Goal: Transaction & Acquisition: Purchase product/service

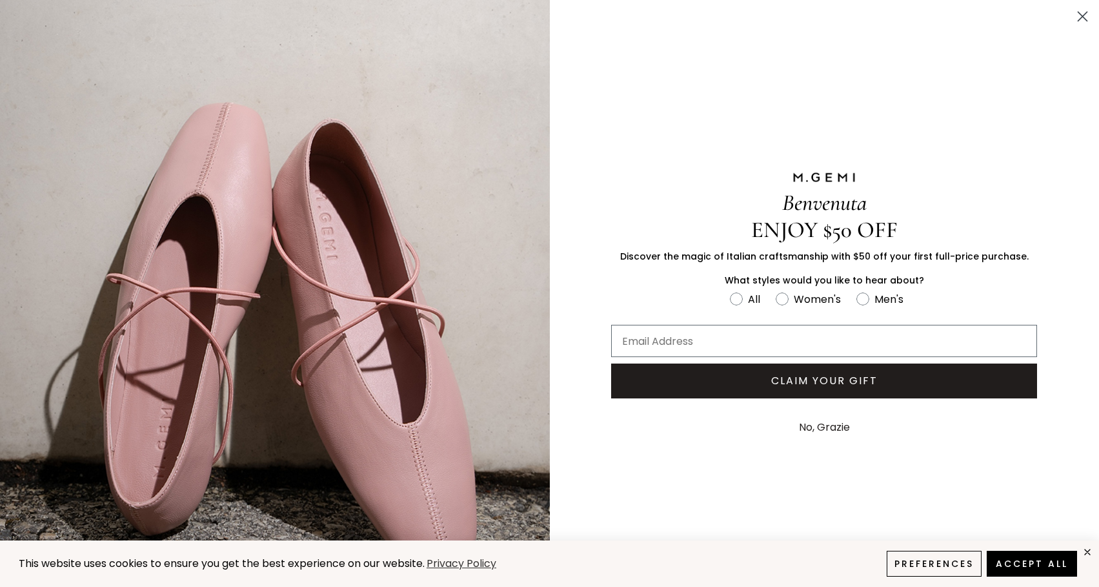
scroll to position [28, 0]
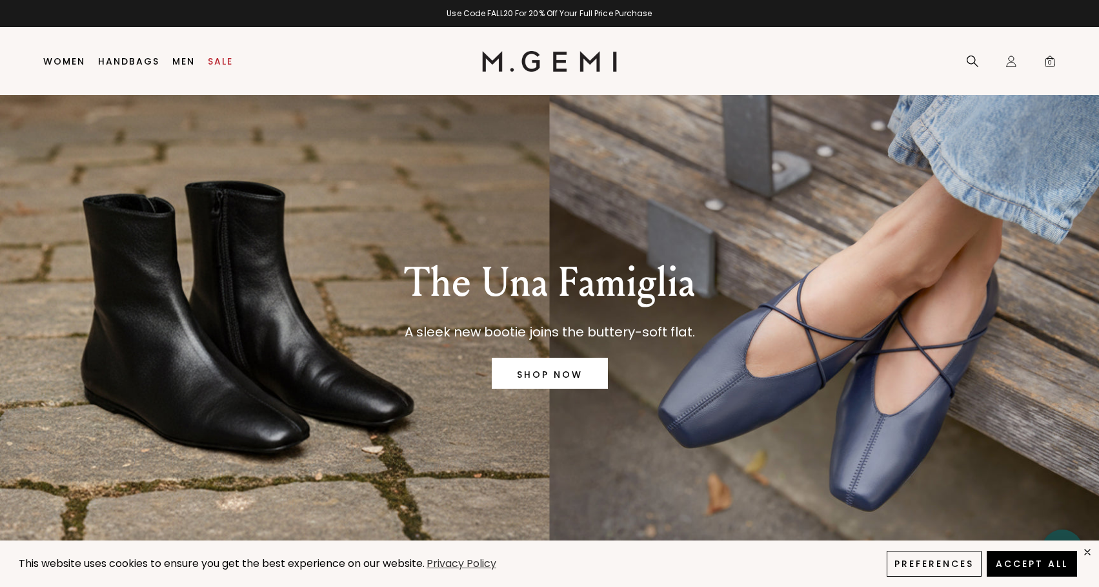
click at [299, 335] on div "The Una Famiglia A sleek new bootie joins the buttery-soft flat. SHOP NOW" at bounding box center [549, 321] width 1017 height 458
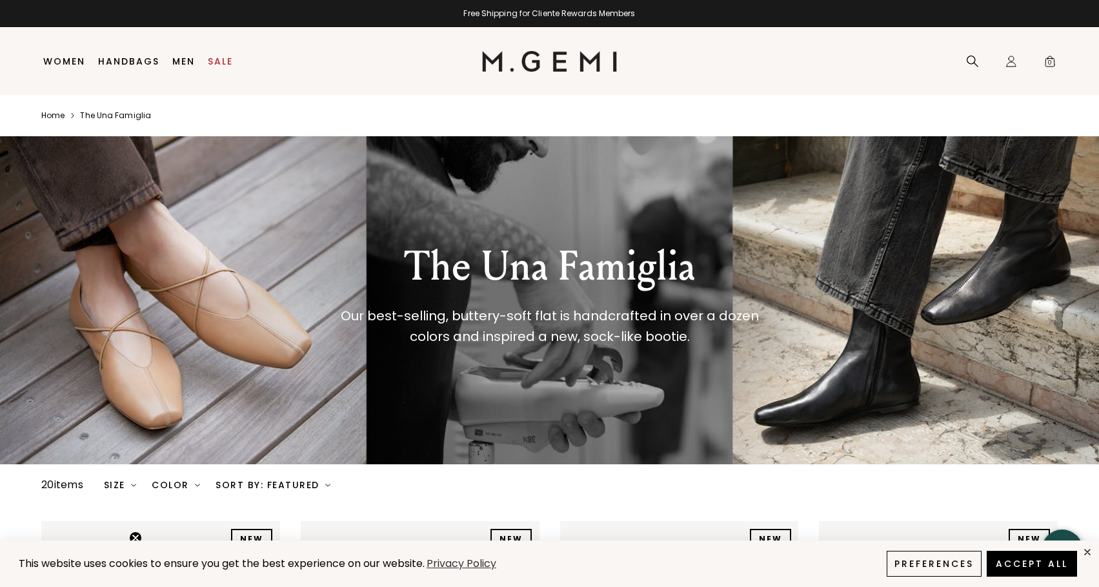
click at [51, 67] on li "Women Shop All Shoes New Arrivals Bestsellers Essentials The Event Edit Travel-…" at bounding box center [64, 62] width 55 height 68
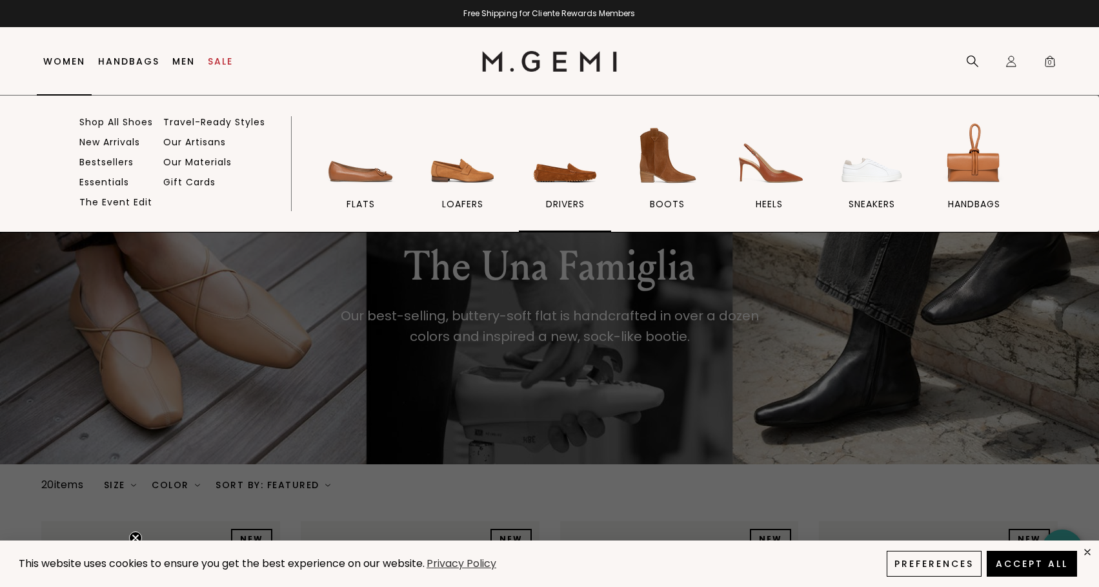
click at [580, 178] on img at bounding box center [565, 155] width 72 height 72
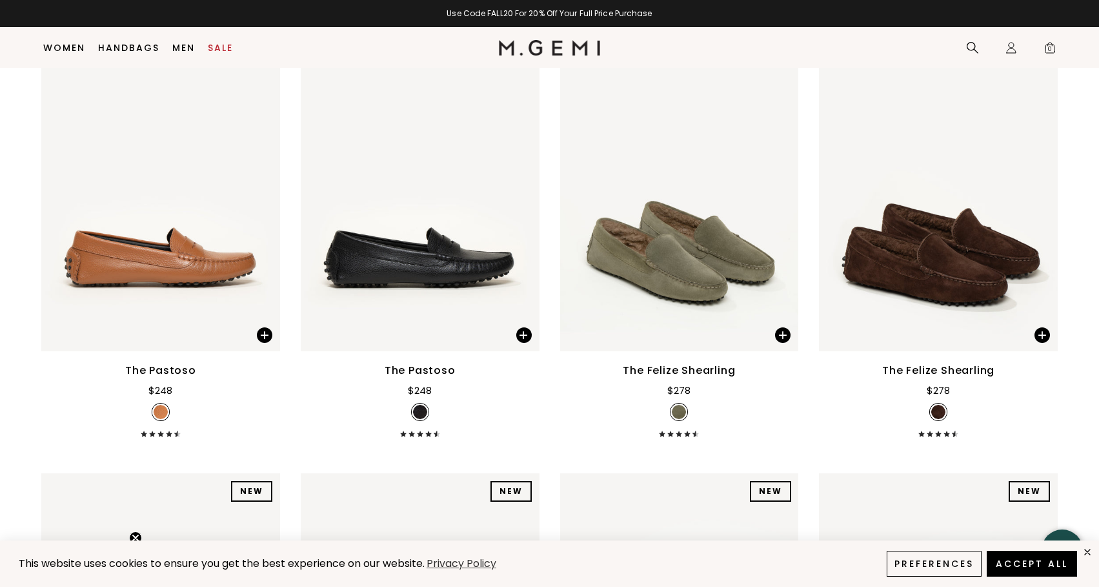
scroll to position [2482, 0]
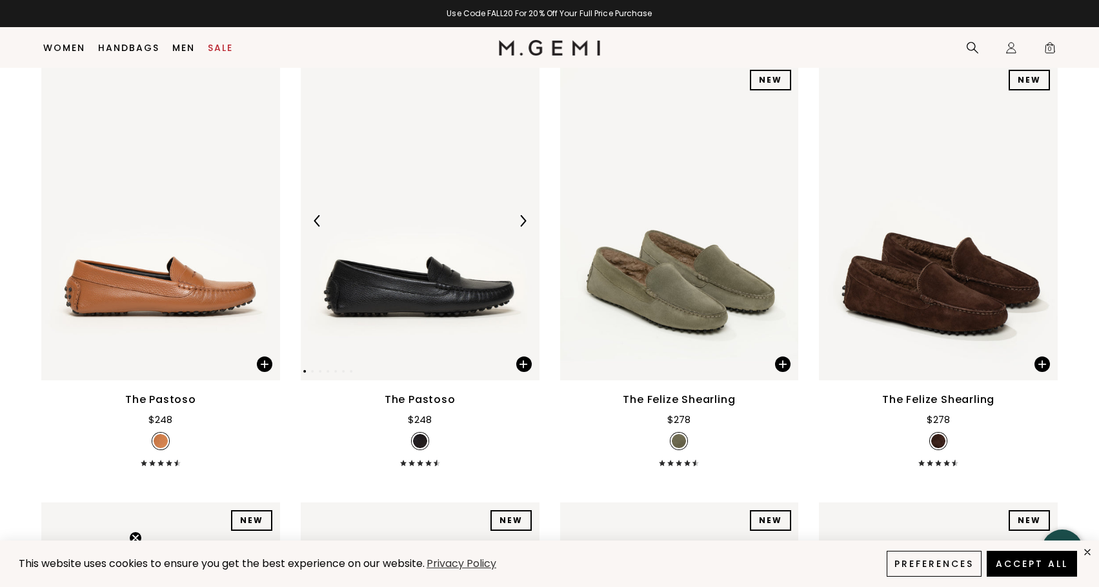
click at [411, 196] on img at bounding box center [420, 221] width 239 height 318
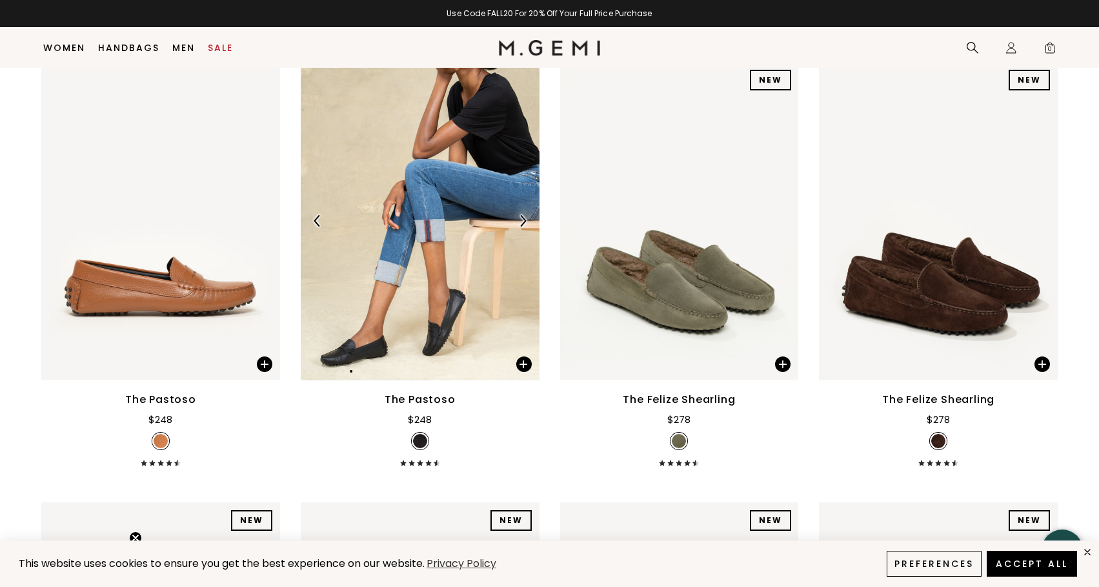
click at [401, 202] on div at bounding box center [420, 221] width 239 height 318
click at [196, 237] on img at bounding box center [160, 221] width 239 height 318
click at [162, 210] on img at bounding box center [160, 221] width 239 height 318
click at [113, 193] on img at bounding box center [160, 221] width 239 height 318
click at [257, 210] on div at bounding box center [263, 220] width 21 height 21
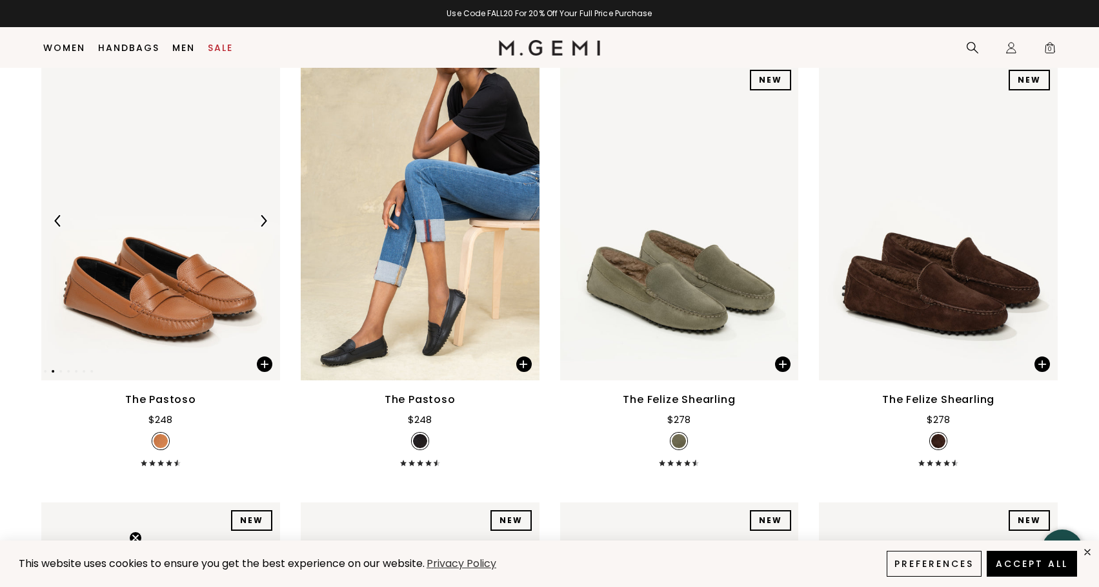
click at [257, 210] on div at bounding box center [263, 220] width 21 height 21
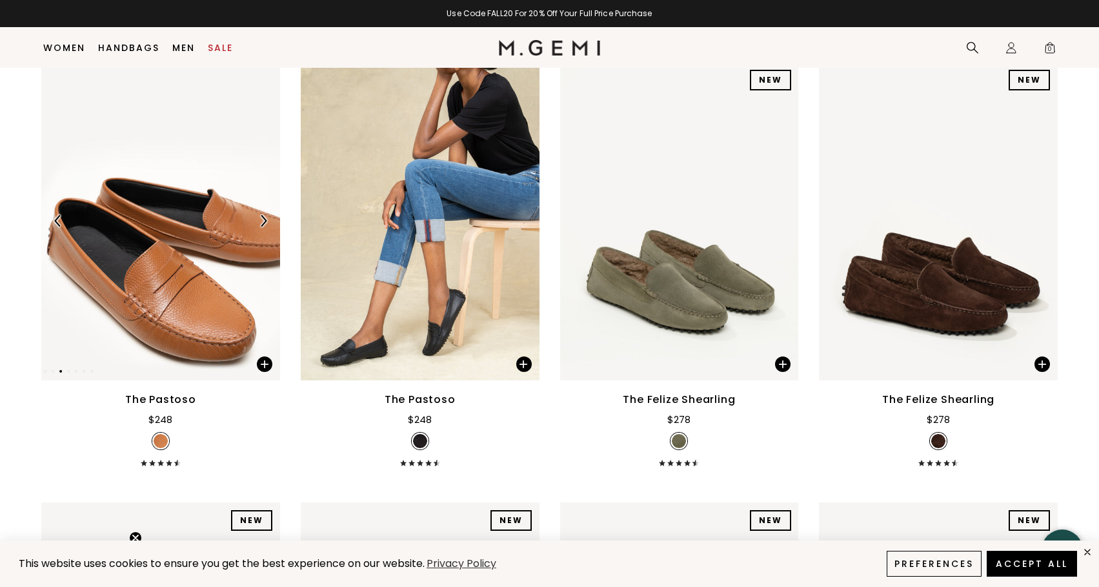
click at [257, 210] on div at bounding box center [263, 220] width 21 height 21
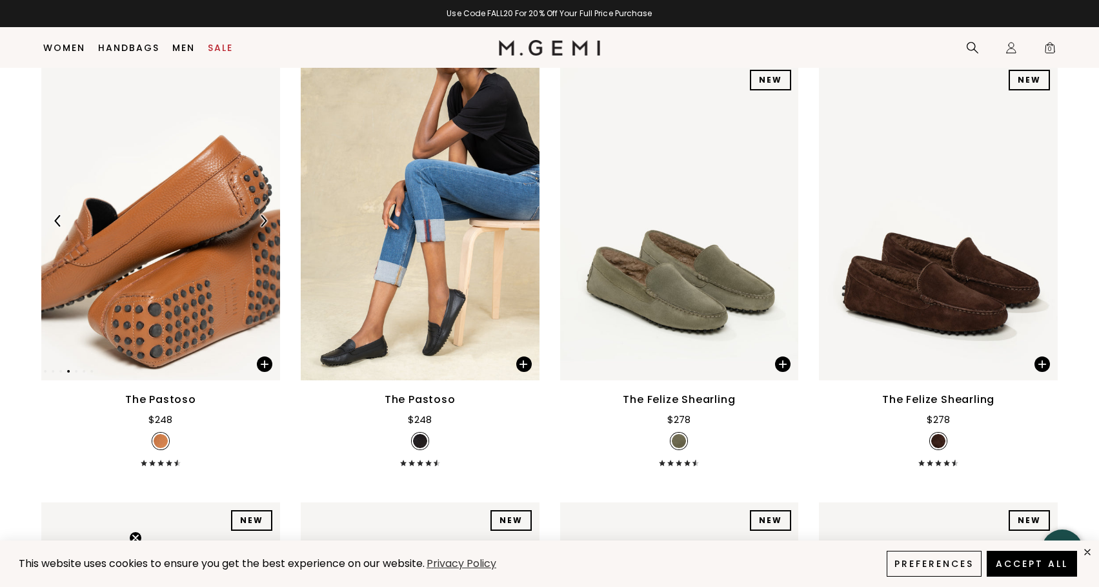
click at [258, 215] on img at bounding box center [264, 221] width 12 height 12
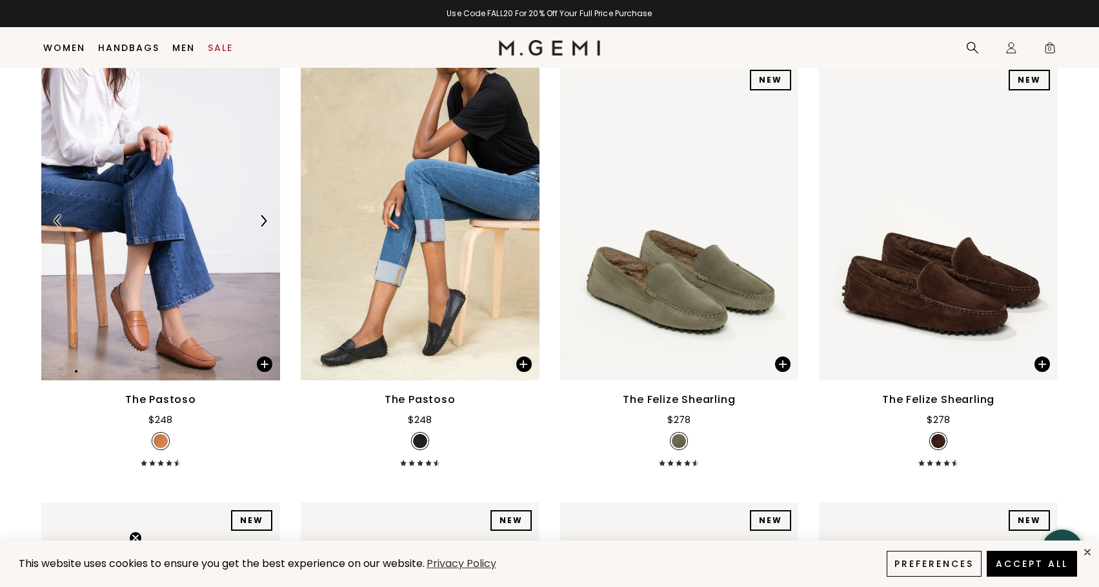
click at [185, 247] on img at bounding box center [160, 221] width 239 height 318
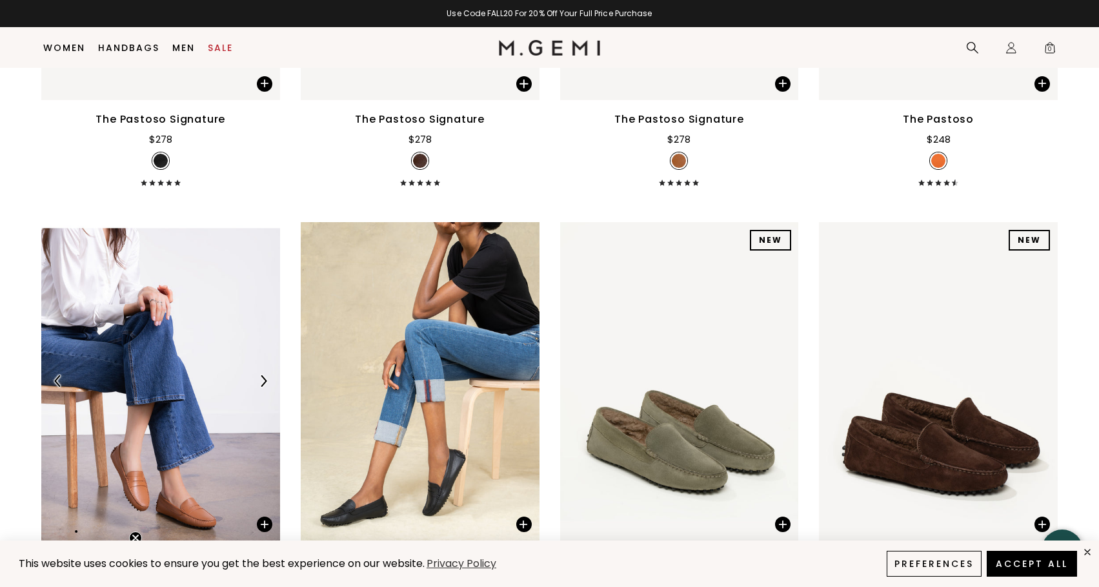
scroll to position [2311, 0]
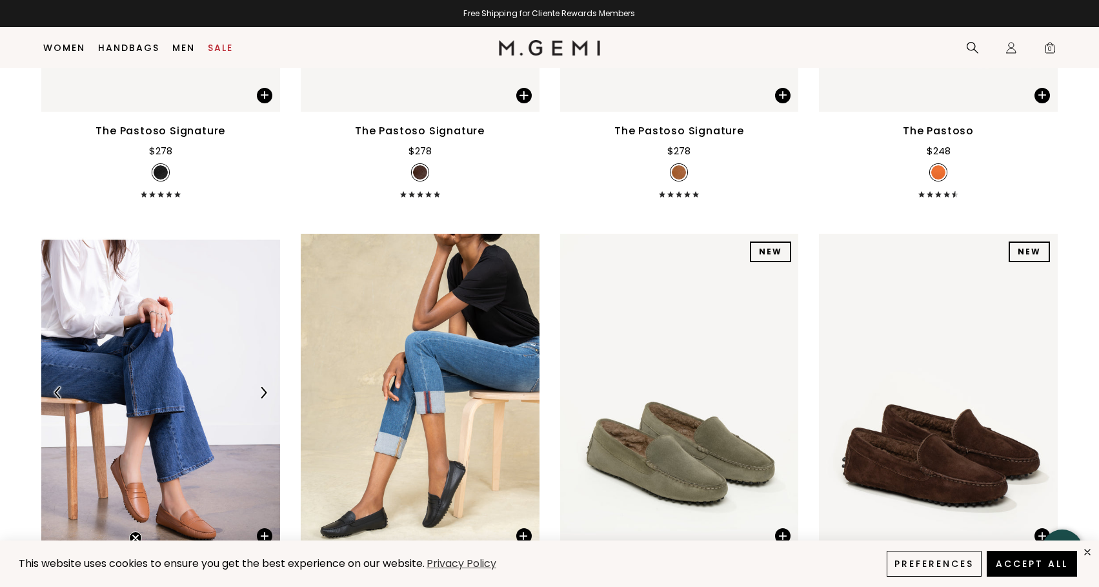
click at [141, 262] on img at bounding box center [160, 393] width 239 height 318
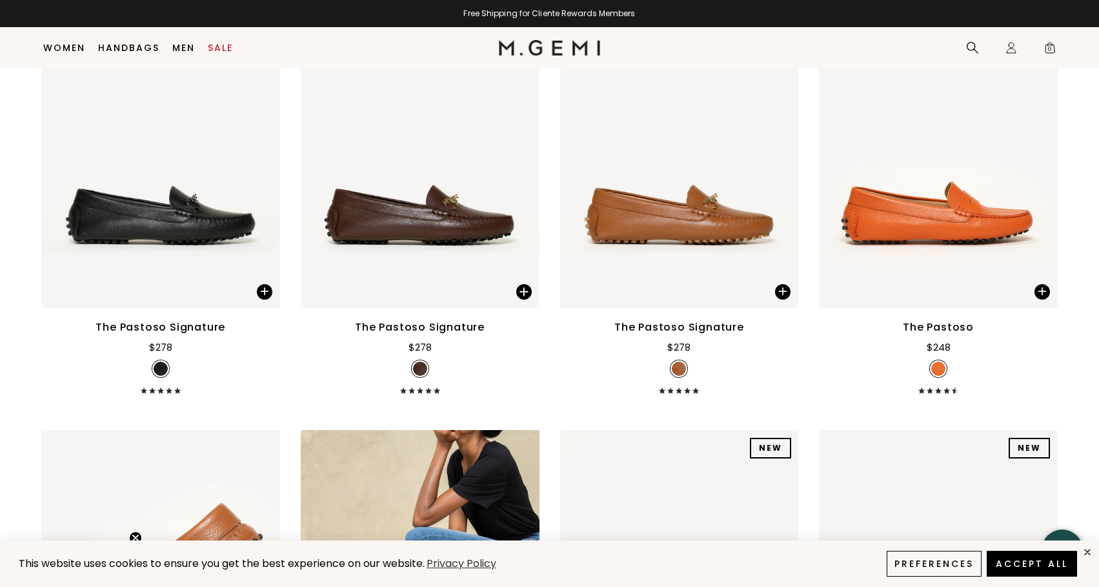
scroll to position [2002, 0]
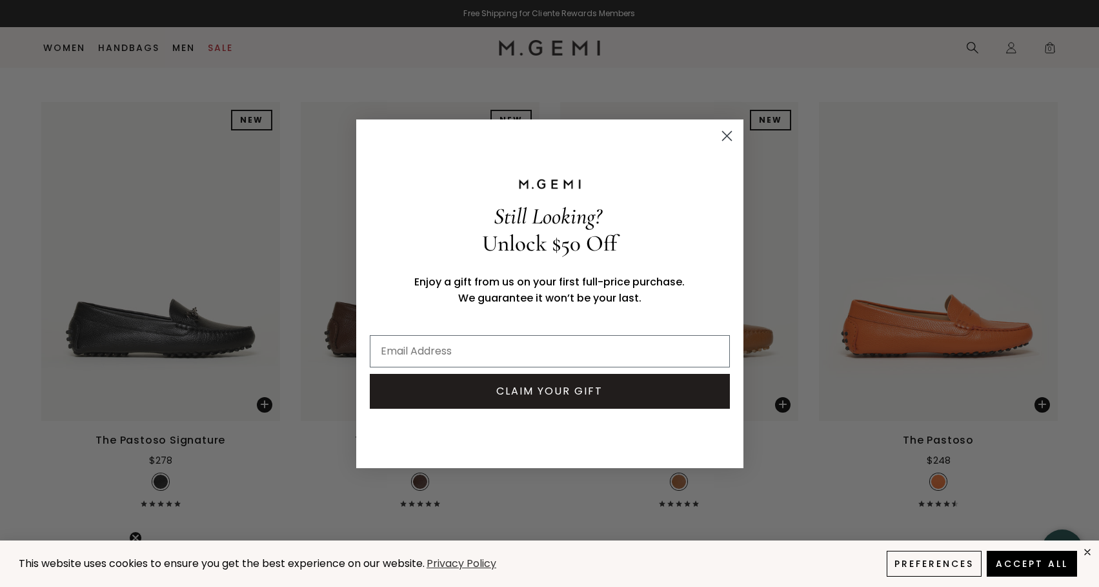
click at [731, 133] on circle "Close dialog" at bounding box center [726, 135] width 21 height 21
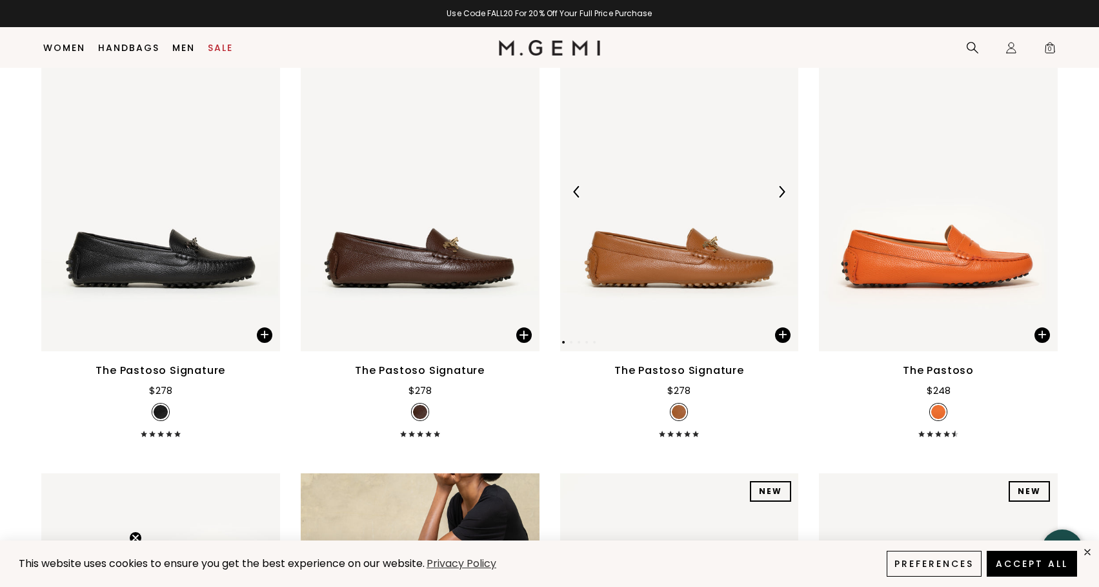
scroll to position [2056, 0]
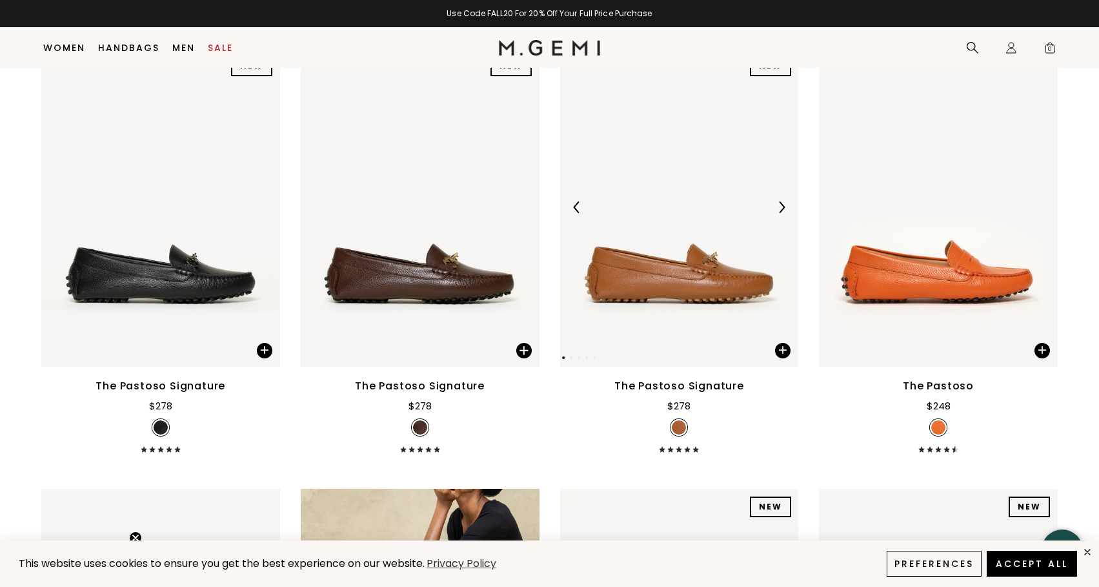
click at [636, 233] on img at bounding box center [679, 207] width 239 height 318
click at [774, 197] on div at bounding box center [781, 207] width 21 height 21
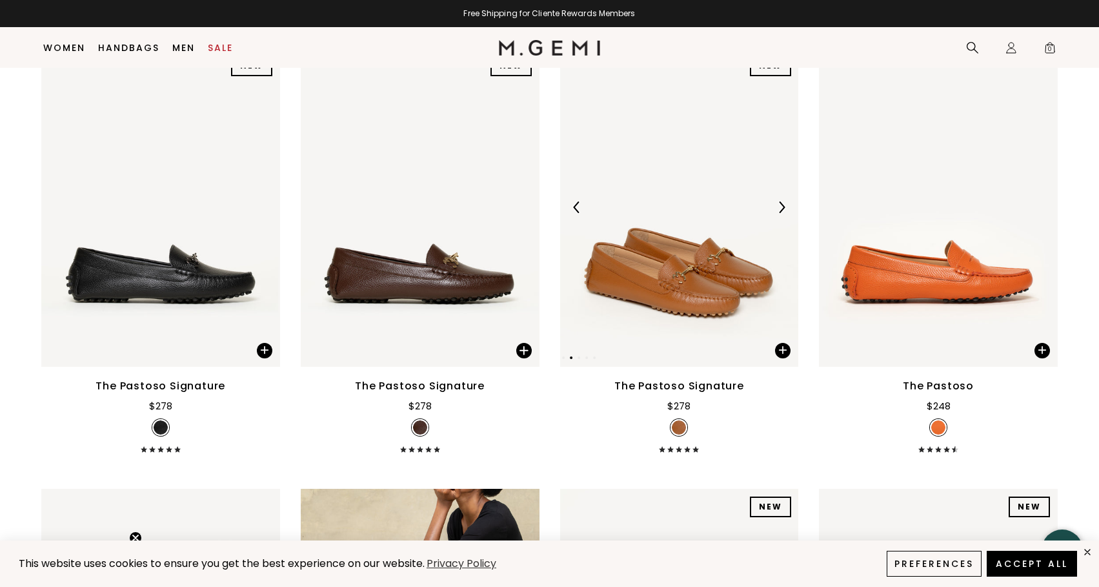
click at [774, 197] on div at bounding box center [781, 207] width 21 height 21
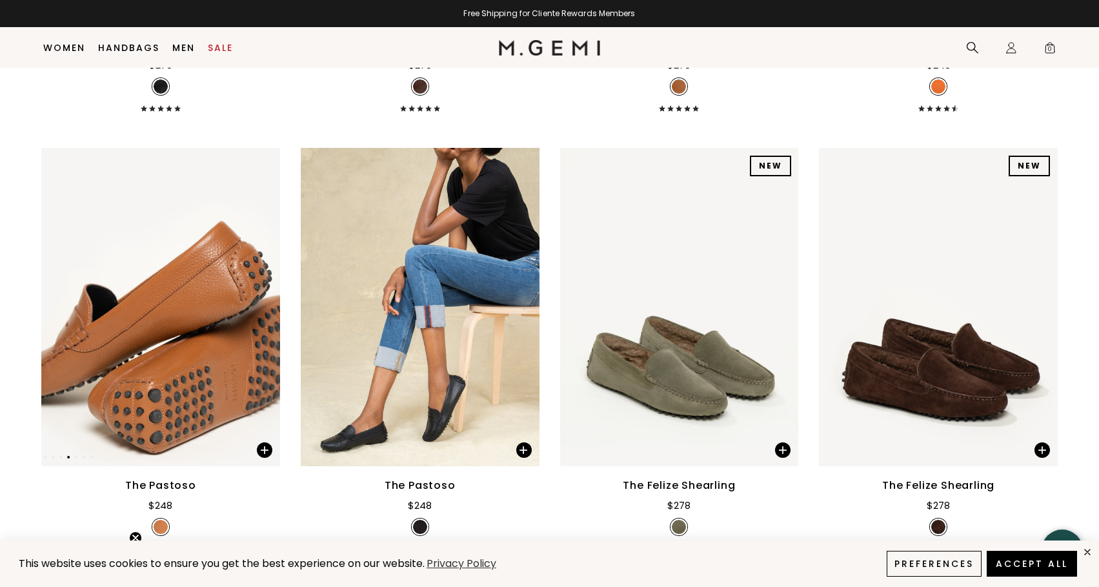
scroll to position [2391, 0]
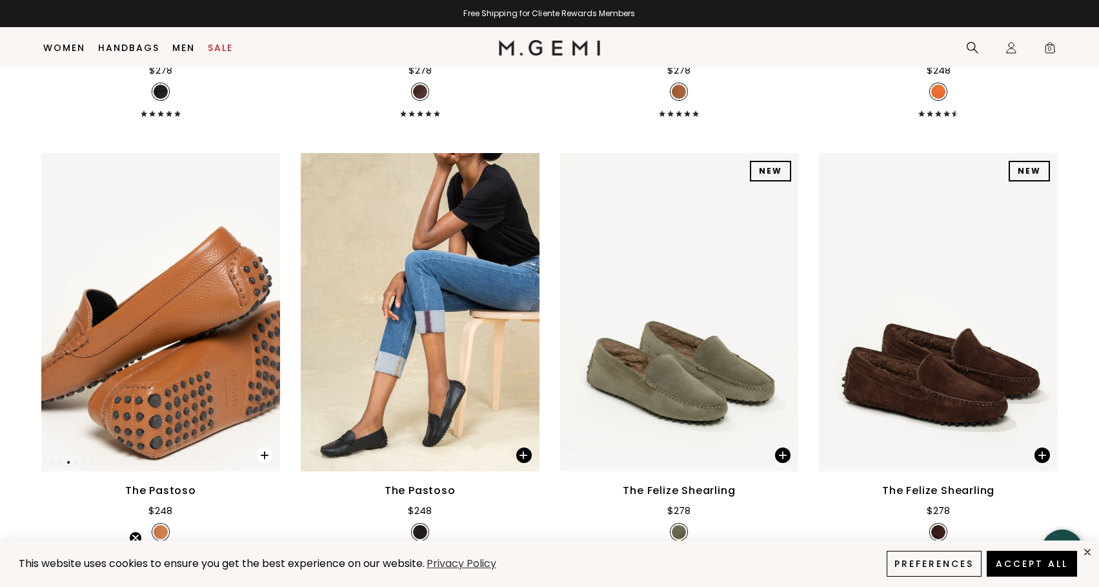
click at [260, 447] on span at bounding box center [264, 454] width 15 height 15
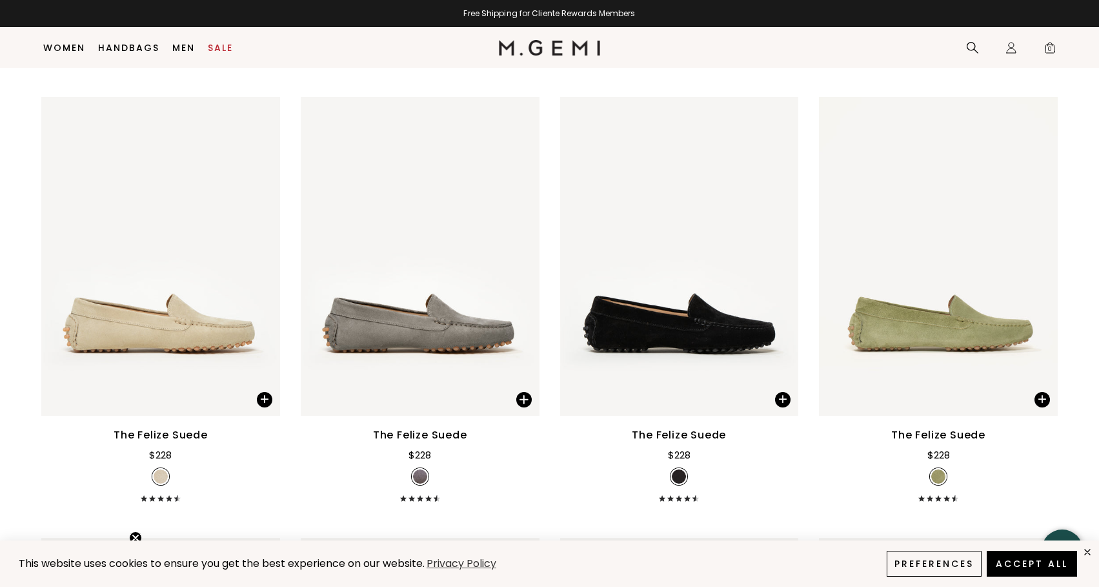
scroll to position [563, 0]
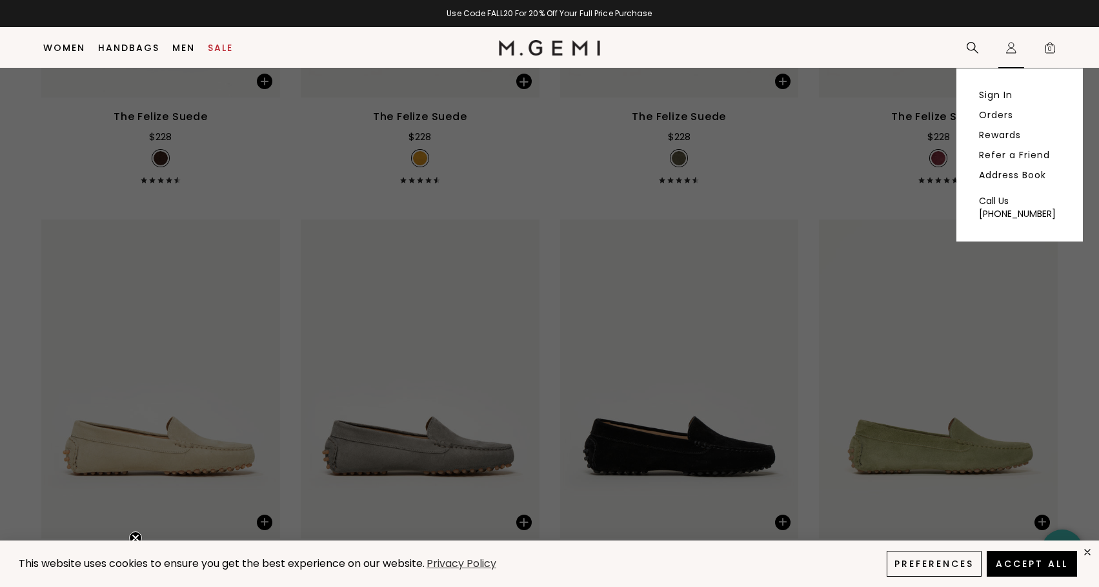
click at [1019, 49] on div "Icons/20x20/profile@2x Sign In Orders Rewards Refer a Friend Address Book Call …" at bounding box center [1011, 48] width 26 height 41
click at [995, 90] on link "Sign In" at bounding box center [996, 95] width 34 height 12
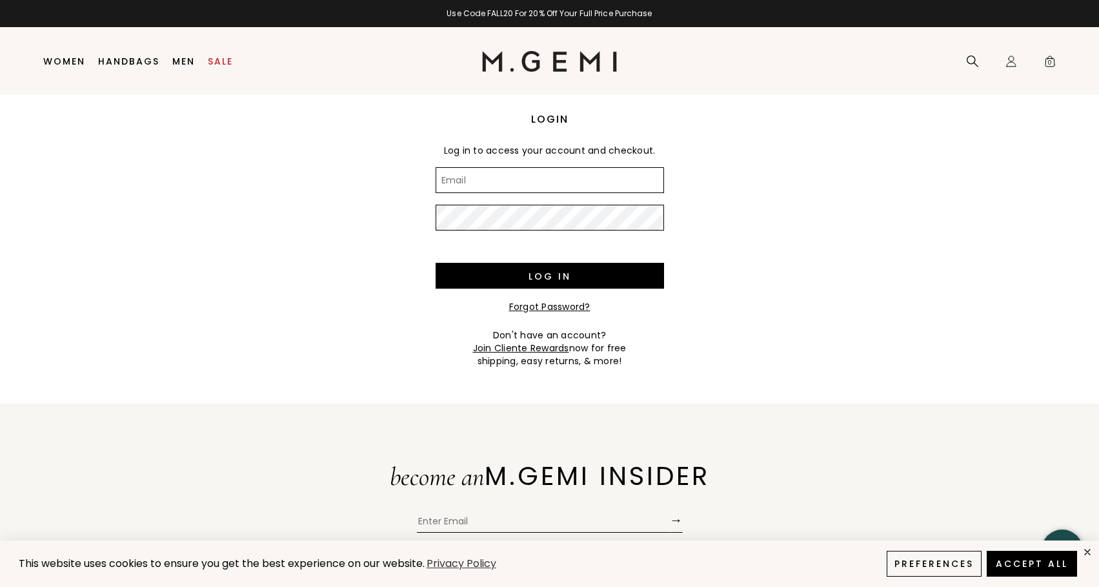
click at [500, 184] on input "Email" at bounding box center [550, 180] width 228 height 26
type input "berniesharm@gmail.com"
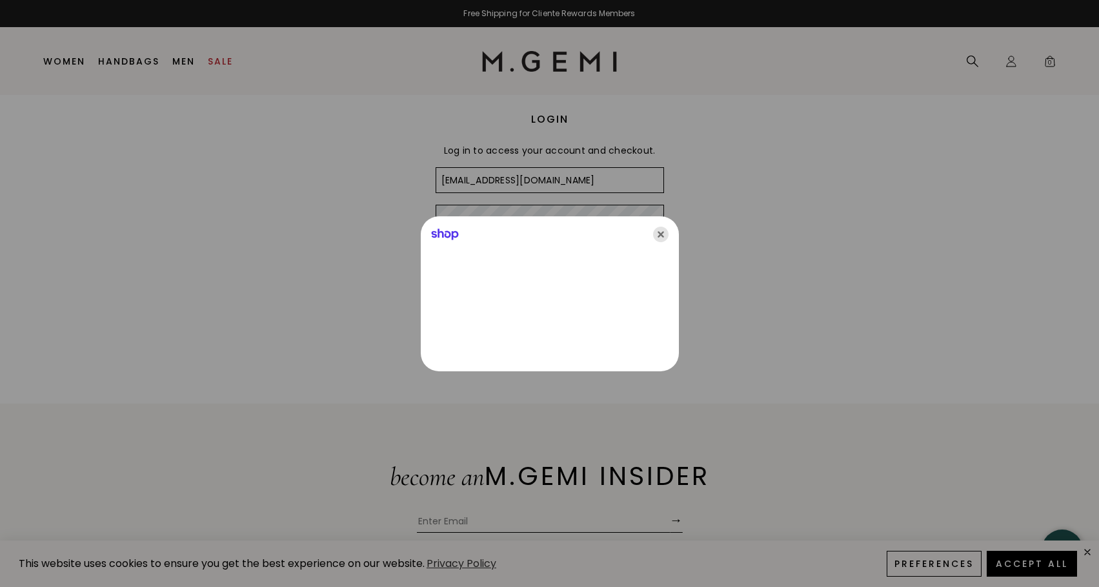
click at [661, 233] on icon "Close" at bounding box center [660, 234] width 15 height 15
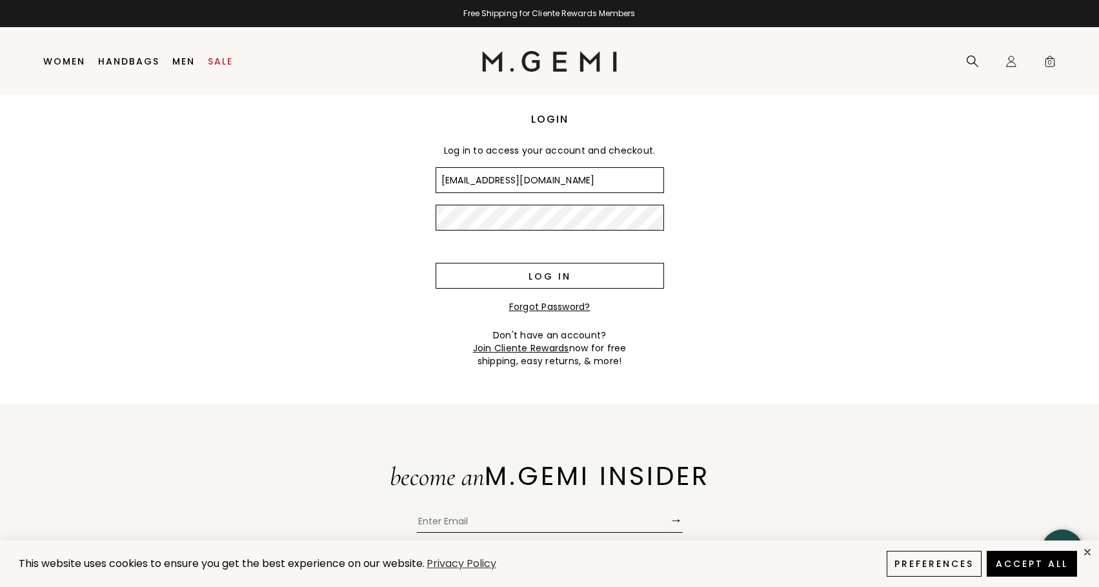
click at [523, 276] on input "Log in" at bounding box center [550, 276] width 228 height 26
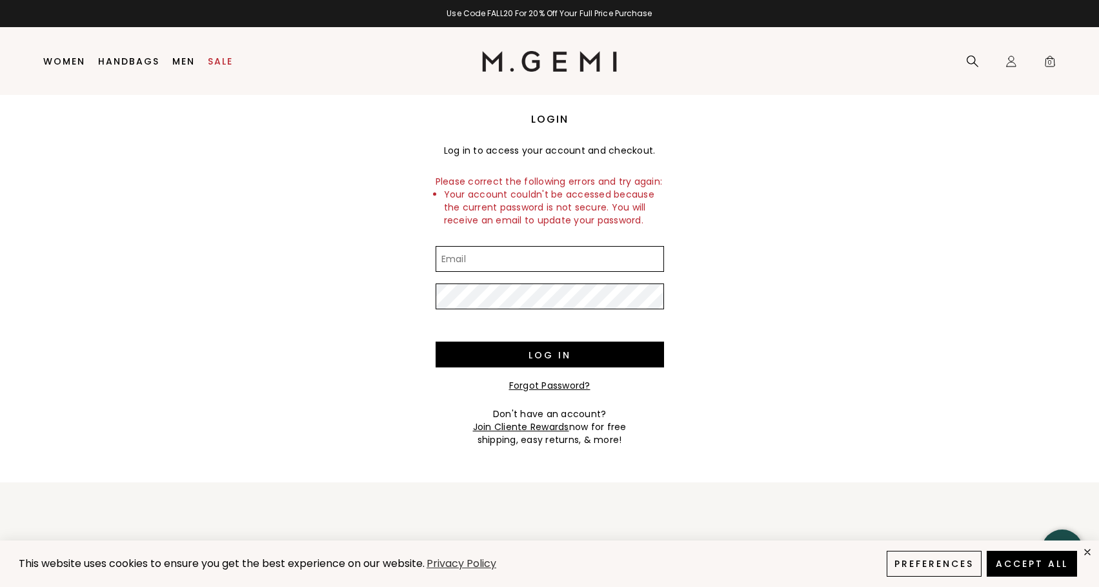
click at [475, 267] on input "Email" at bounding box center [550, 259] width 228 height 26
type input "berniesharm@gmail.com"
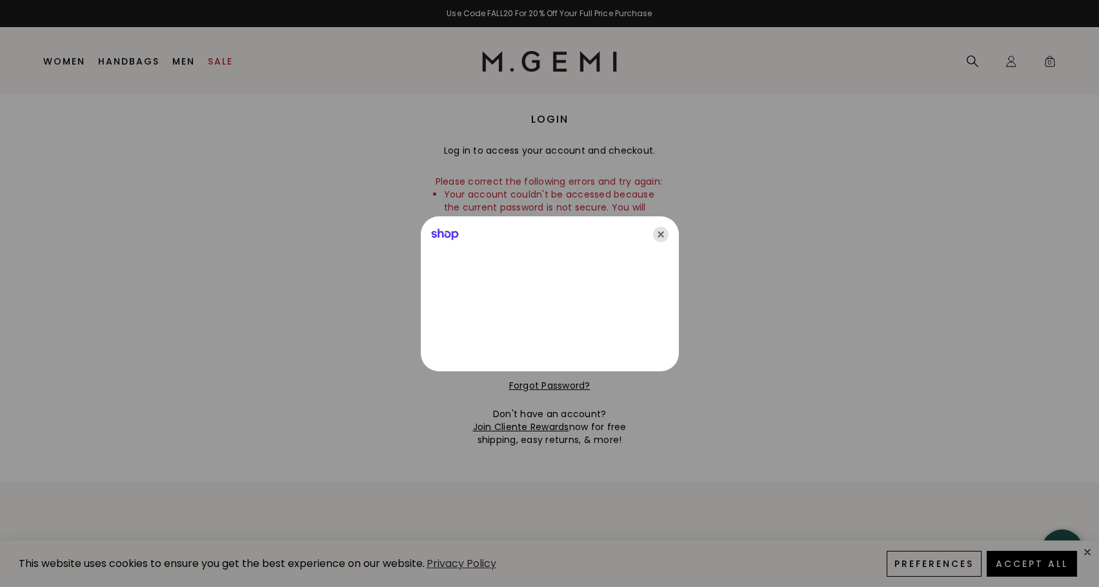
click at [661, 229] on icon "Close" at bounding box center [660, 234] width 15 height 15
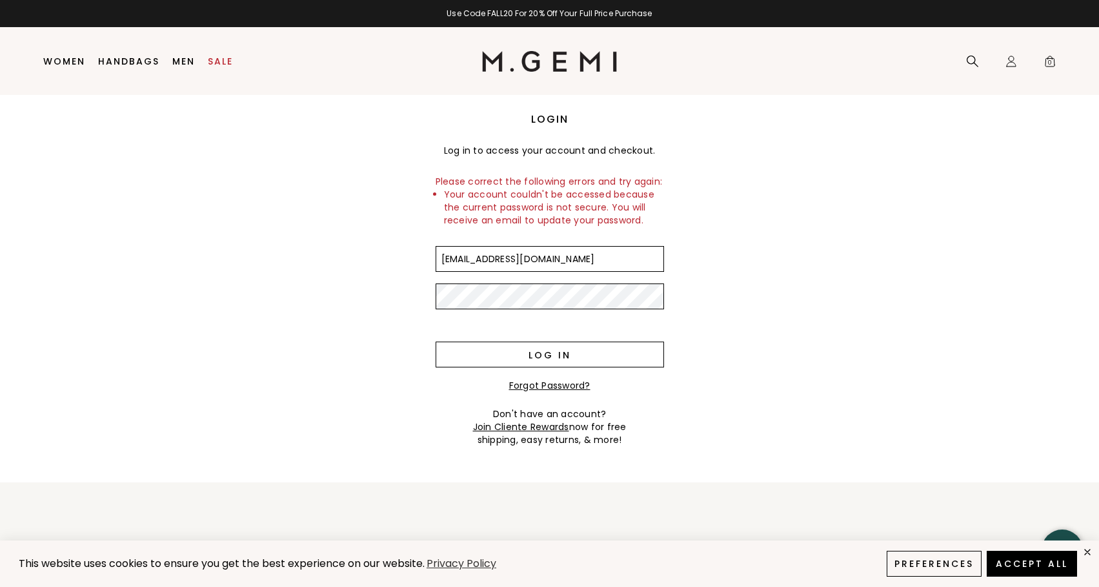
click at [505, 356] on input "Log in" at bounding box center [550, 354] width 228 height 26
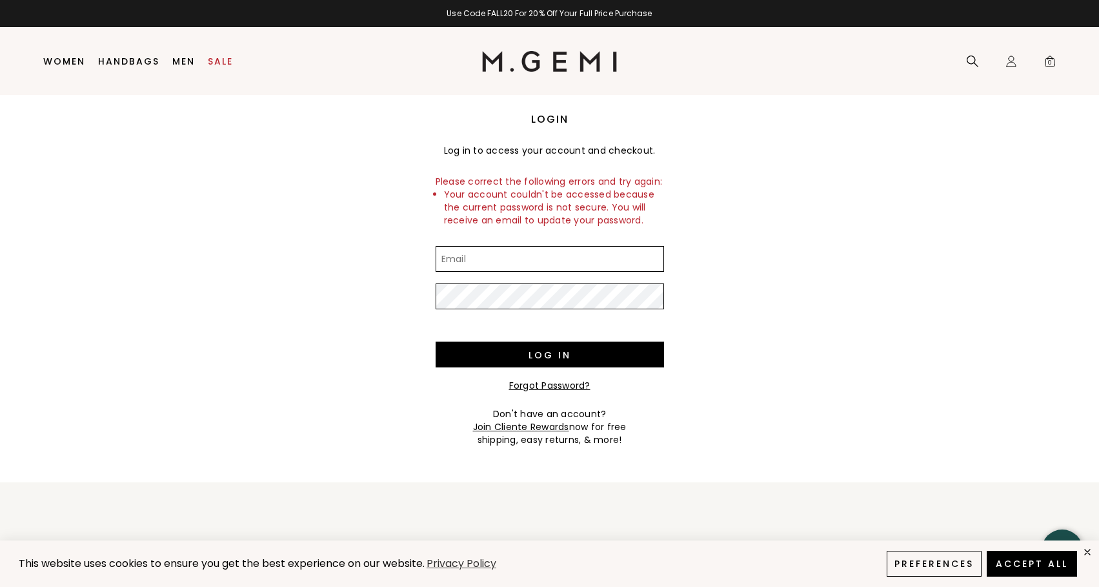
click at [482, 264] on input "Email" at bounding box center [550, 259] width 228 height 26
click at [563, 260] on input "[EMAIL_ADDRESS][DOMAIN_NAME]" at bounding box center [550, 259] width 228 height 26
drag, startPoint x: 563, startPoint y: 260, endPoint x: 344, endPoint y: 253, distance: 218.9
click at [344, 253] on div "Login Log in to access your account and checkout. Please correct the following …" at bounding box center [549, 270] width 1099 height 351
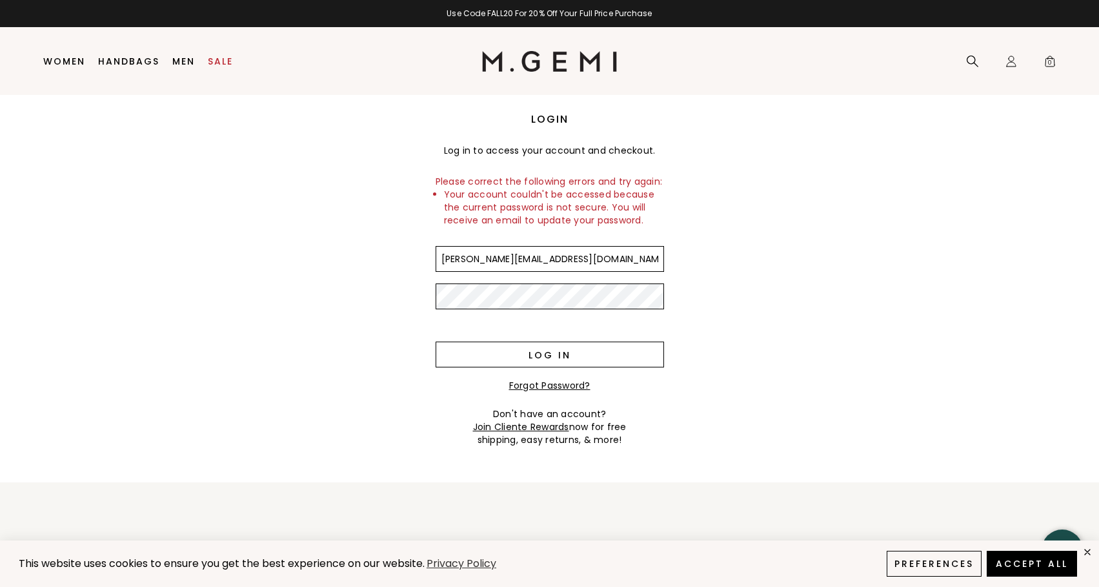
type input "Bernie@BerniePittroff.com"
click at [543, 363] on input "Log in" at bounding box center [550, 354] width 228 height 26
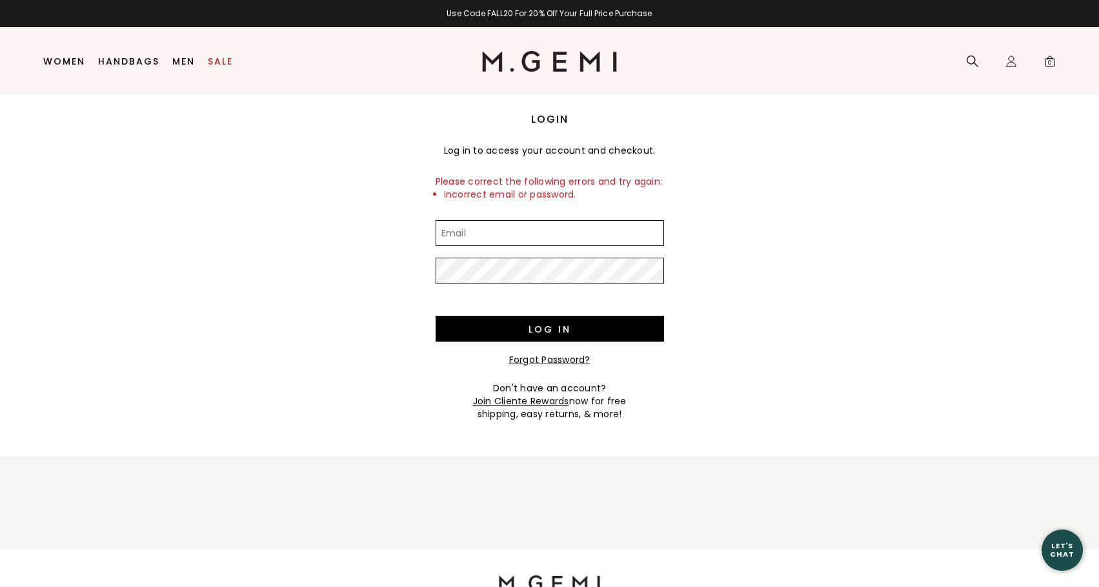
click at [79, 67] on li "Women Shop All Shoes New Arrivals Bestsellers Essentials The Event Edit Travel-…" at bounding box center [64, 62] width 55 height 68
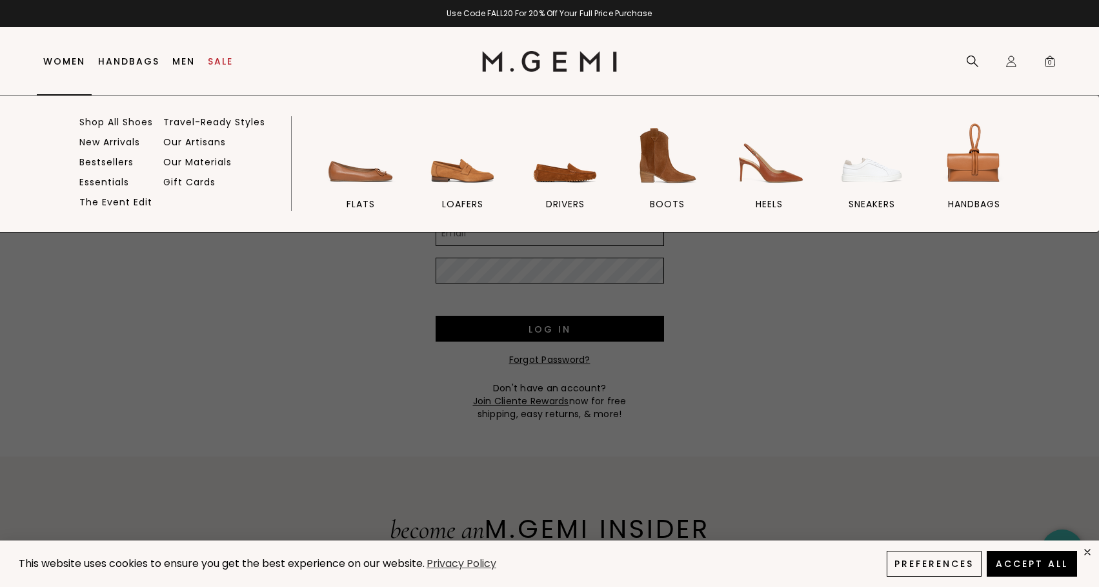
click at [74, 63] on link "Women" at bounding box center [64, 61] width 42 height 10
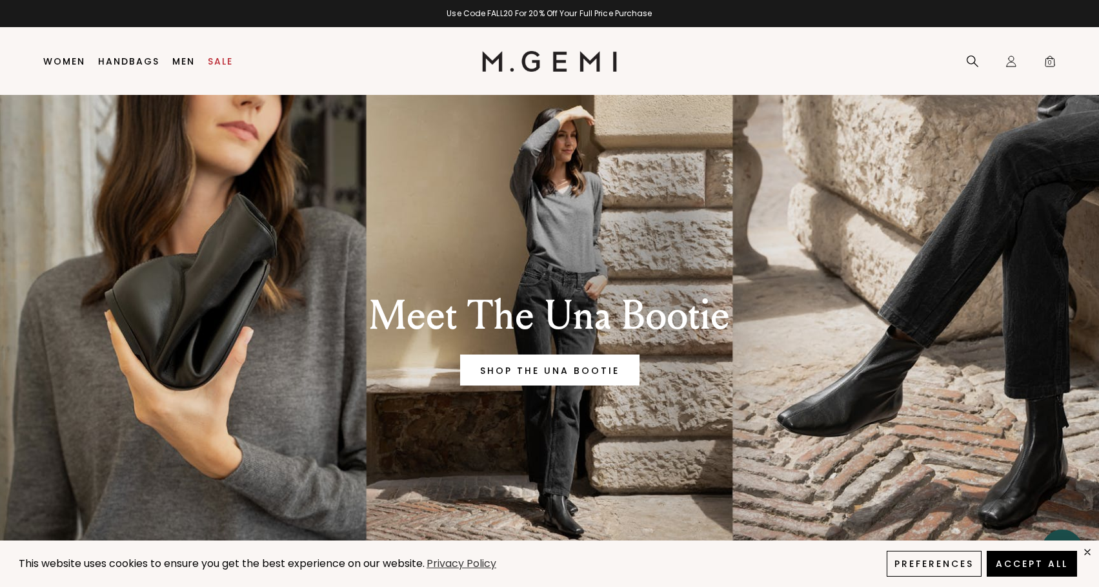
click at [72, 68] on li "Women Shop All Shoes New Arrivals Bestsellers Essentials The Event Edit Travel-…" at bounding box center [64, 62] width 55 height 68
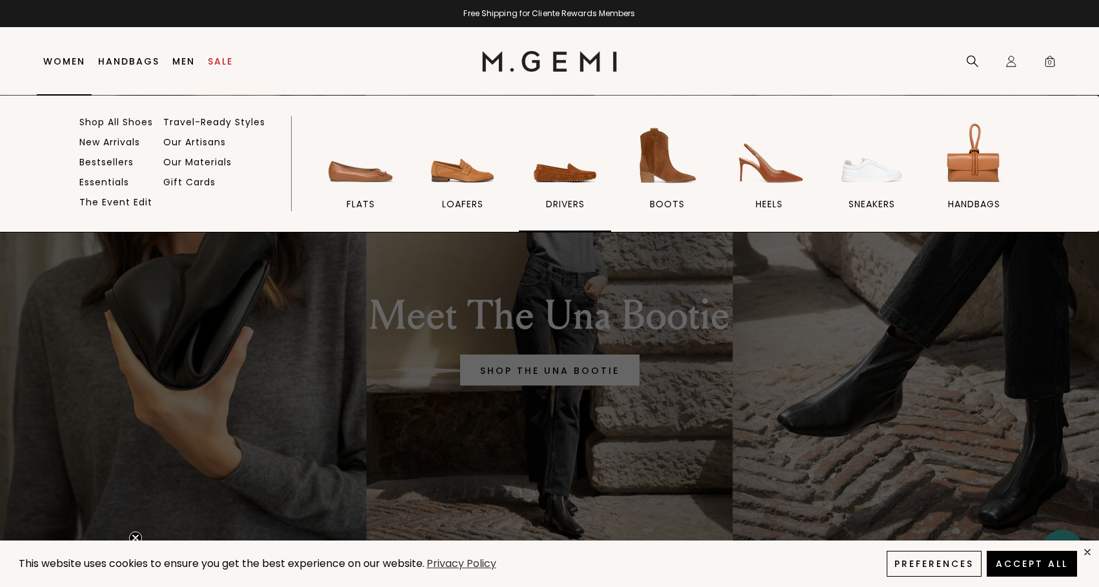
click at [572, 180] on img at bounding box center [565, 155] width 72 height 72
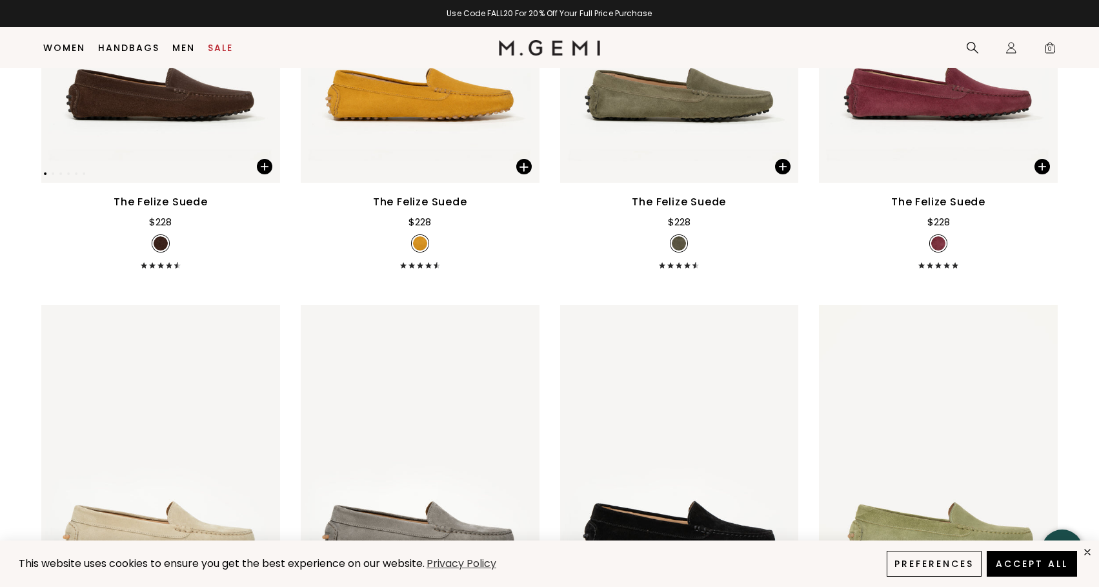
scroll to position [722, 0]
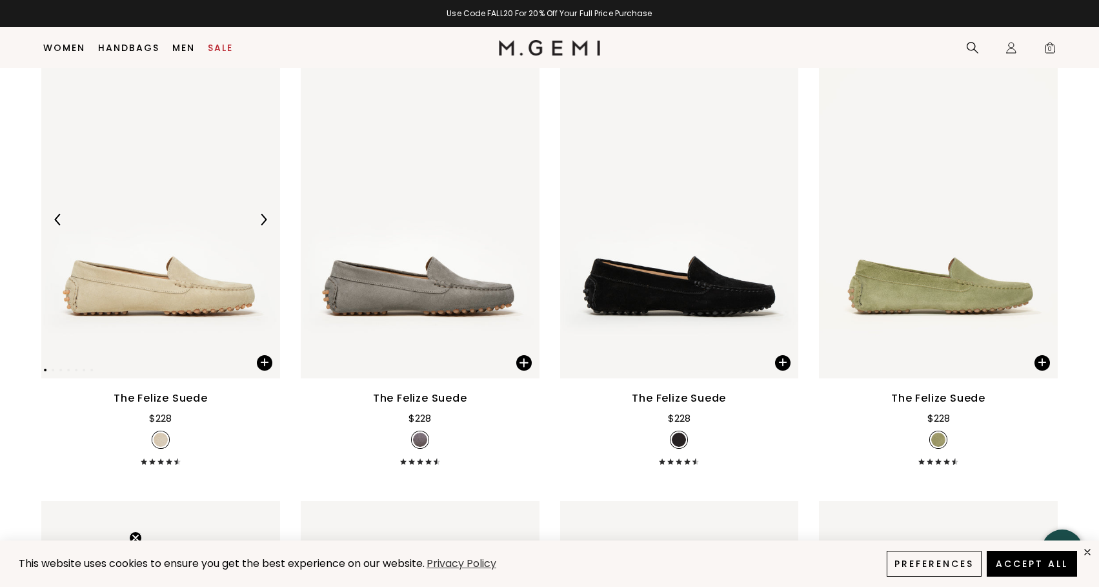
click at [230, 247] on img at bounding box center [160, 219] width 239 height 318
click at [179, 187] on img at bounding box center [160, 219] width 239 height 318
click at [266, 355] on span at bounding box center [264, 362] width 15 height 15
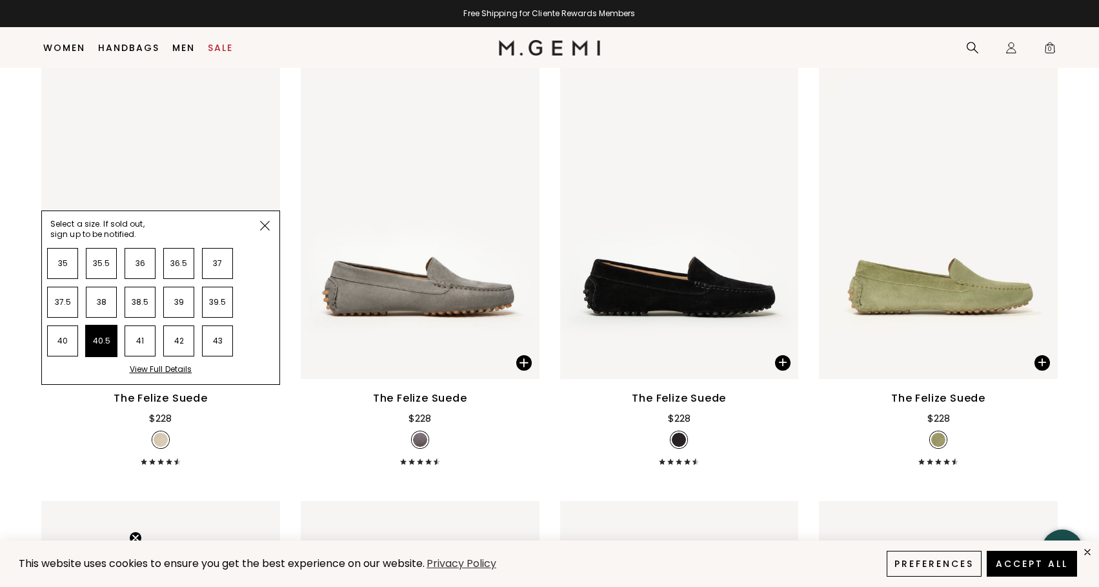
click at [106, 325] on li "40.5" at bounding box center [101, 340] width 31 height 31
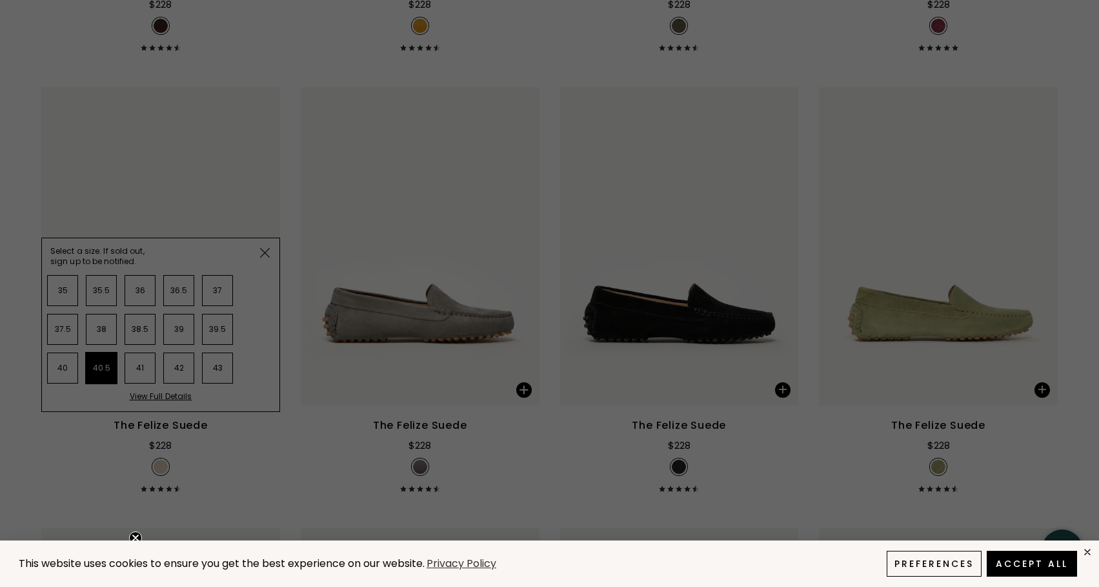
scroll to position [0, 0]
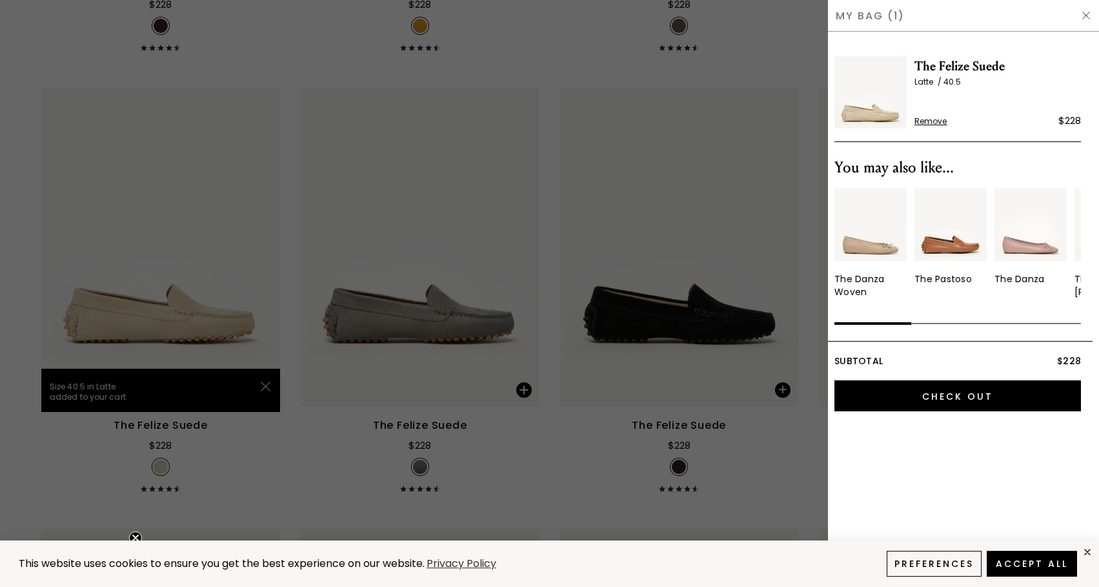
click at [953, 237] on img at bounding box center [951, 224] width 72 height 72
click at [949, 251] on img at bounding box center [951, 224] width 72 height 72
click at [792, 372] on div at bounding box center [549, 293] width 1099 height 587
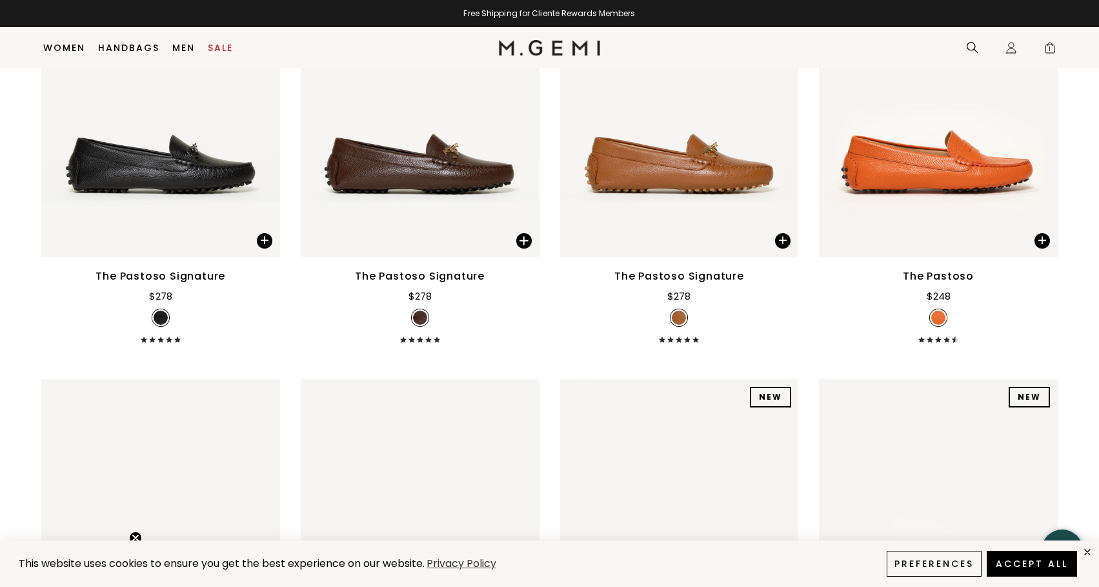
scroll to position [2018, 0]
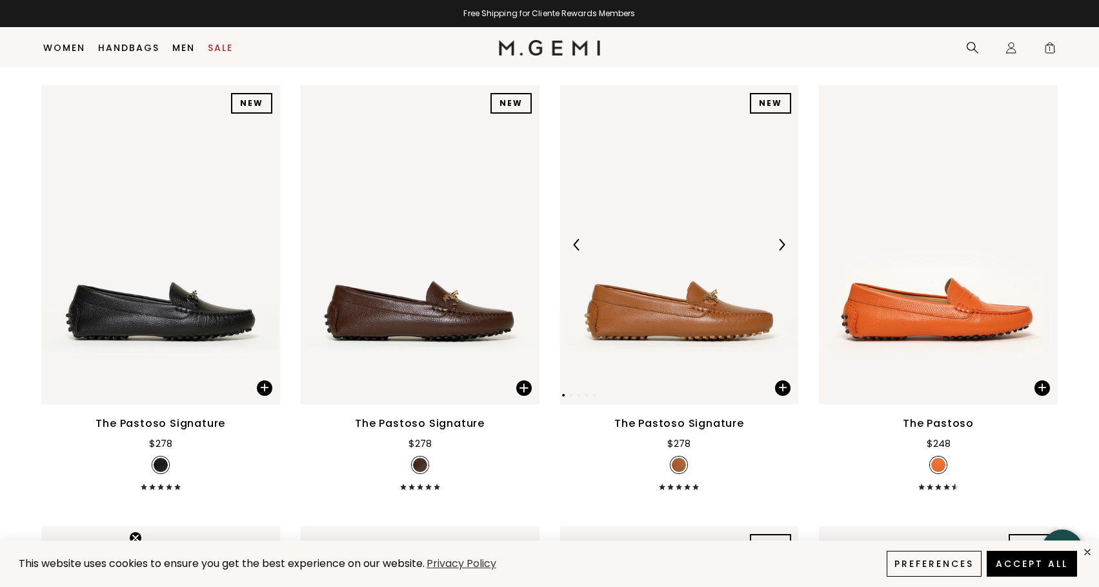
click at [780, 239] on img at bounding box center [782, 245] width 12 height 12
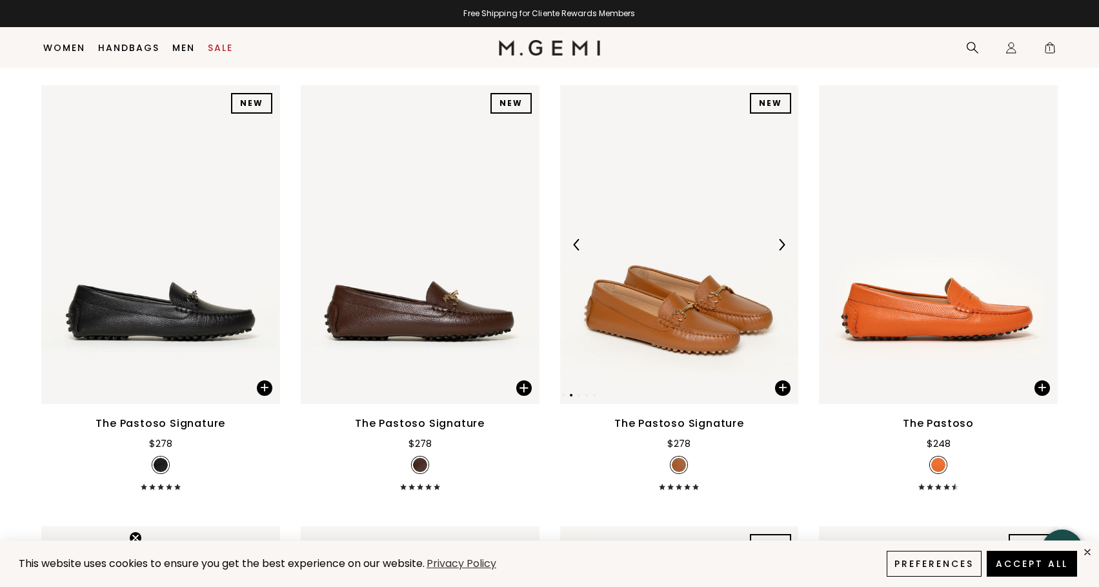
click at [780, 239] on img at bounding box center [782, 245] width 12 height 12
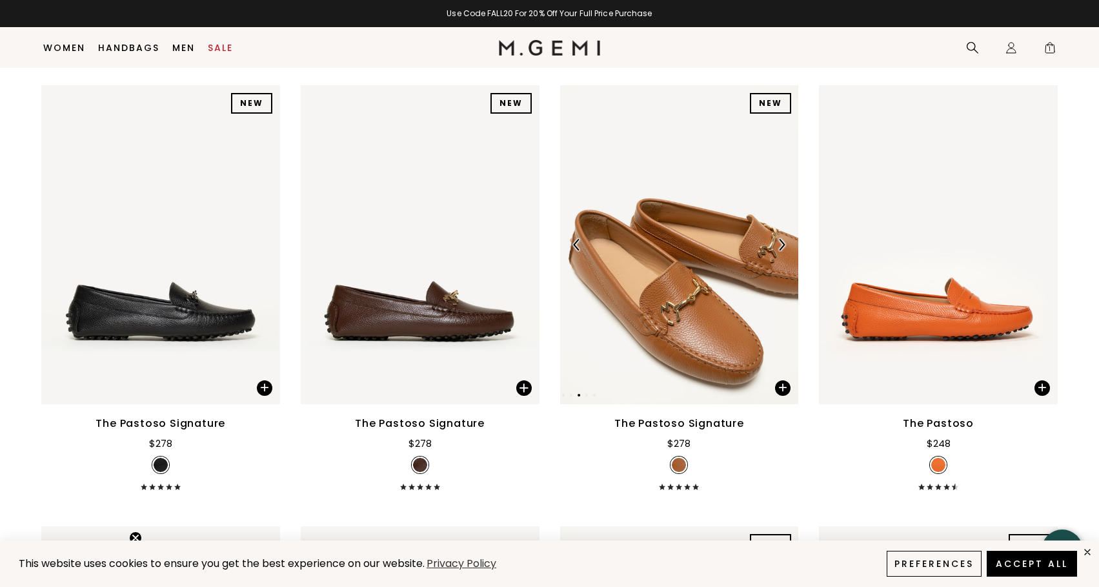
click at [780, 239] on img at bounding box center [782, 245] width 12 height 12
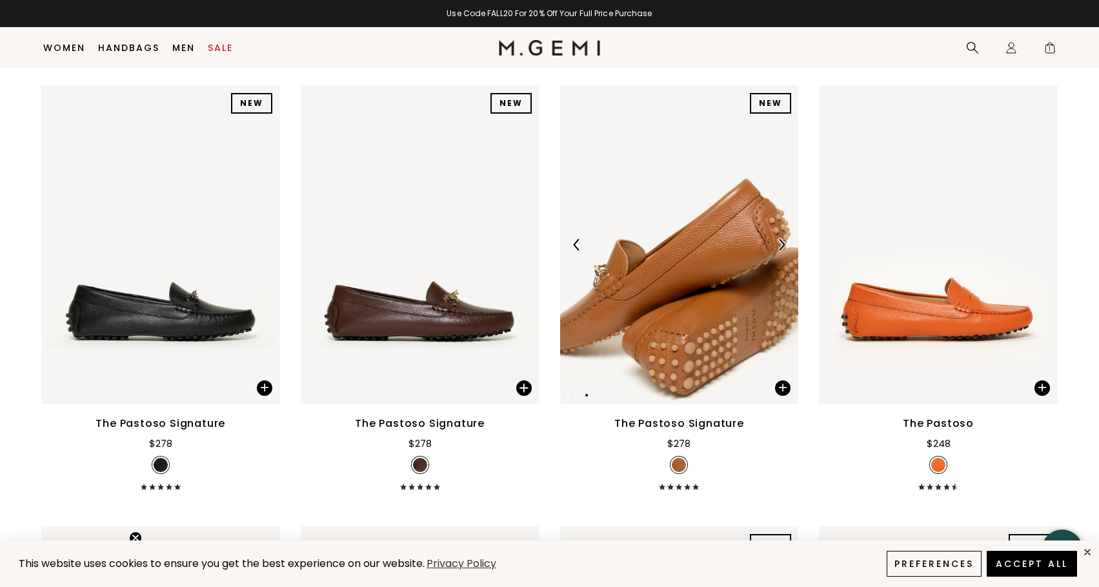
click at [781, 239] on img at bounding box center [782, 245] width 12 height 12
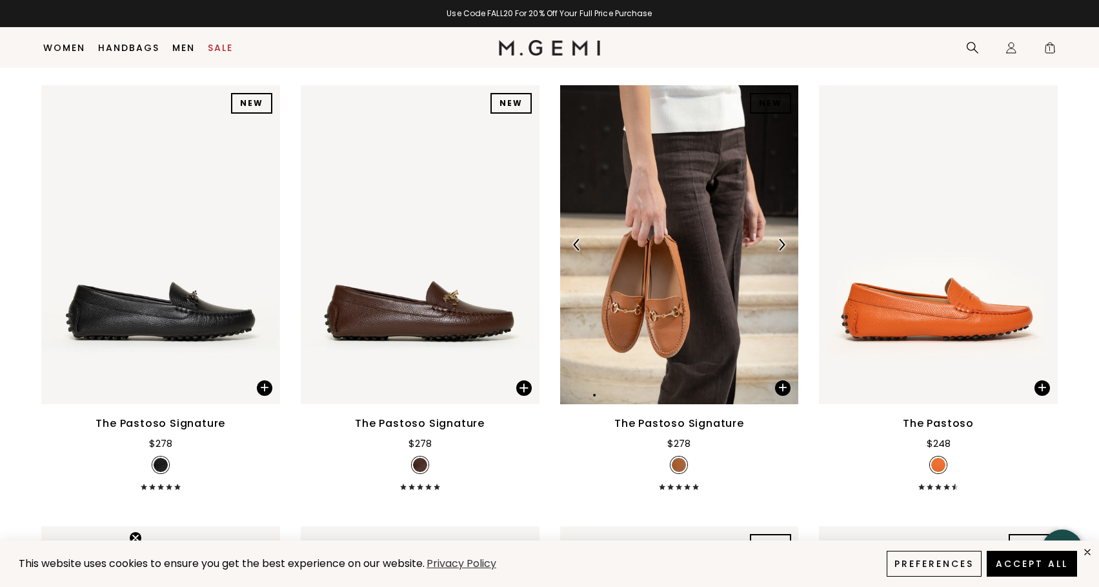
click at [782, 239] on img at bounding box center [782, 245] width 12 height 12
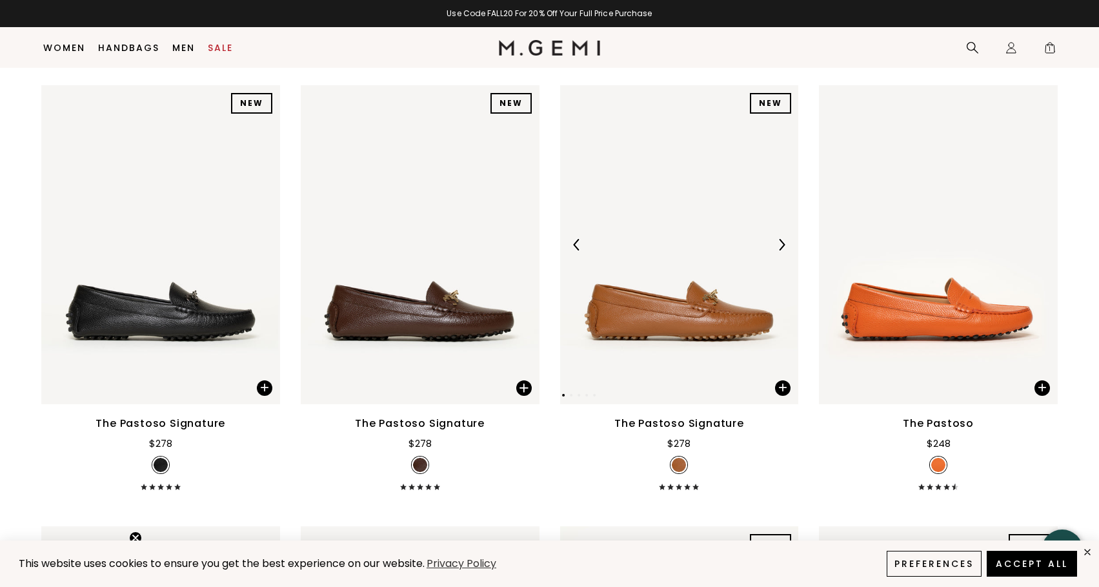
click at [782, 234] on div at bounding box center [781, 244] width 21 height 21
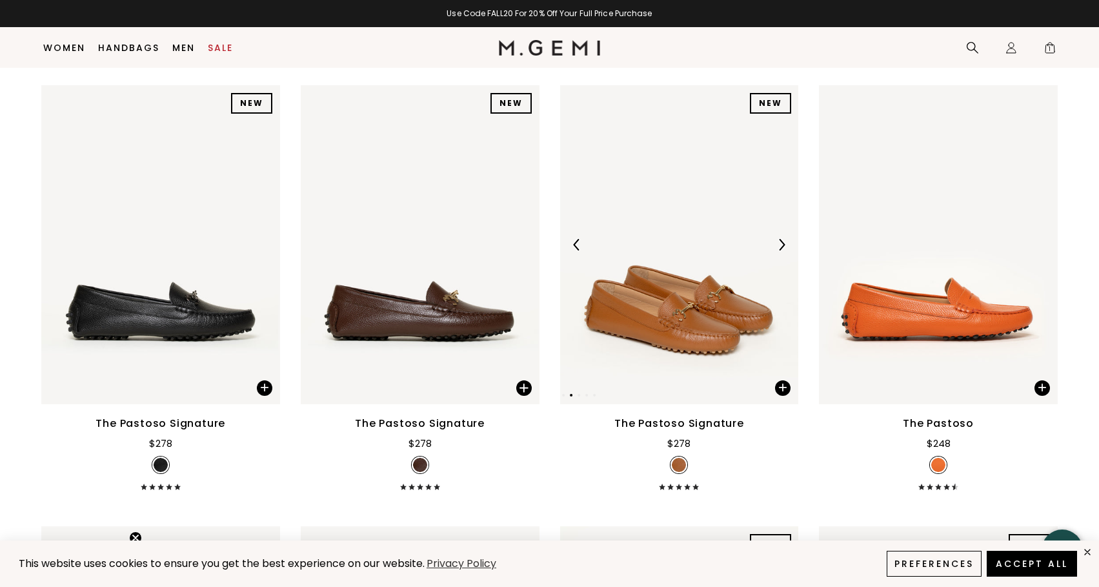
click at [697, 255] on img at bounding box center [679, 244] width 239 height 318
click at [786, 380] on span at bounding box center [782, 387] width 15 height 15
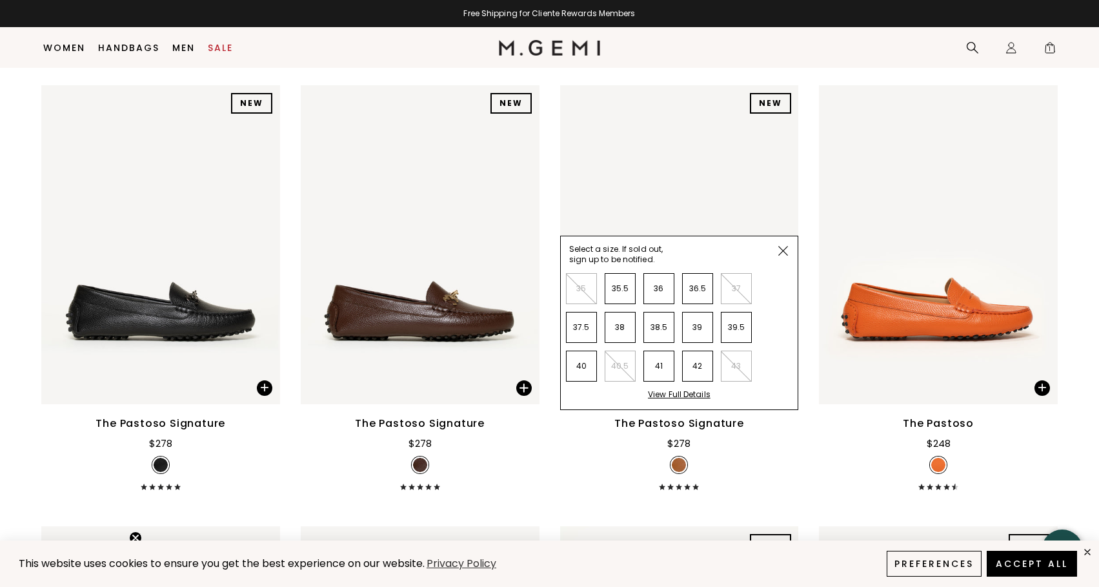
click at [782, 246] on img at bounding box center [783, 251] width 10 height 10
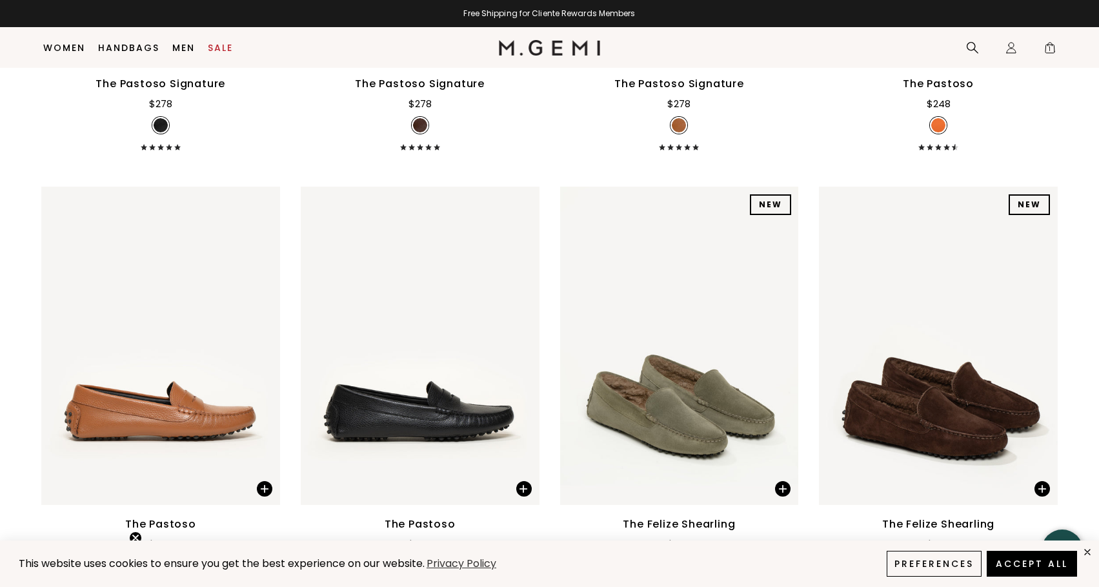
scroll to position [2477, 0]
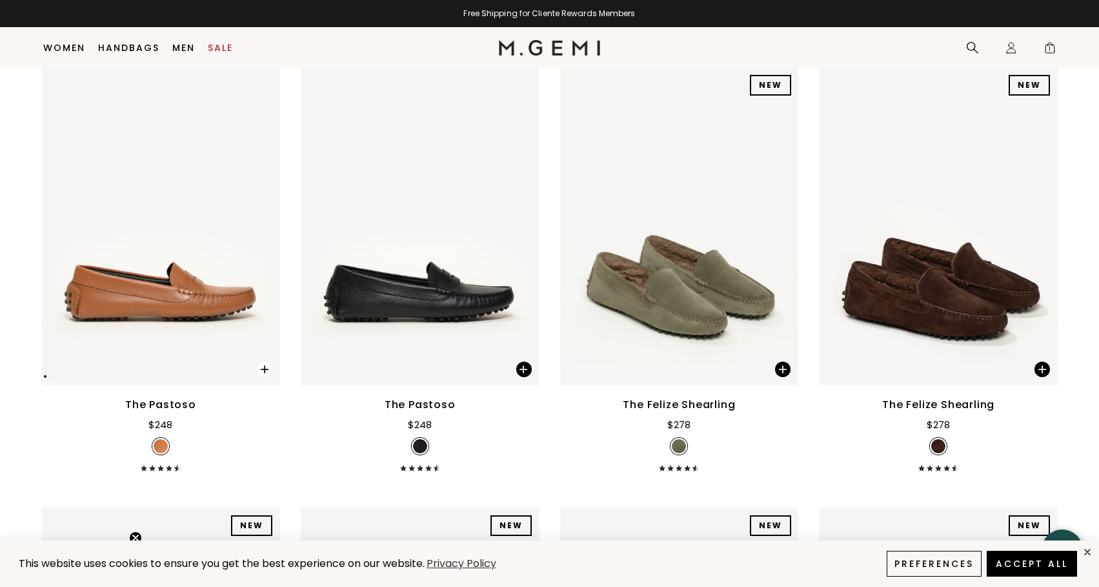
click at [263, 361] on span at bounding box center [264, 368] width 15 height 15
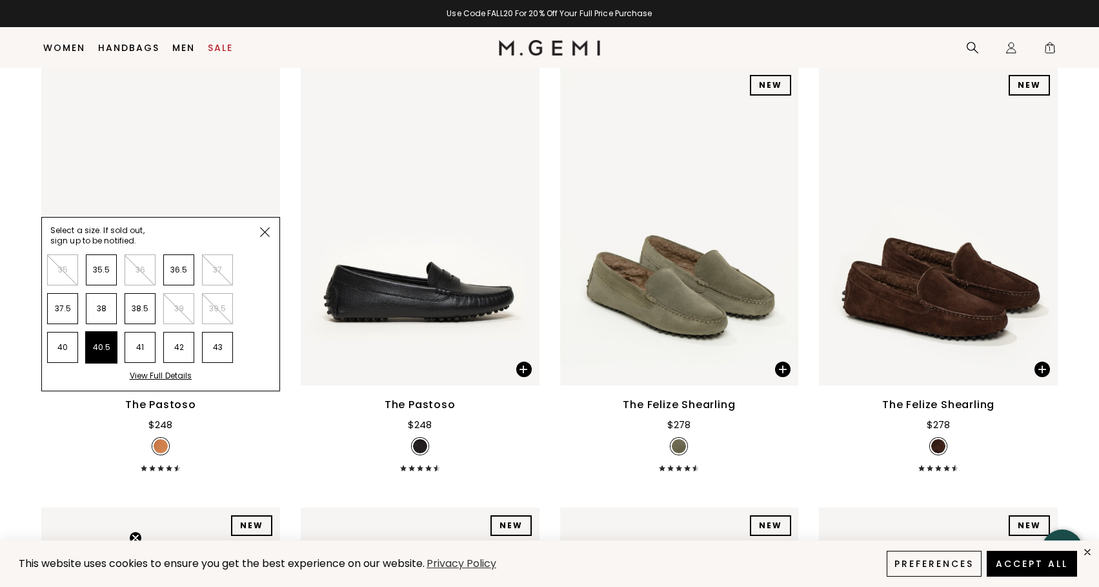
click at [104, 332] on li "40.5" at bounding box center [101, 347] width 31 height 31
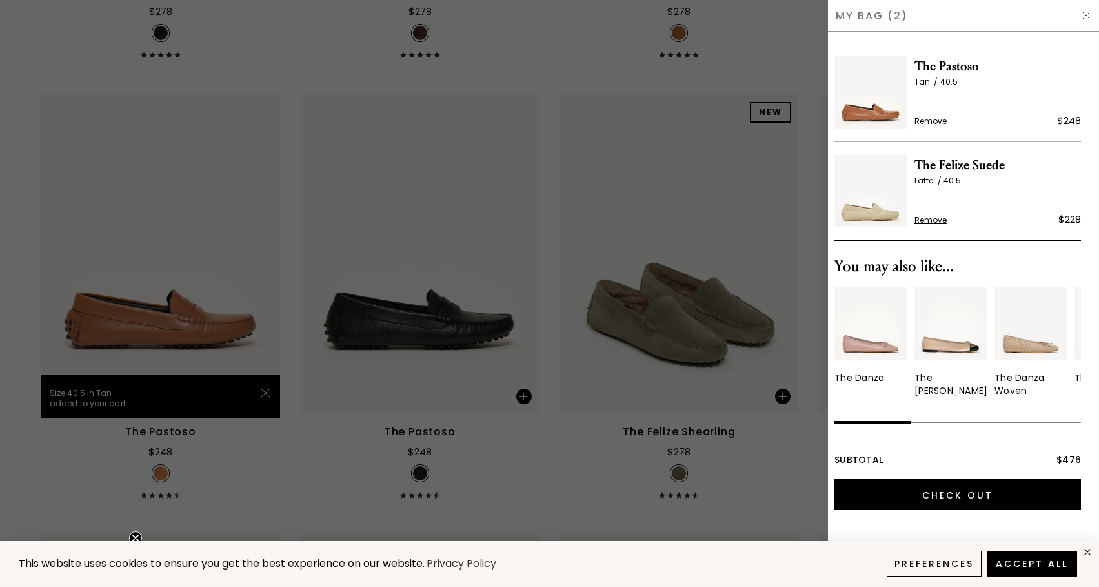
click at [305, 336] on div at bounding box center [549, 293] width 1099 height 587
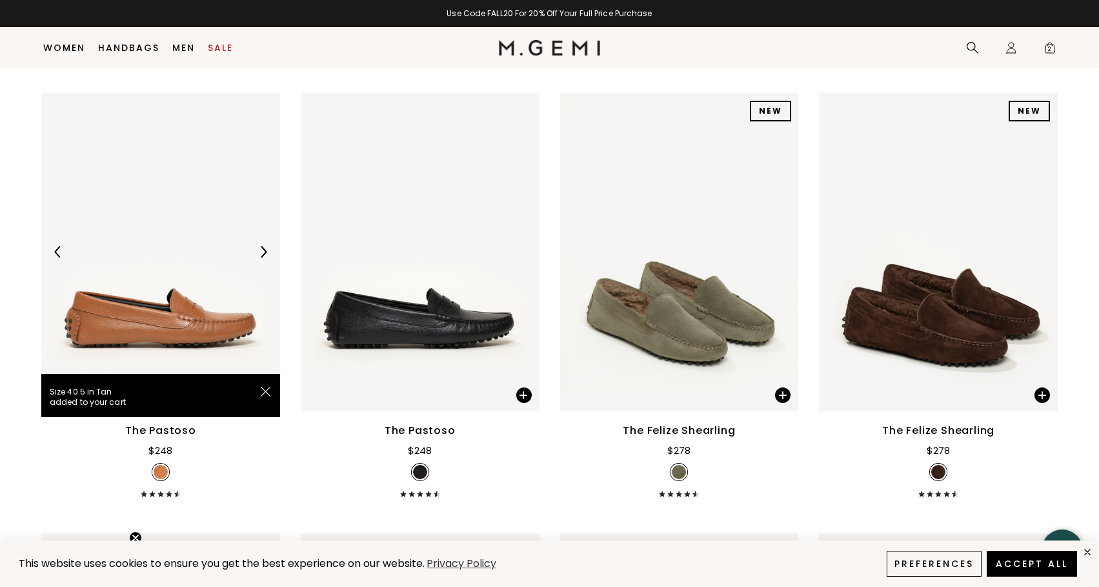
scroll to position [2450, 0]
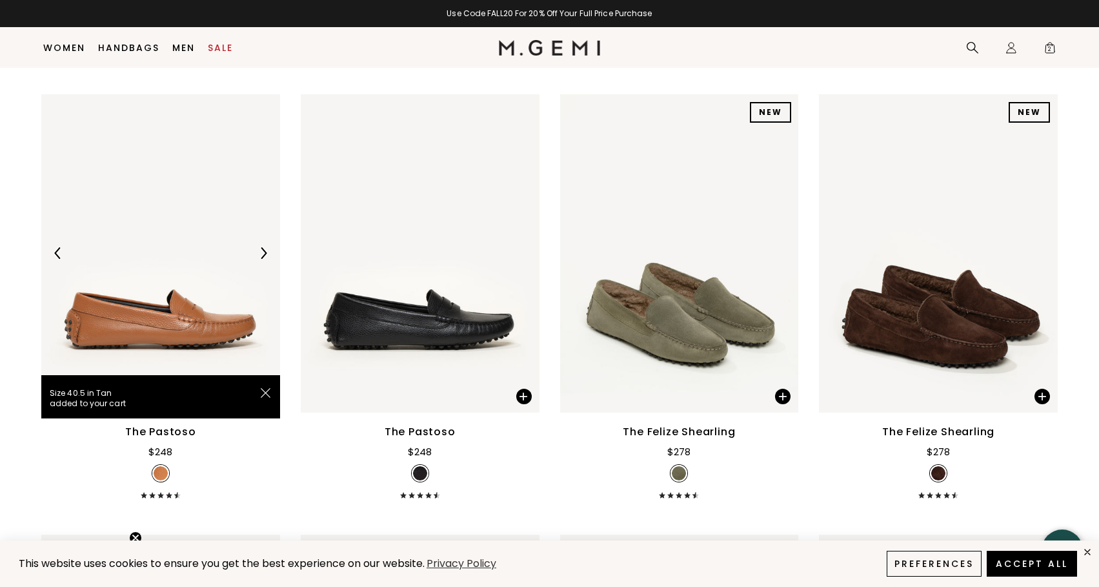
click at [264, 247] on img at bounding box center [264, 253] width 12 height 12
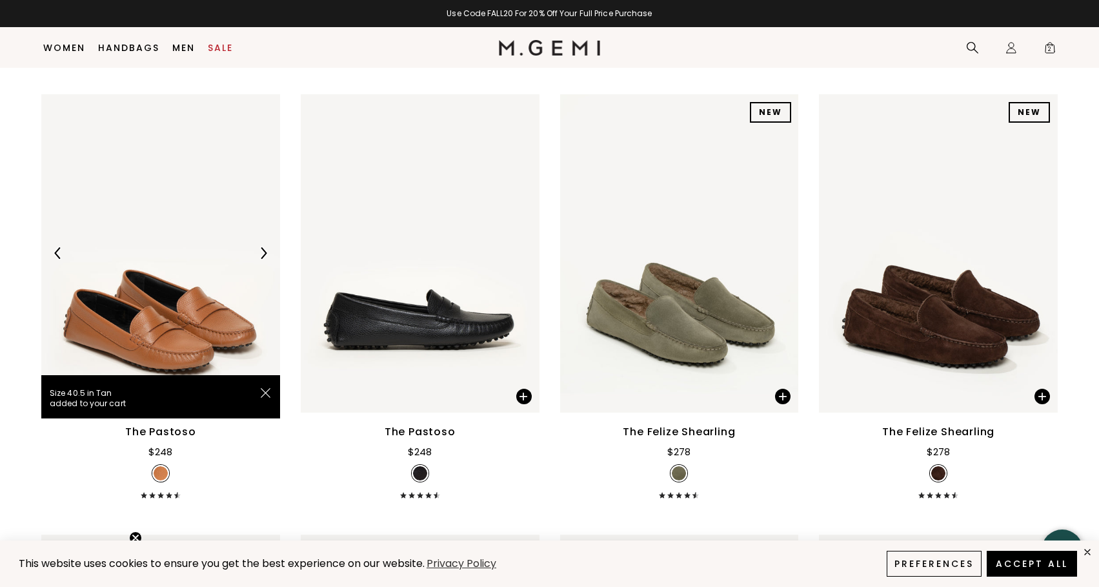
click at [264, 247] on img at bounding box center [264, 253] width 12 height 12
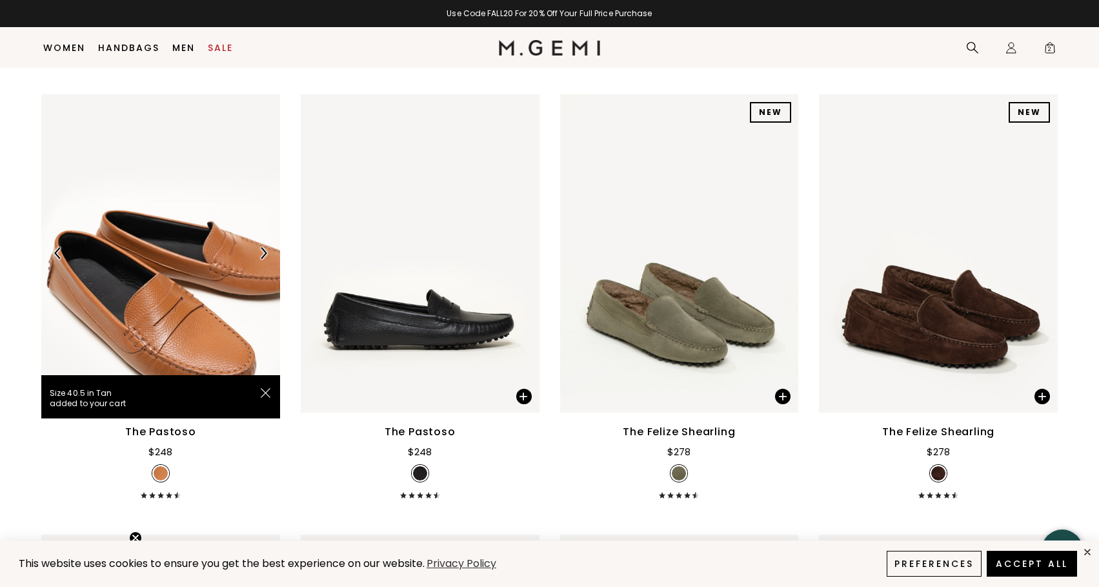
click at [265, 247] on img at bounding box center [264, 253] width 12 height 12
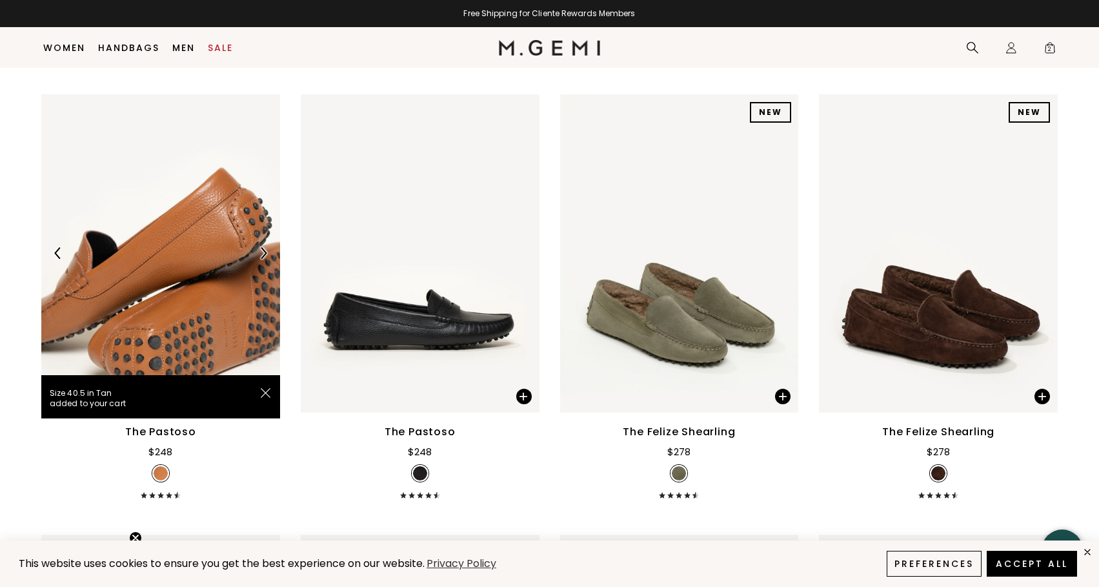
click at [265, 247] on img at bounding box center [264, 253] width 12 height 12
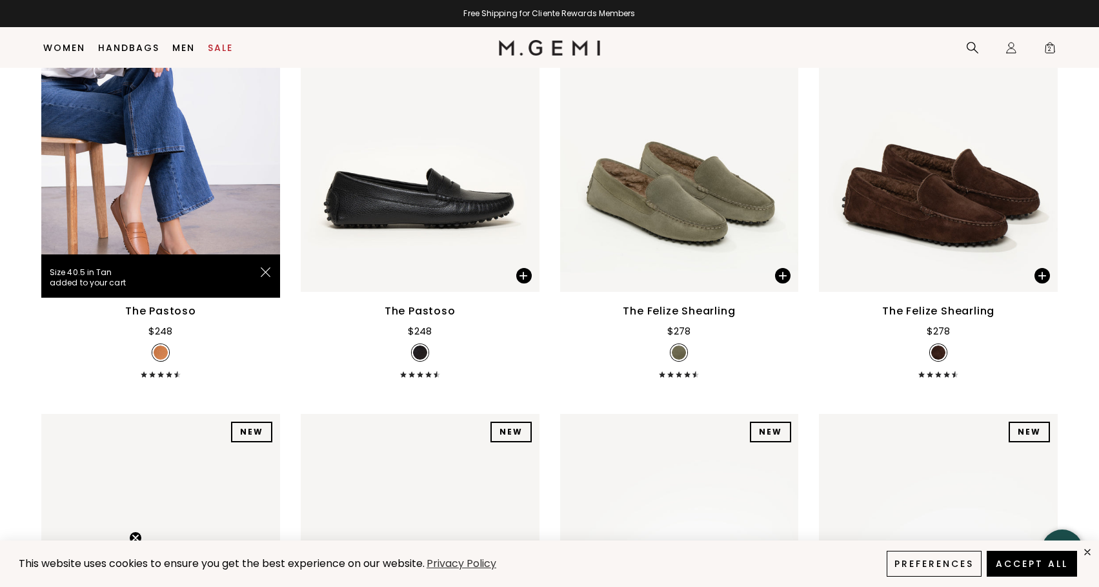
scroll to position [2390, 0]
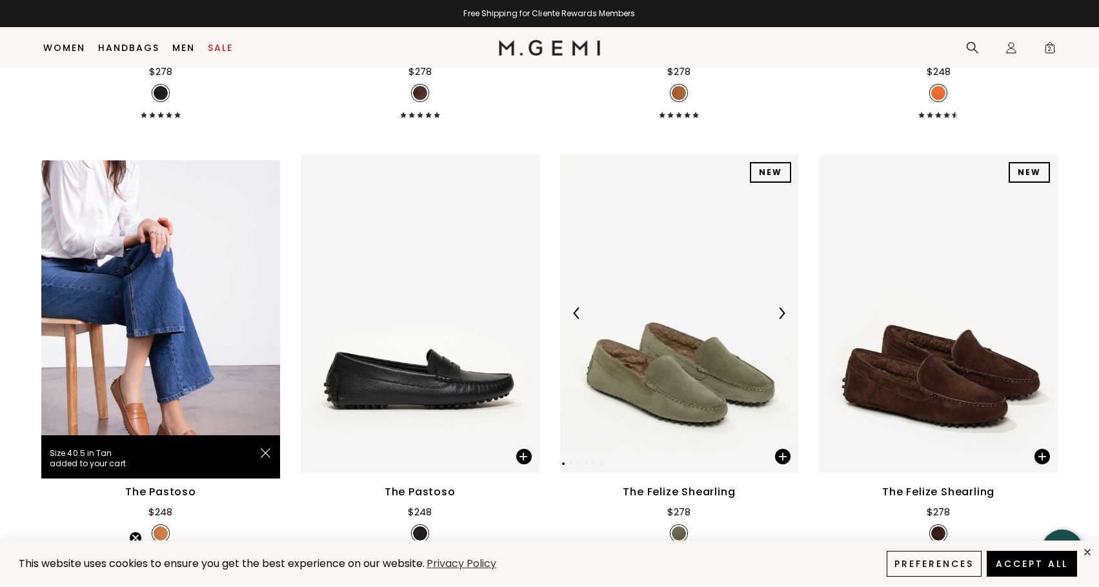
click at [733, 251] on img at bounding box center [679, 313] width 239 height 318
click at [606, 246] on img at bounding box center [679, 313] width 239 height 318
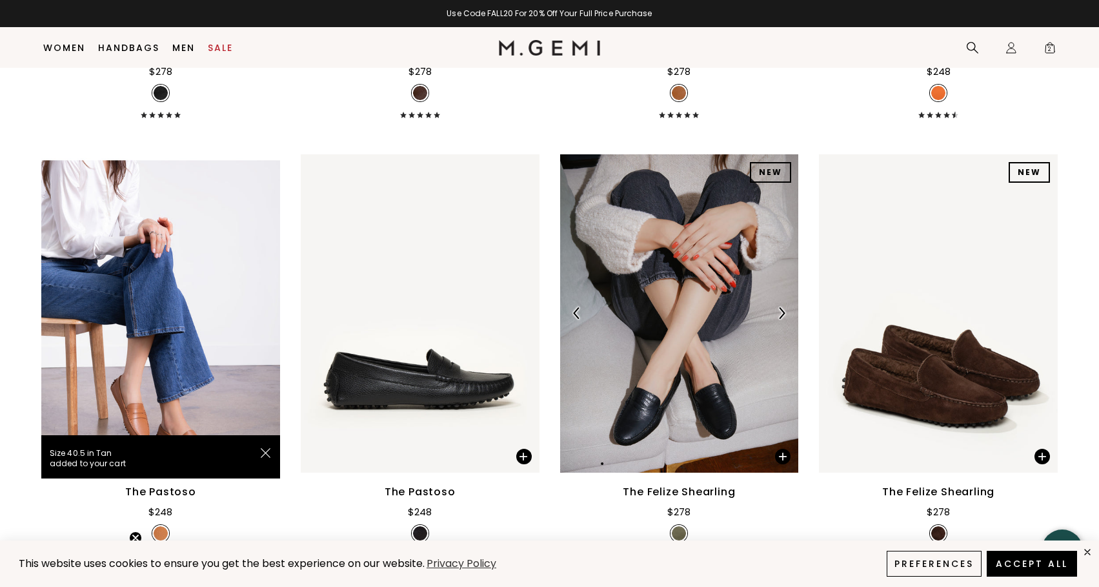
click at [658, 306] on img at bounding box center [679, 313] width 239 height 318
click at [767, 162] on div "NEW" at bounding box center [770, 172] width 41 height 21
click at [713, 169] on div "NEW NEW NEW NEW NEW NEW NEW NEW" at bounding box center [679, 313] width 239 height 318
click at [713, 169] on img at bounding box center [679, 313] width 239 height 318
click at [698, 198] on img at bounding box center [679, 313] width 239 height 318
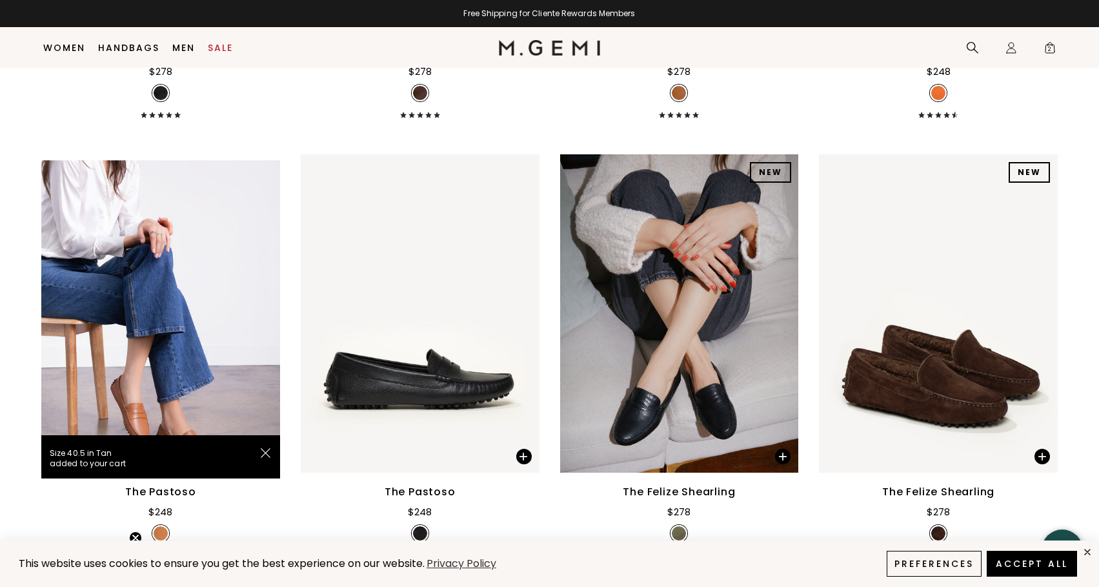
click at [677, 526] on img at bounding box center [679, 533] width 14 height 14
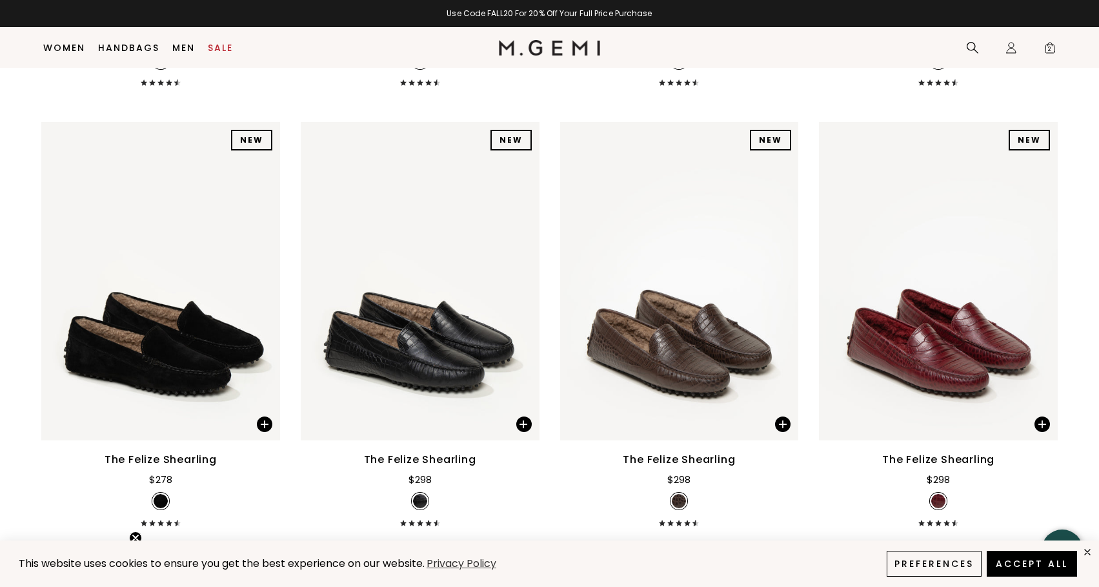
scroll to position [2852, 0]
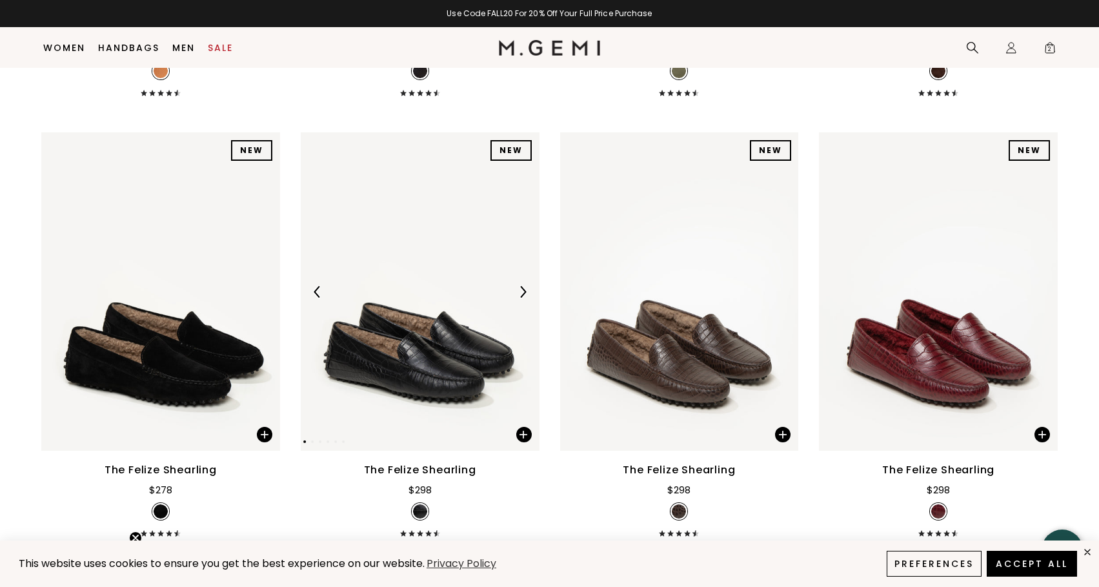
click at [397, 272] on img at bounding box center [420, 291] width 239 height 318
click at [423, 267] on img at bounding box center [420, 291] width 239 height 318
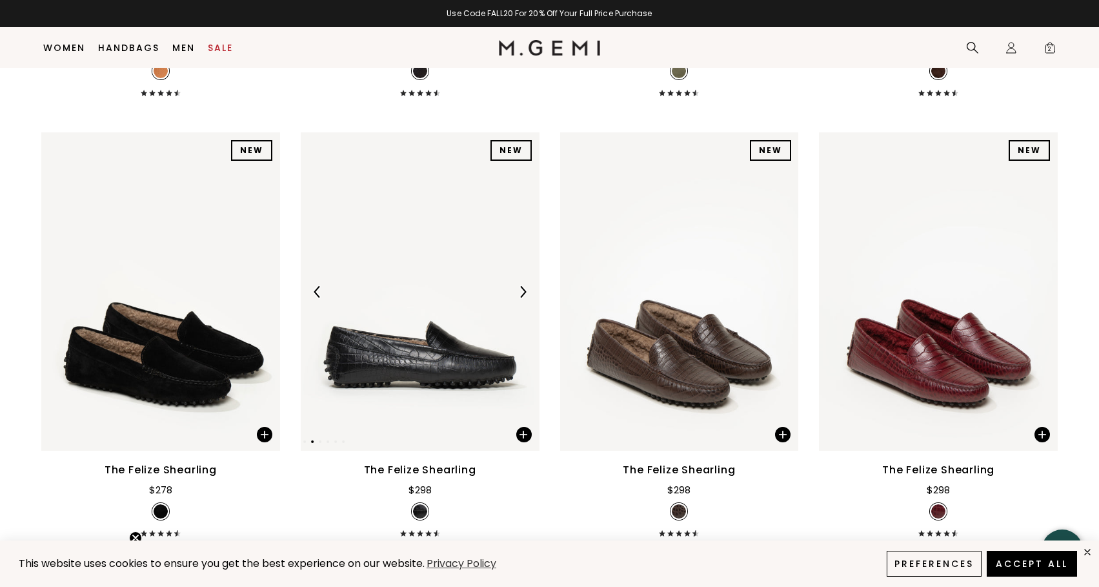
click at [516, 281] on div at bounding box center [522, 291] width 21 height 21
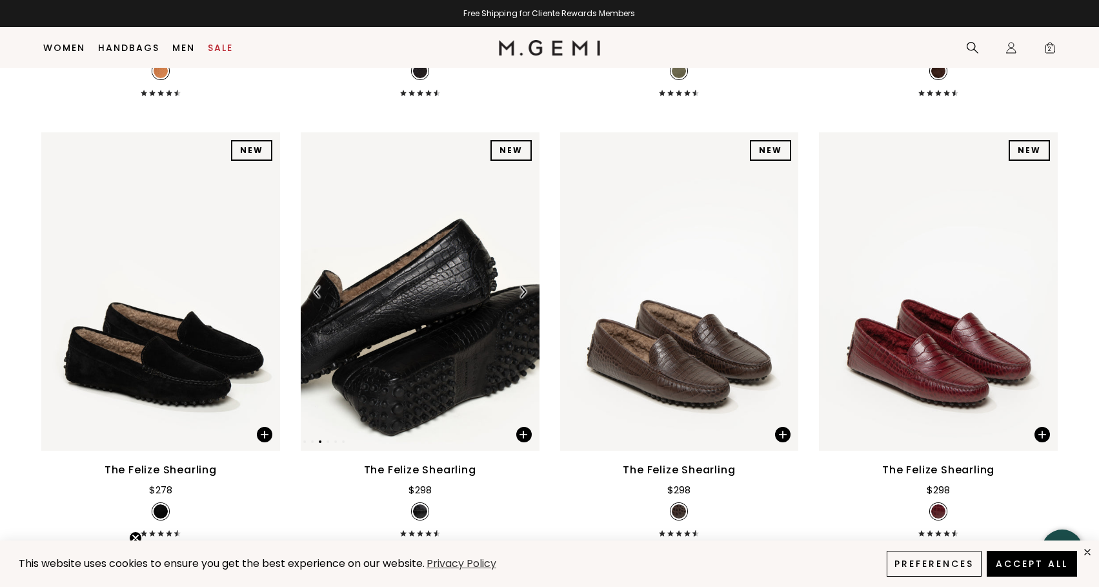
click at [516, 281] on div at bounding box center [420, 291] width 239 height 21
click at [523, 286] on img at bounding box center [523, 292] width 12 height 12
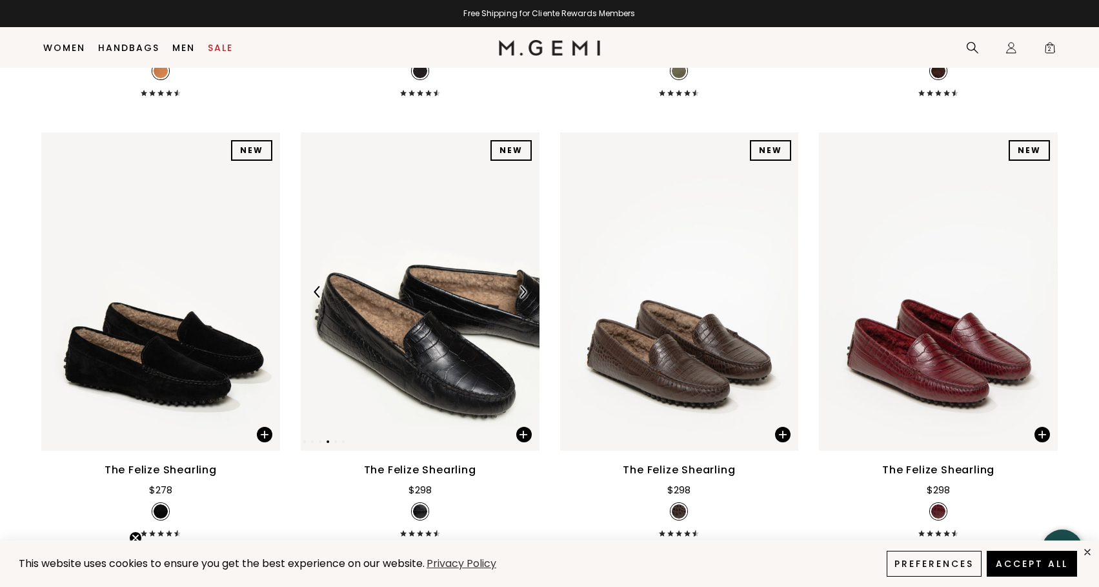
click at [523, 286] on img at bounding box center [523, 292] width 12 height 12
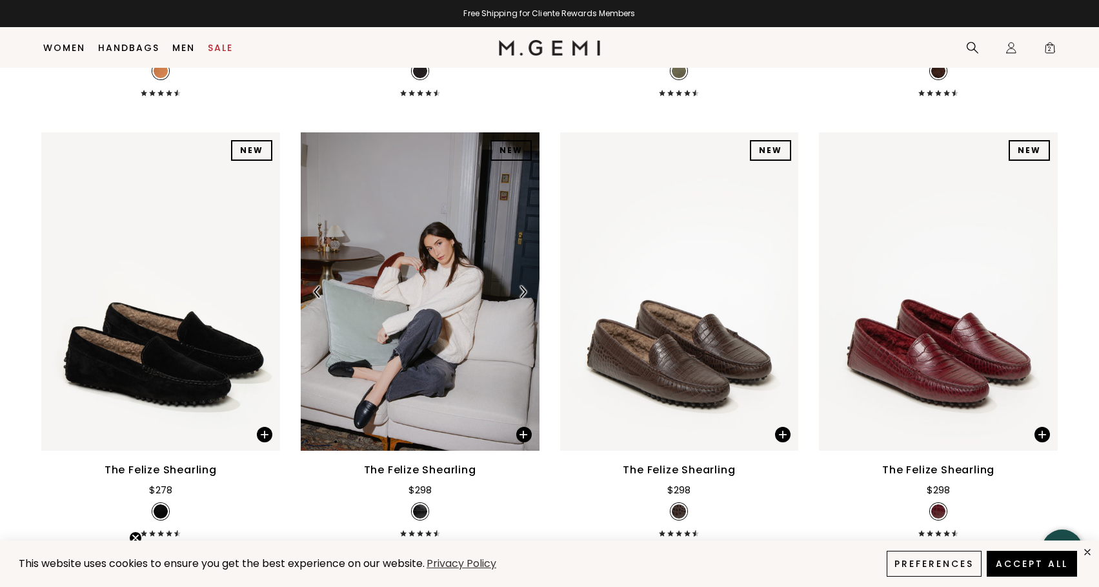
click at [523, 286] on img at bounding box center [523, 292] width 12 height 12
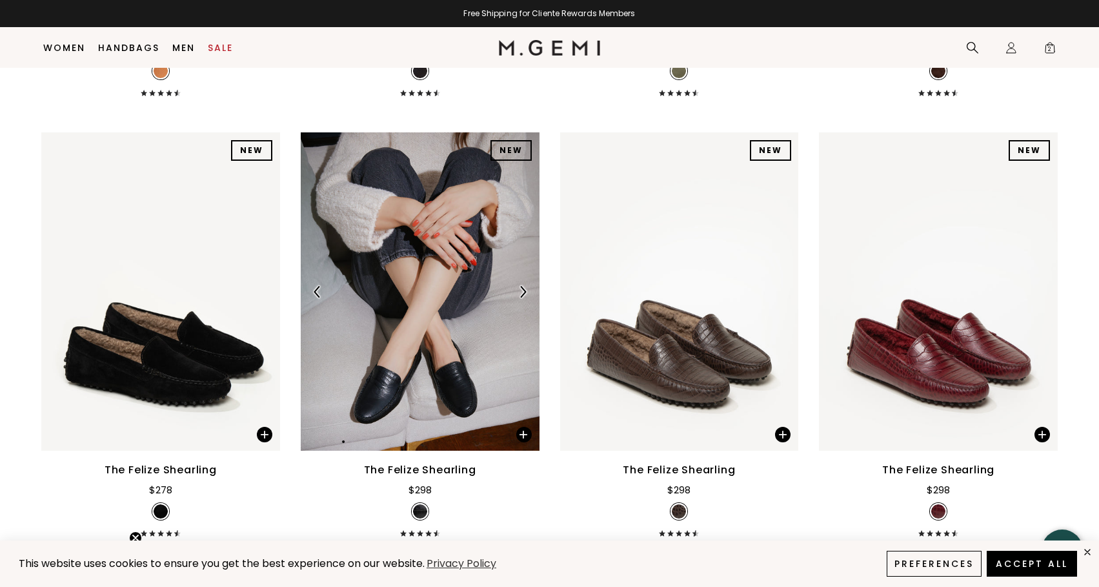
click at [523, 286] on img at bounding box center [523, 292] width 12 height 12
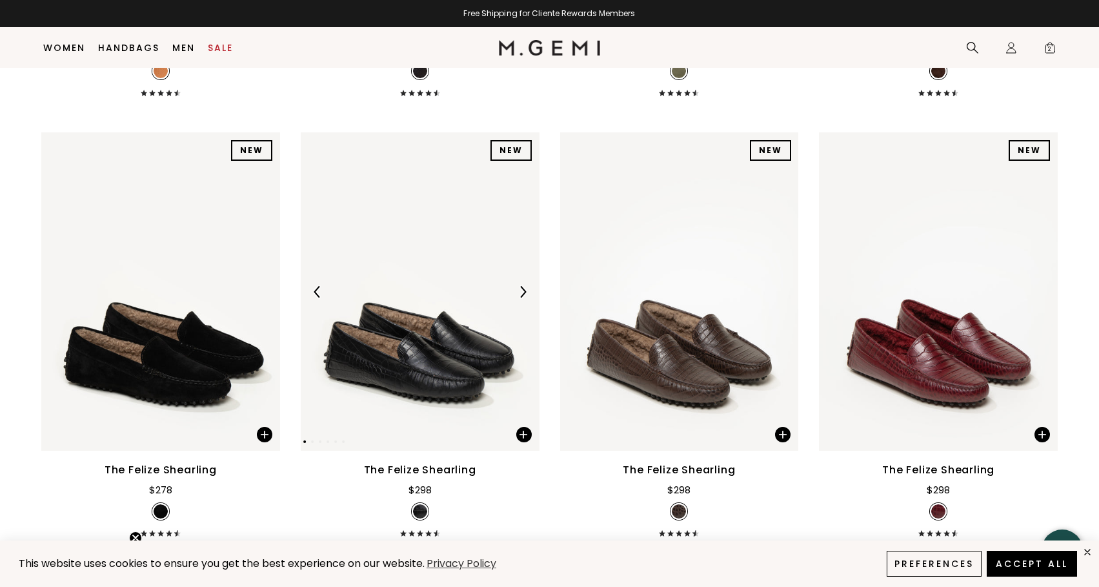
click at [459, 318] on img at bounding box center [420, 291] width 239 height 318
click at [640, 275] on img at bounding box center [679, 291] width 239 height 318
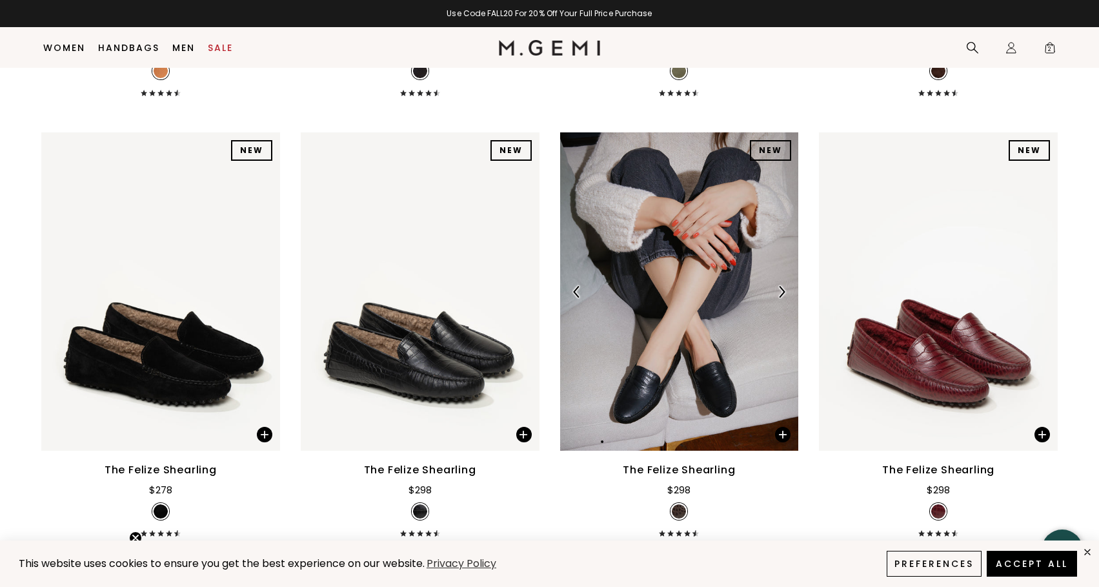
click at [640, 275] on div "NEW NEW NEW NEW NEW NEW NEW NEW" at bounding box center [679, 291] width 239 height 318
click at [513, 179] on img at bounding box center [420, 291] width 239 height 318
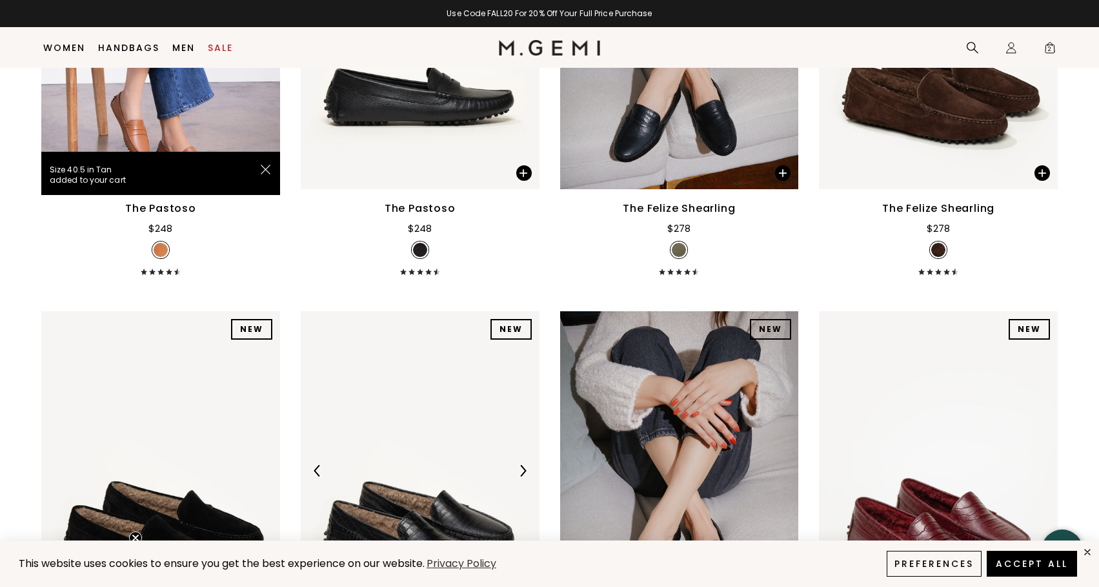
scroll to position [2525, 0]
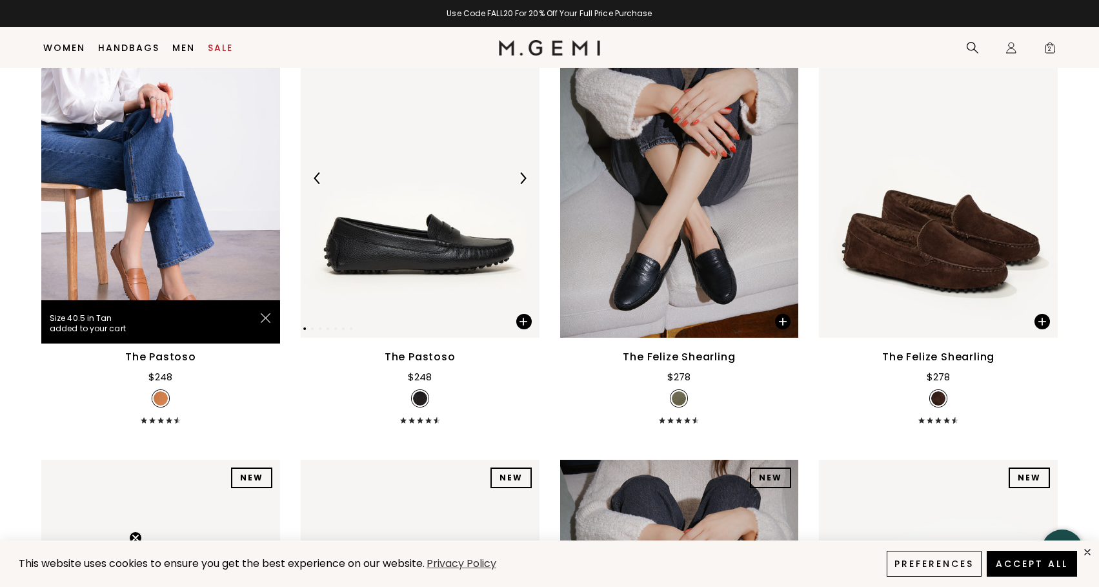
click at [477, 127] on img at bounding box center [420, 178] width 239 height 318
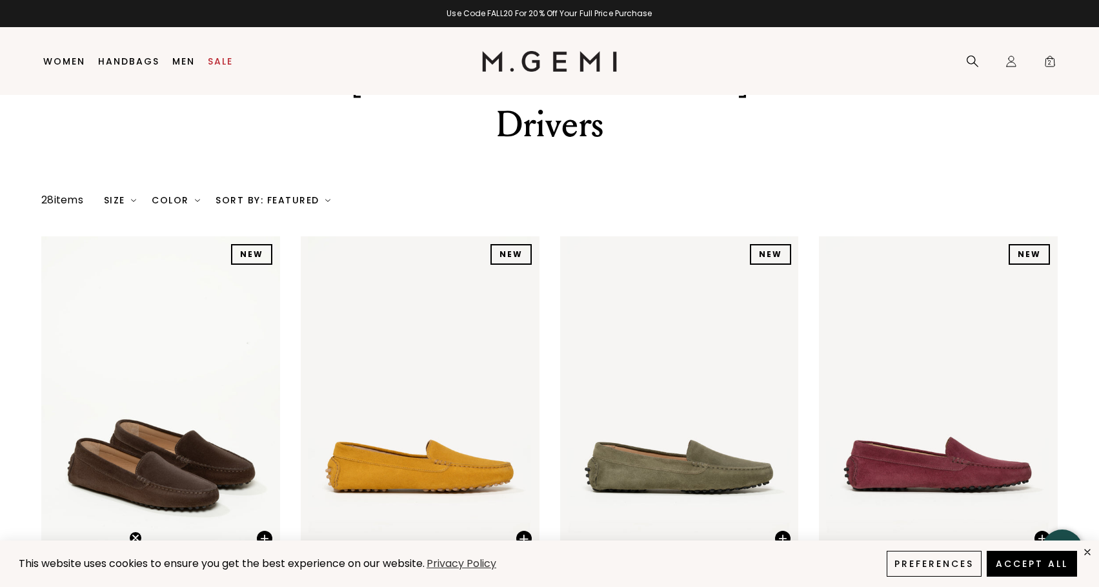
scroll to position [0, 0]
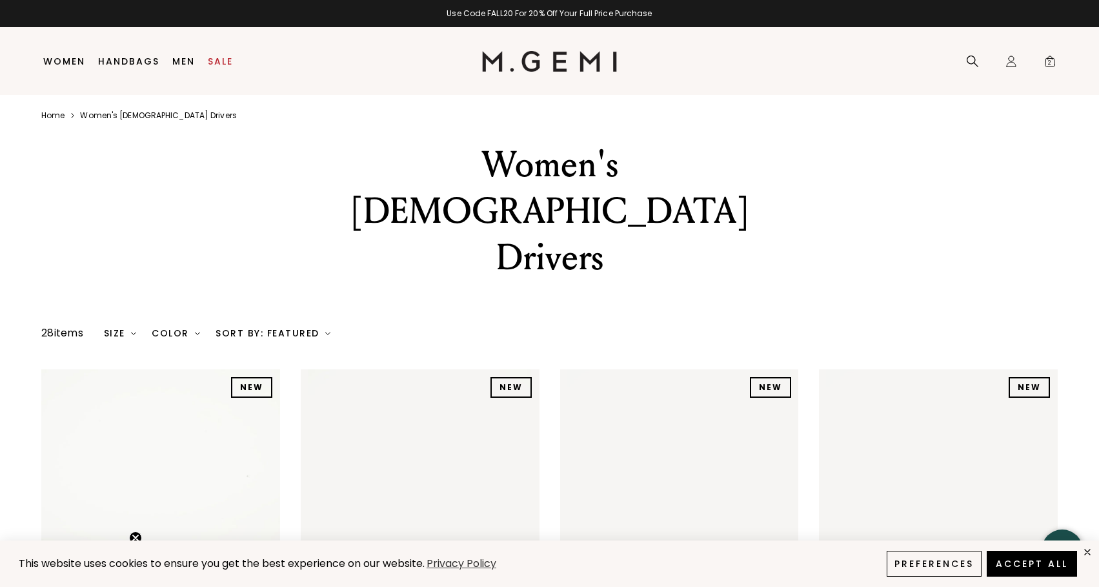
click at [427, 176] on div "Women's [DEMOGRAPHIC_DATA] Drivers" at bounding box center [550, 210] width 448 height 139
click at [62, 115] on link "Home" at bounding box center [52, 115] width 23 height 10
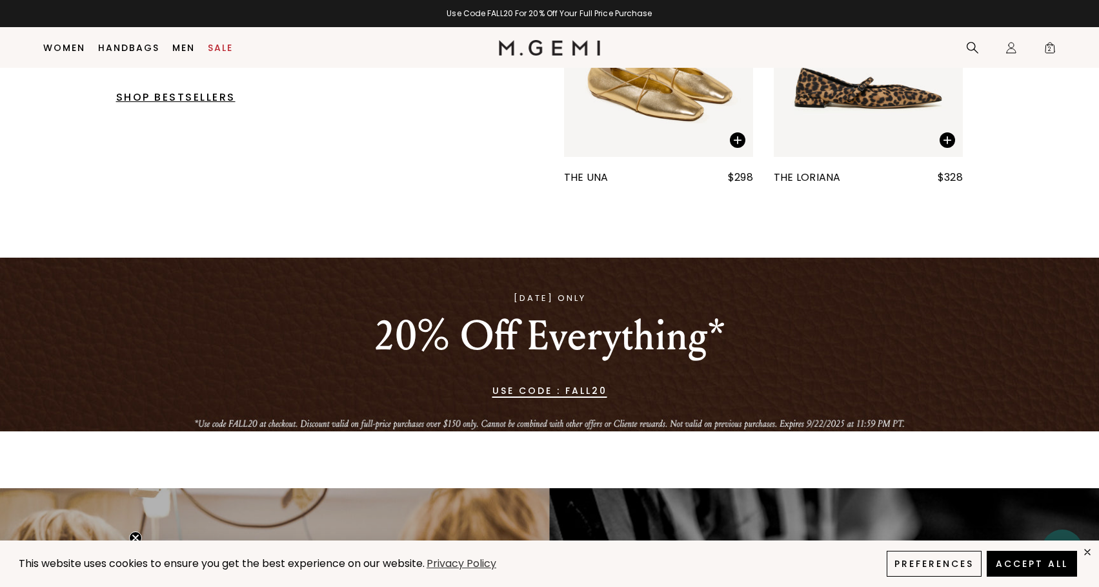
scroll to position [454, 0]
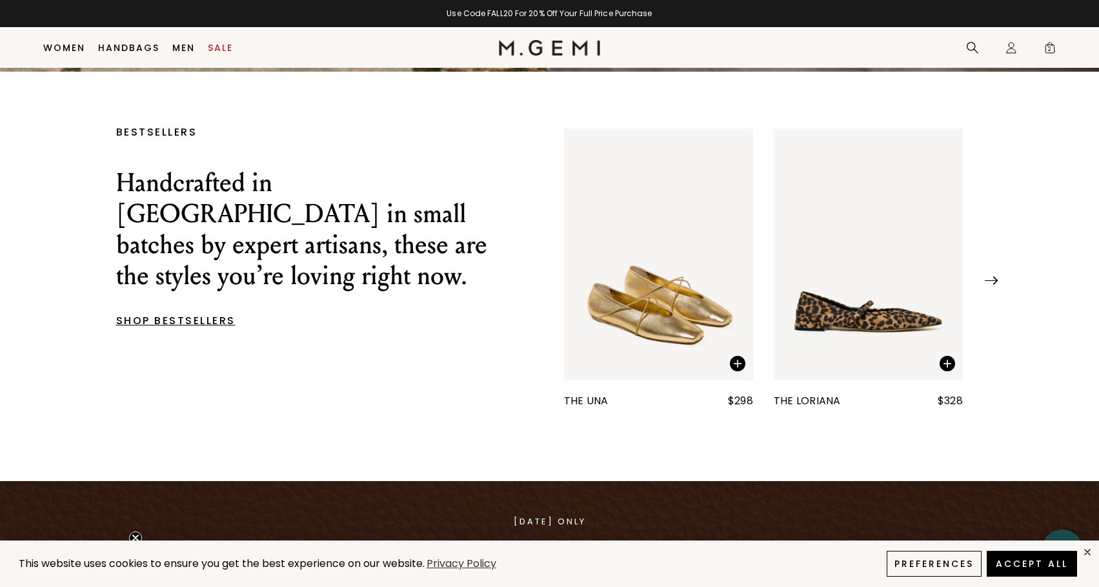
click at [993, 279] on img at bounding box center [991, 280] width 13 height 8
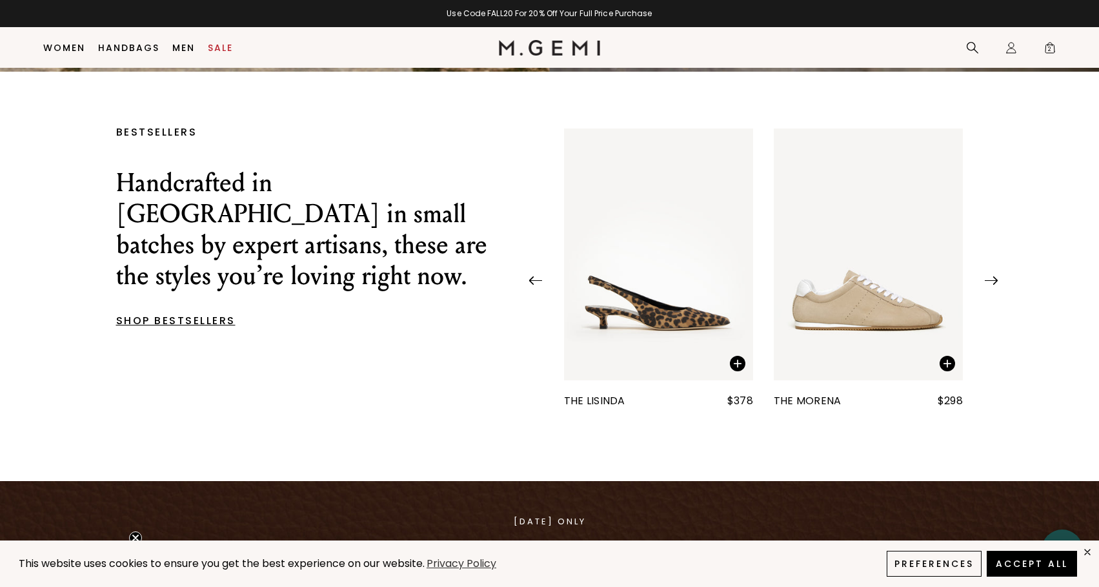
click at [993, 279] on img at bounding box center [991, 280] width 13 height 8
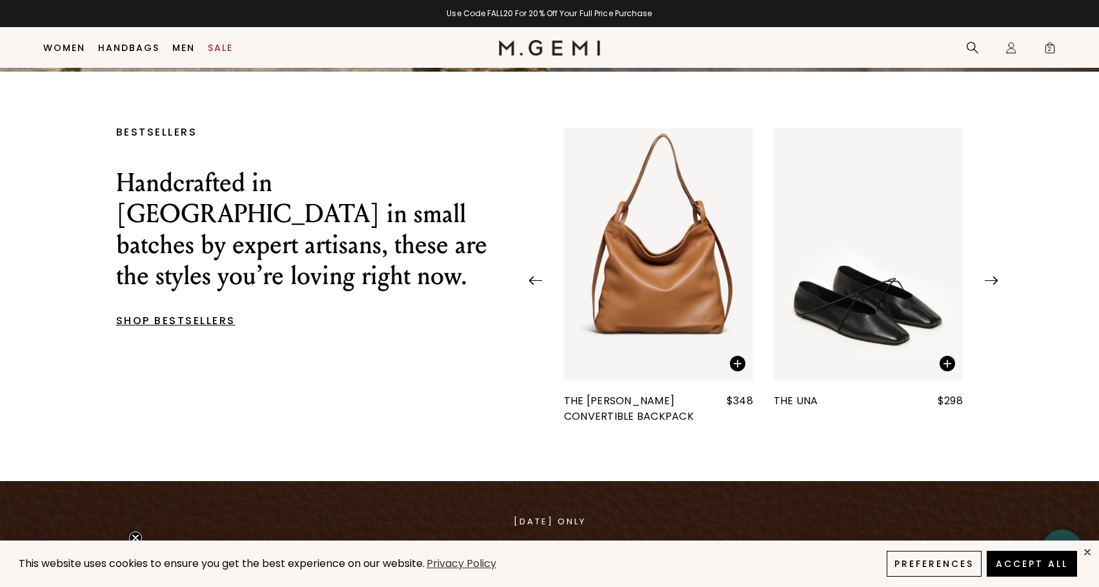
click at [993, 280] on img at bounding box center [991, 280] width 13 height 8
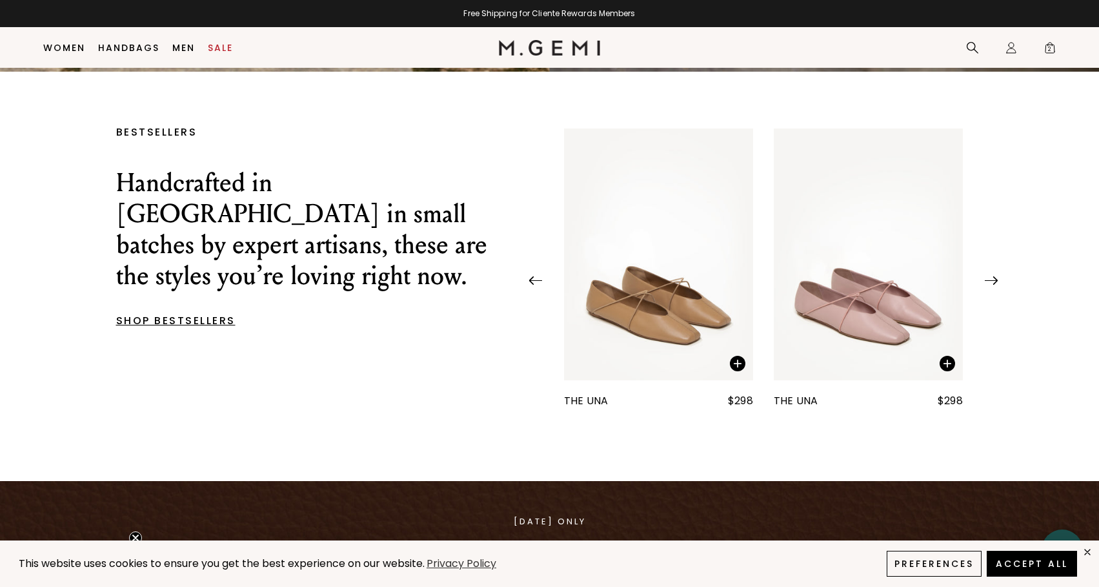
click at [993, 280] on img at bounding box center [991, 280] width 13 height 8
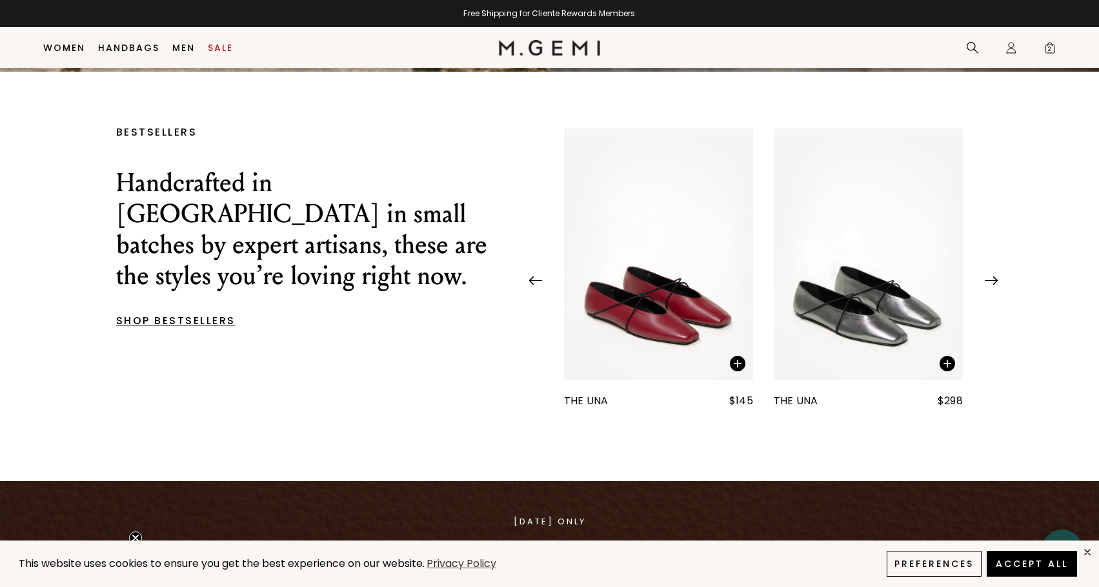
click at [993, 280] on img at bounding box center [991, 280] width 13 height 8
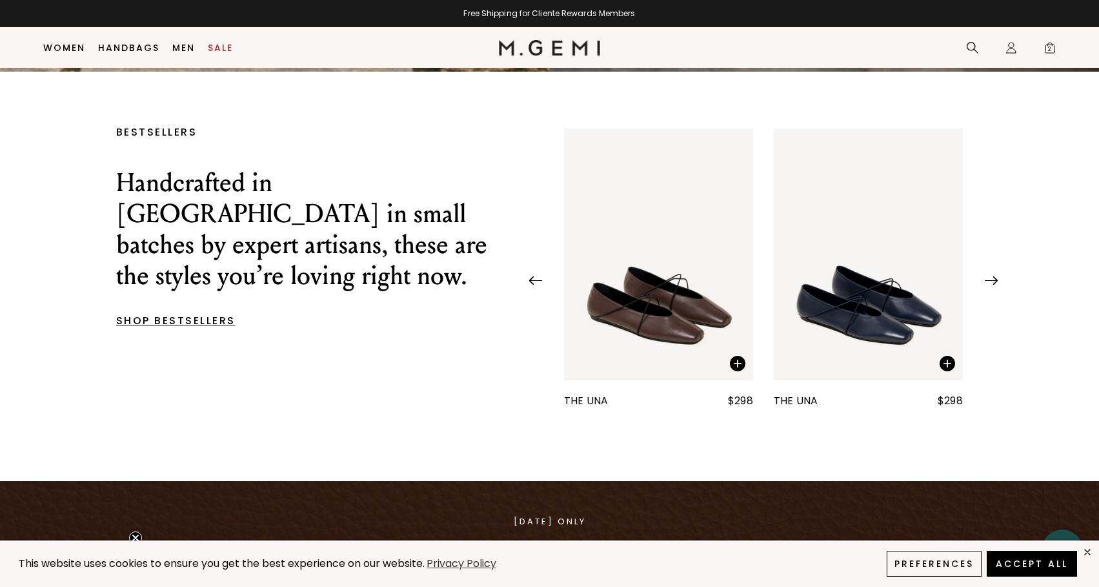
click at [993, 281] on img at bounding box center [991, 280] width 13 height 8
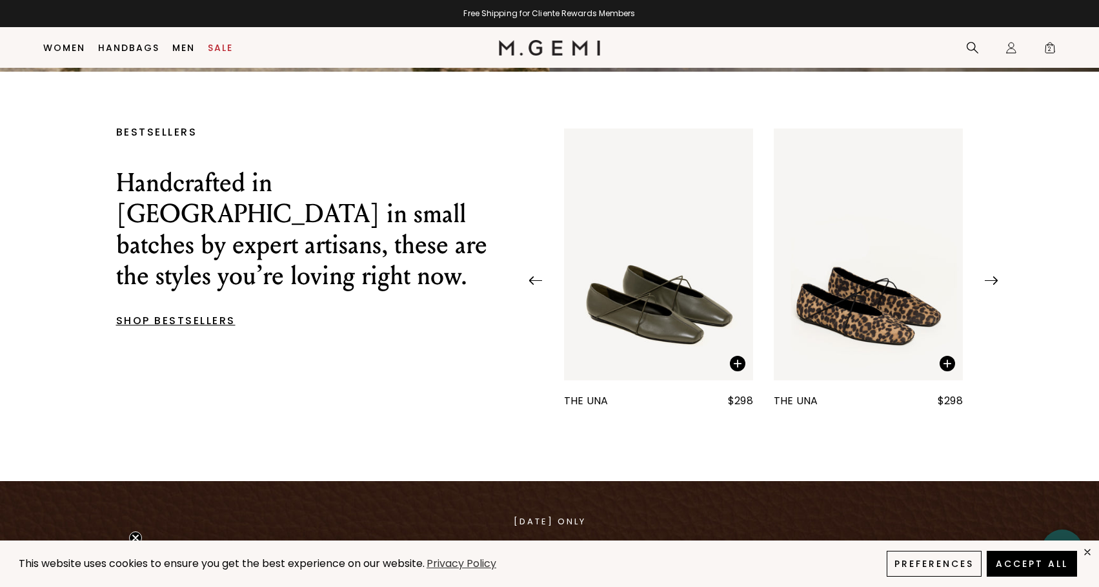
click at [993, 281] on img at bounding box center [991, 280] width 13 height 8
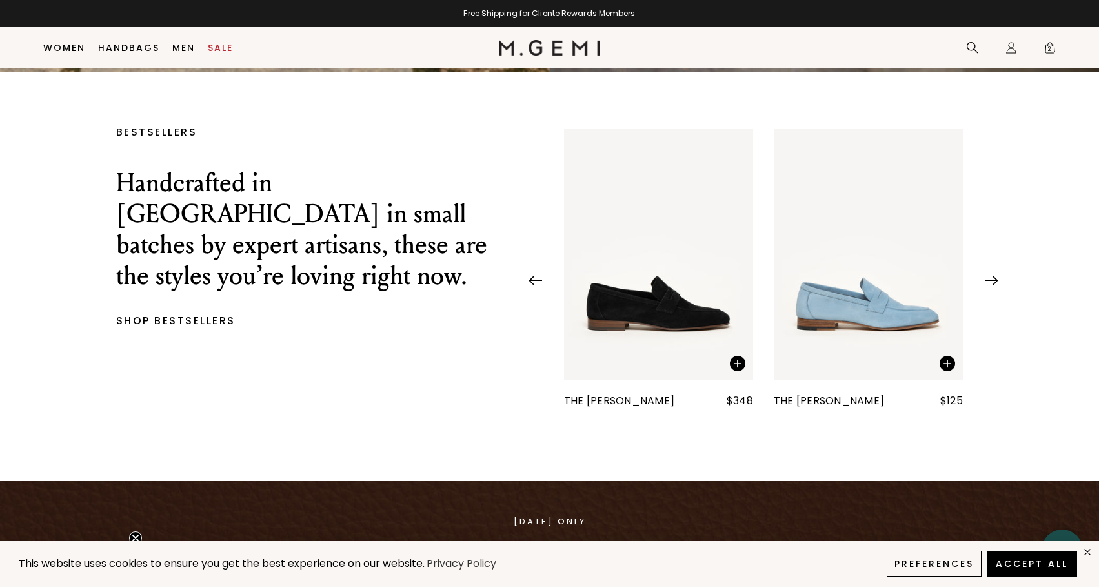
click at [993, 282] on img at bounding box center [991, 280] width 13 height 8
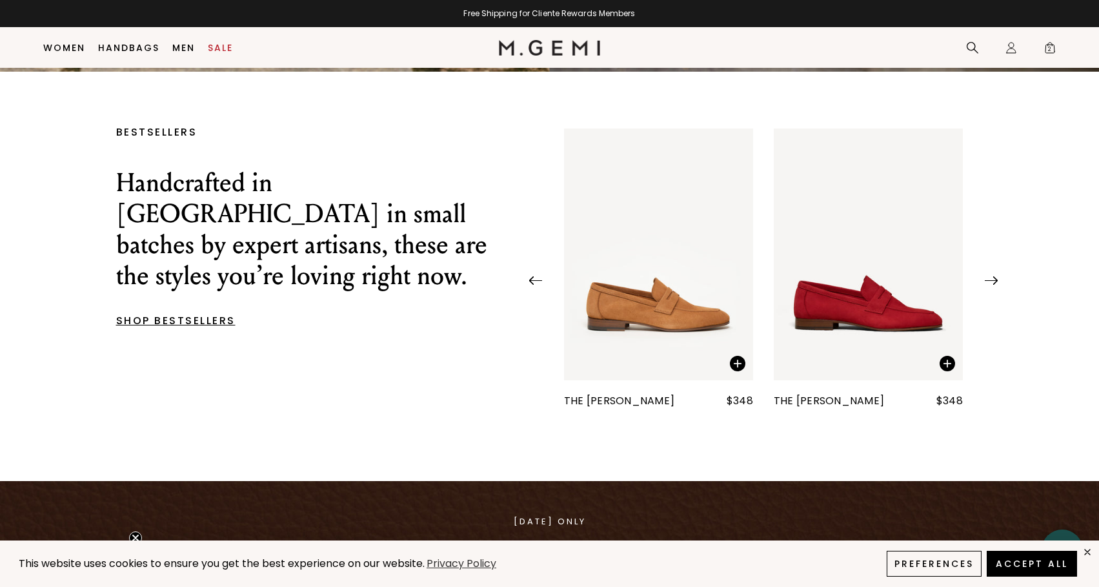
click at [993, 282] on img at bounding box center [991, 280] width 13 height 8
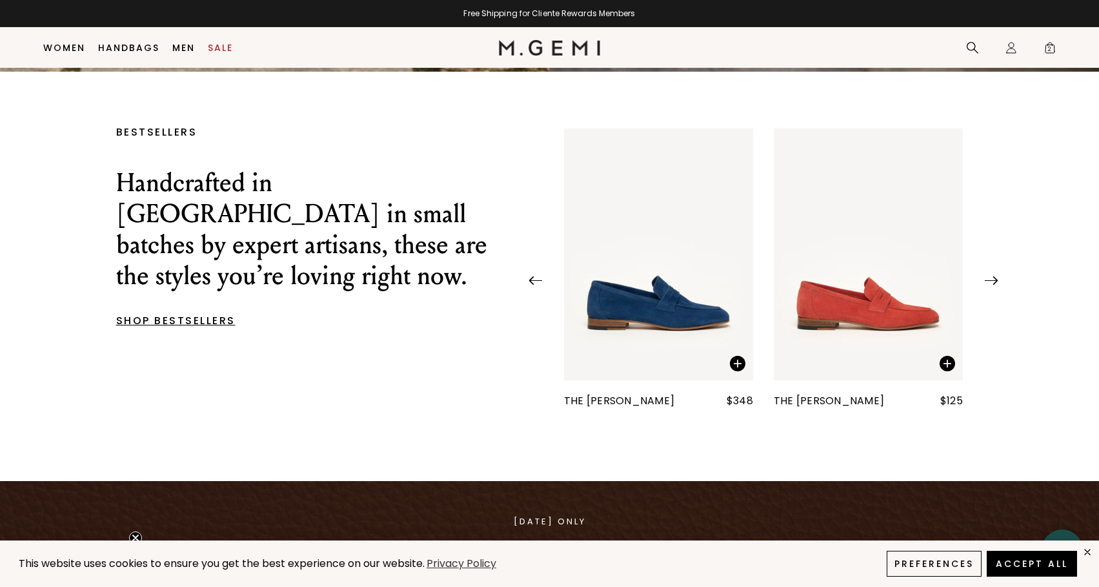
click at [879, 301] on img "10 / 25" at bounding box center [868, 254] width 189 height 252
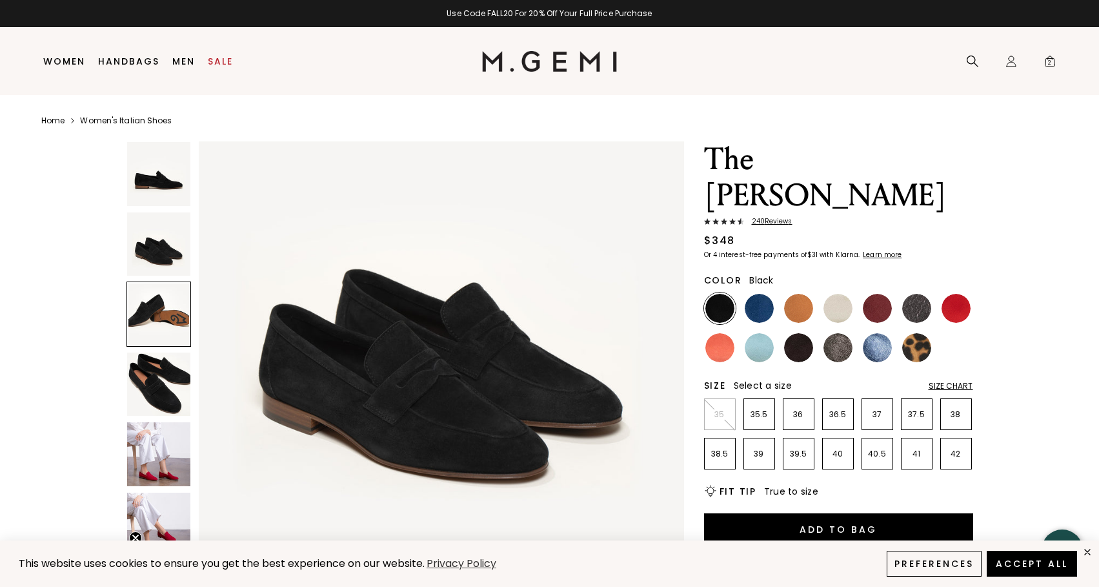
scroll to position [862, 0]
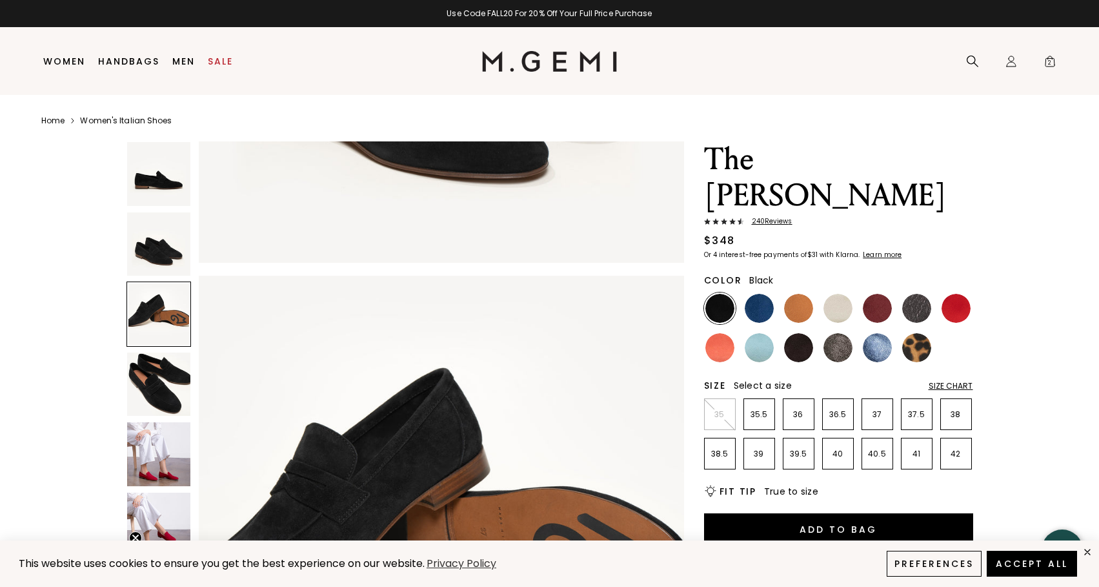
click at [161, 463] on img at bounding box center [159, 454] width 64 height 64
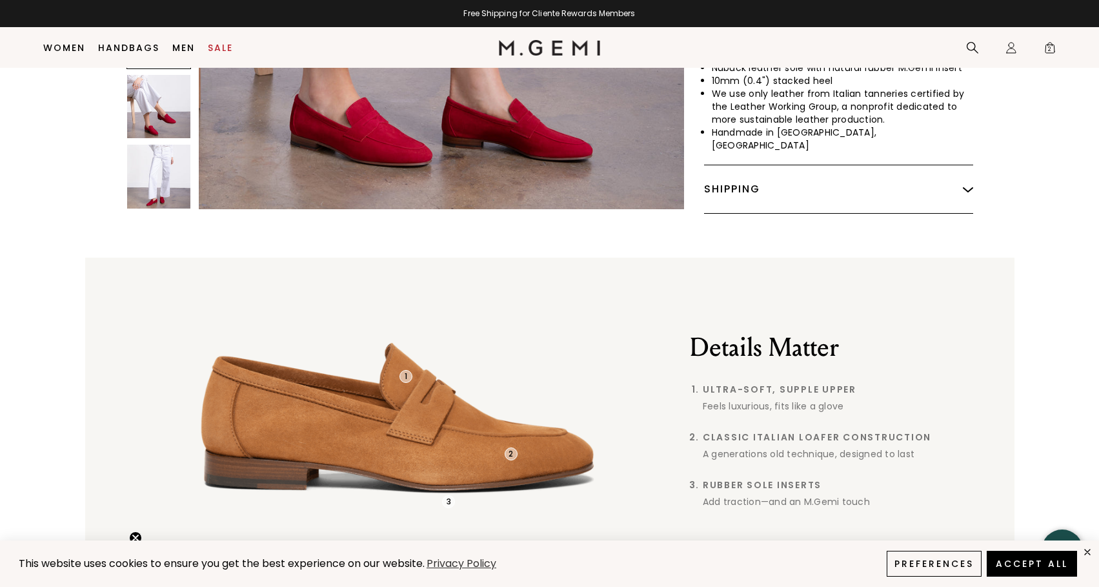
scroll to position [882, 0]
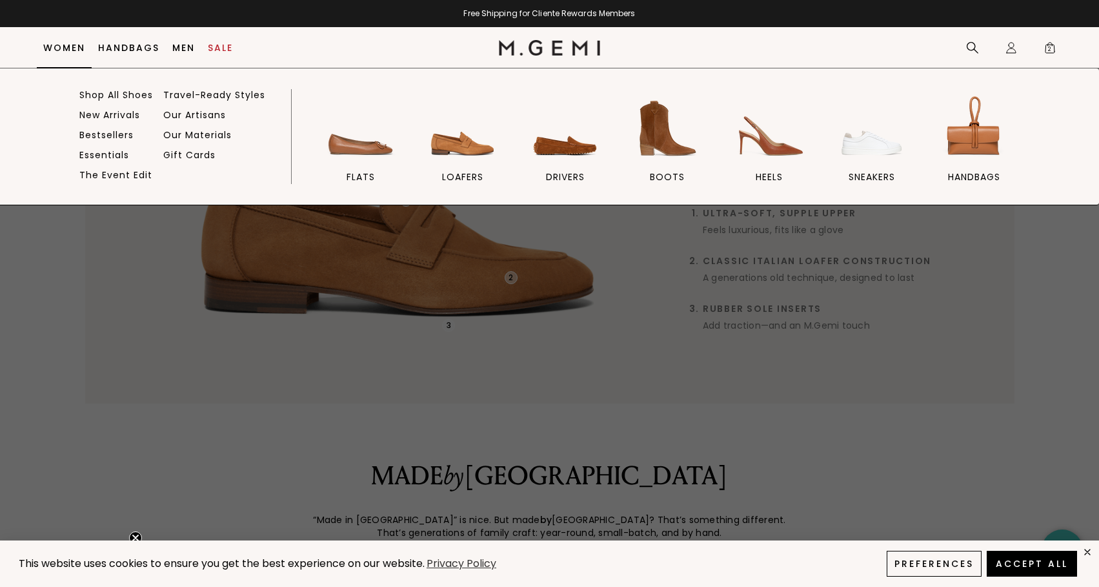
click at [58, 45] on link "Women" at bounding box center [64, 48] width 42 height 10
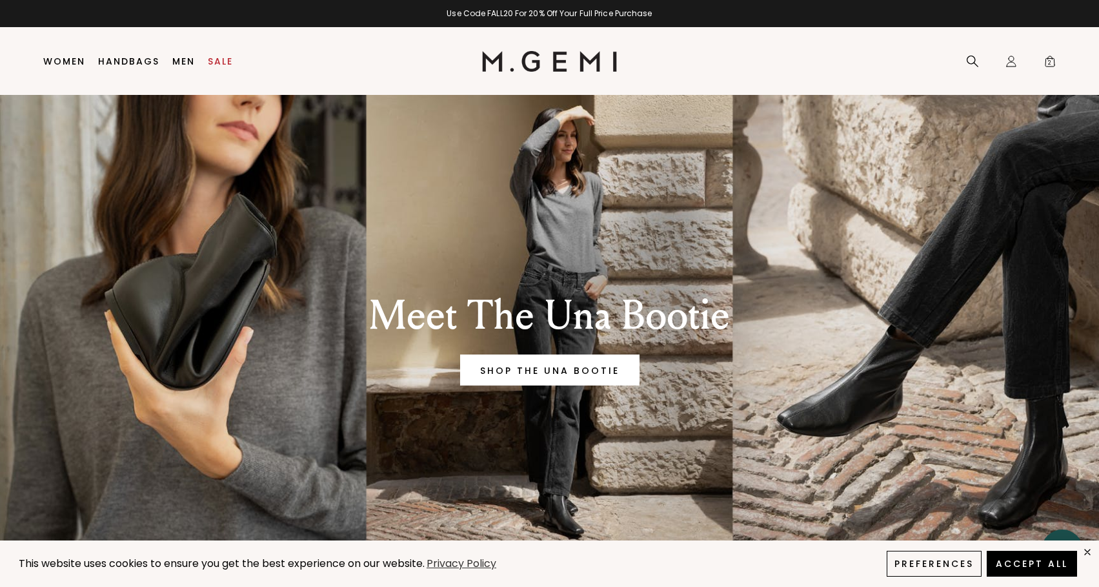
scroll to position [294, 0]
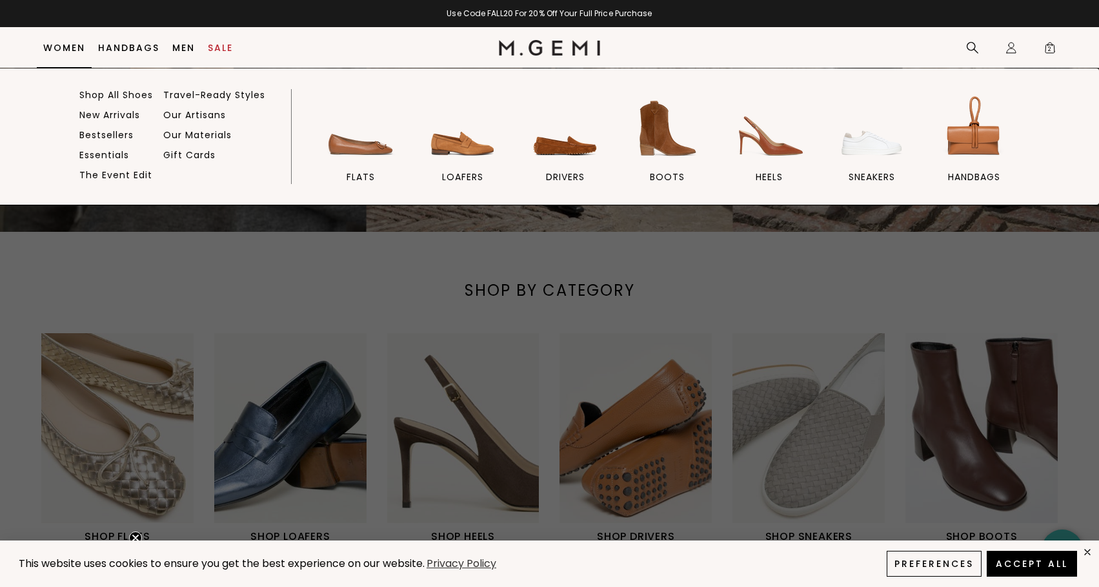
click at [44, 51] on link "Women" at bounding box center [64, 48] width 42 height 10
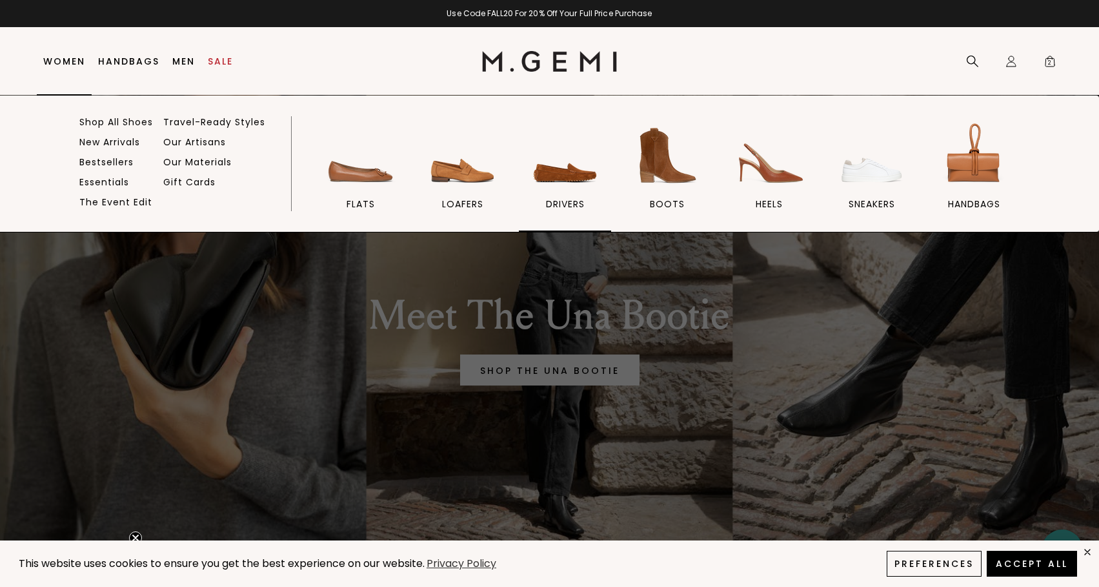
click at [552, 168] on img at bounding box center [565, 155] width 72 height 72
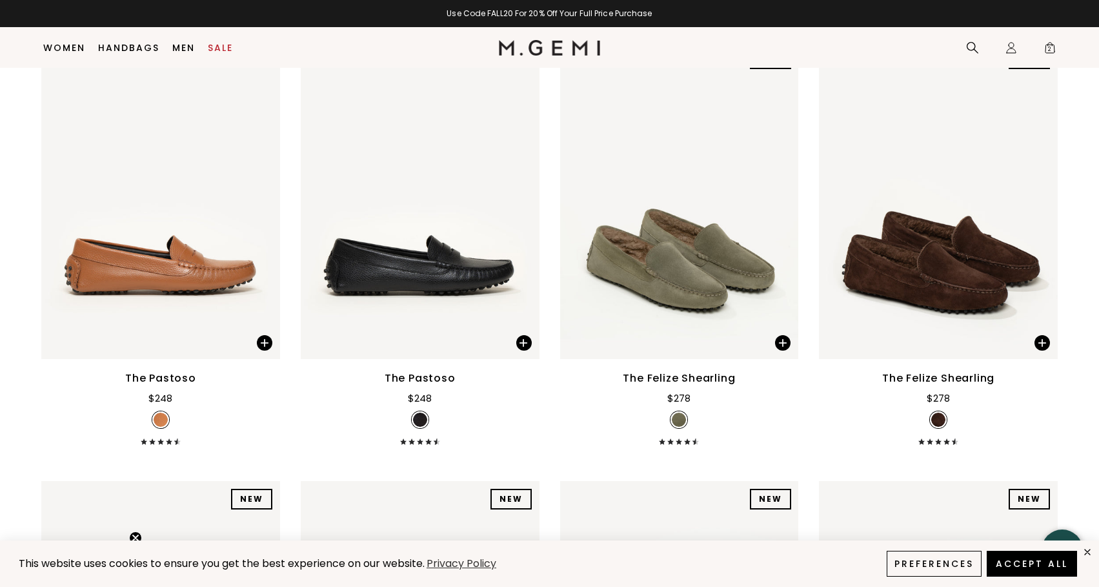
scroll to position [2719, 0]
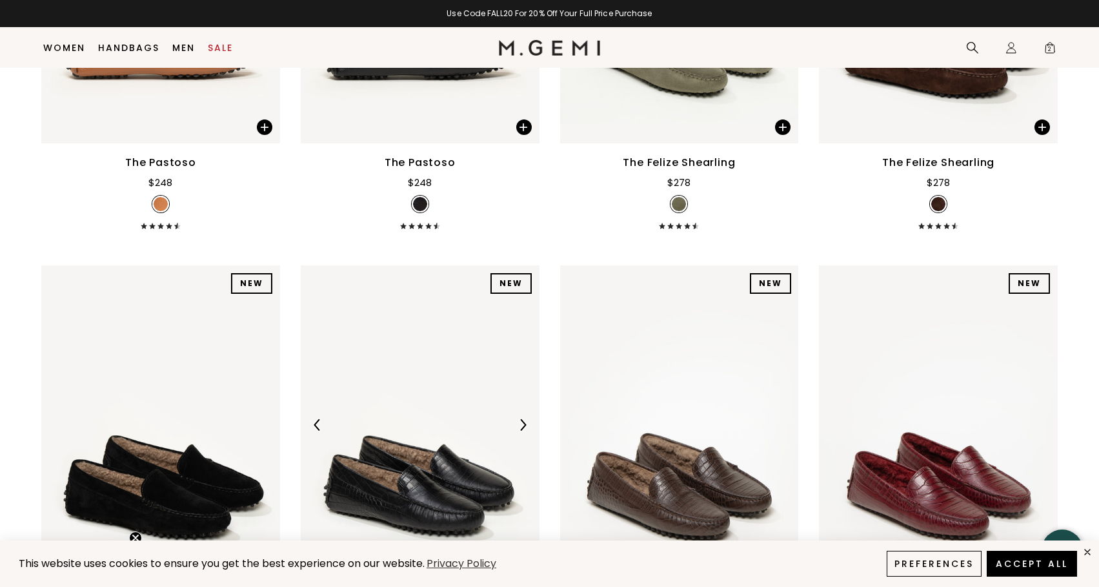
click at [445, 378] on img at bounding box center [420, 424] width 239 height 318
click at [407, 392] on img at bounding box center [420, 424] width 239 height 318
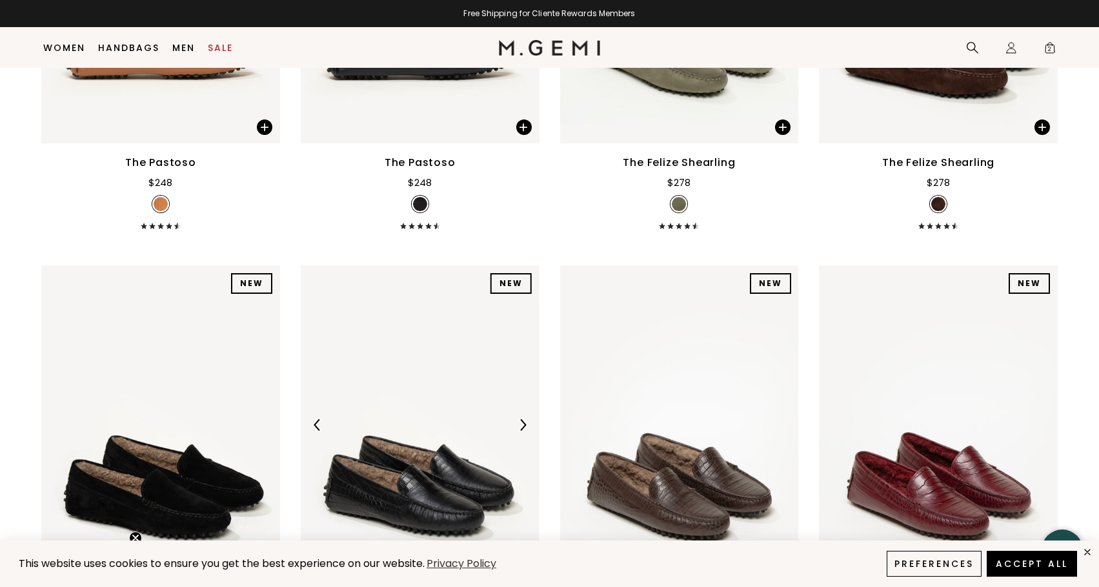
click at [372, 363] on img at bounding box center [420, 424] width 239 height 318
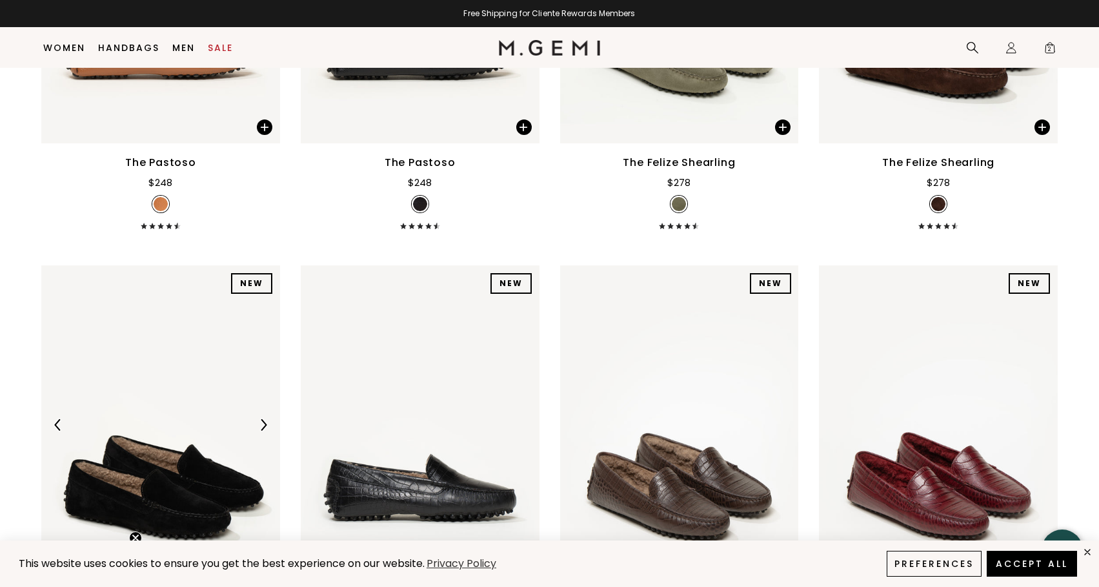
click at [208, 347] on img at bounding box center [160, 424] width 239 height 318
click at [389, 309] on img at bounding box center [420, 424] width 239 height 318
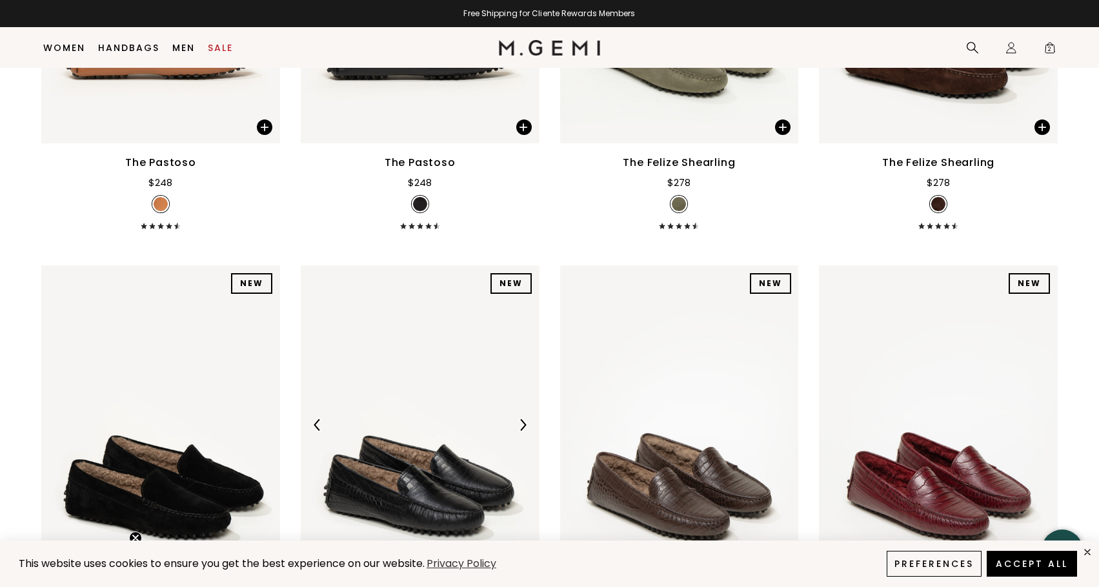
click at [301, 309] on div "NEW NEW NEW NEW NEW NEW NEW NEW" at bounding box center [181, 424] width 239 height 318
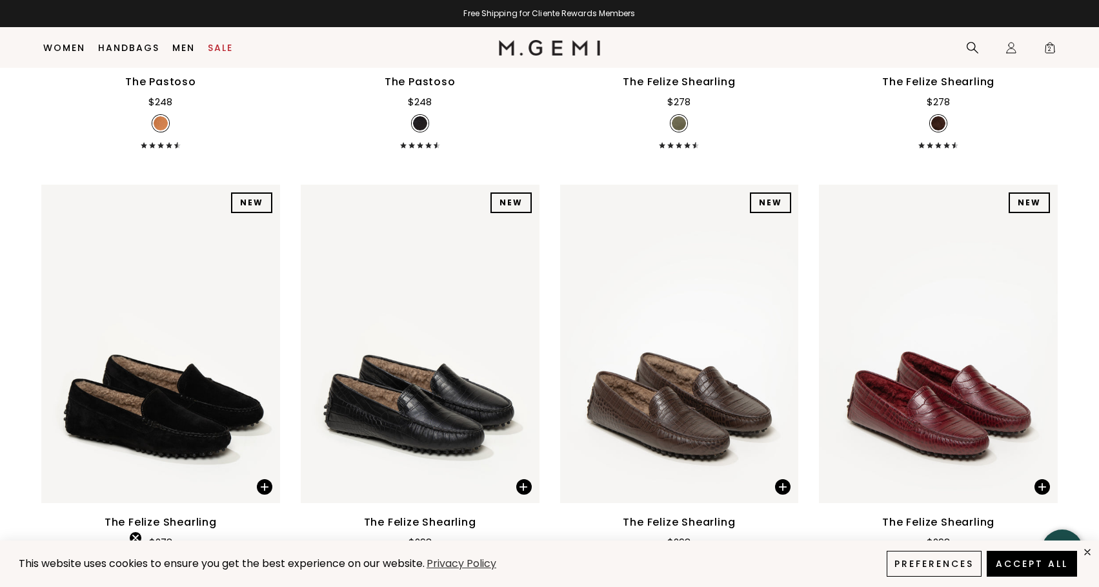
scroll to position [2813, 0]
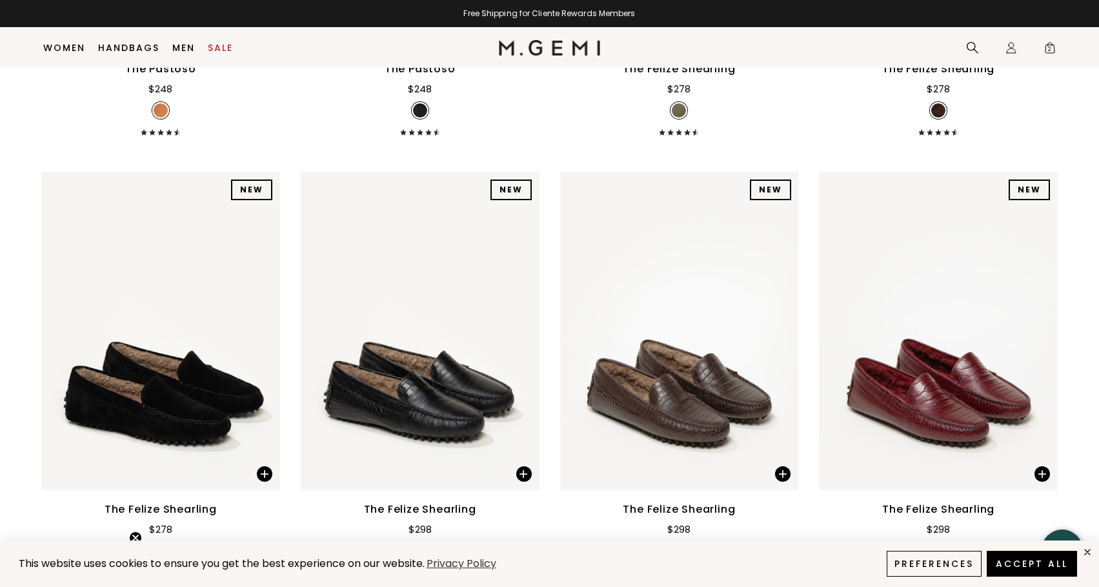
click at [405, 502] on div "The Felize Shearling $298" at bounding box center [420, 539] width 239 height 74
click at [421, 502] on div "The Felize Shearling $298" at bounding box center [420, 539] width 239 height 74
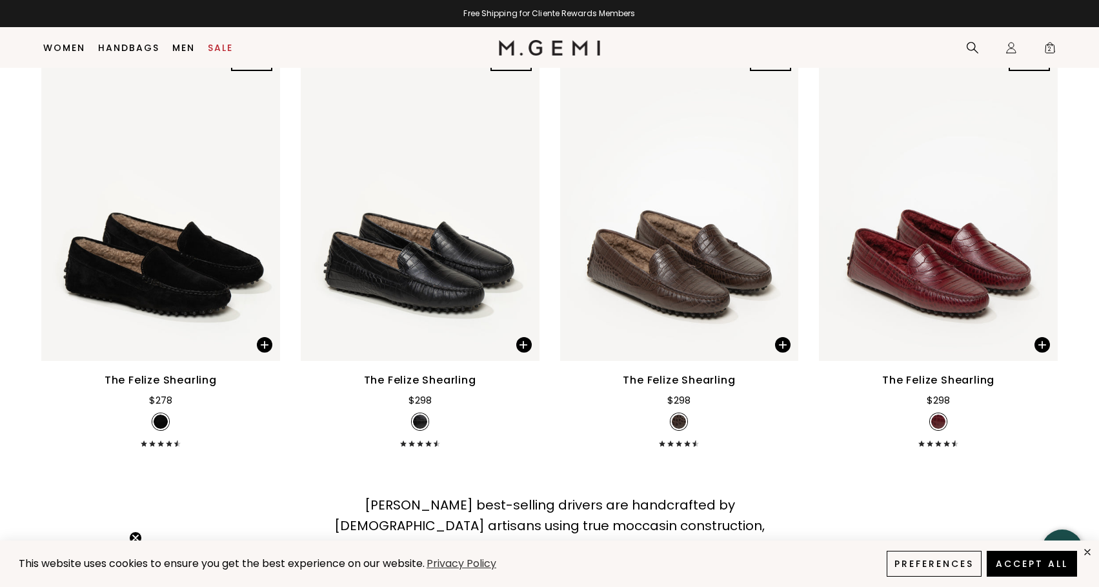
scroll to position [2966, 0]
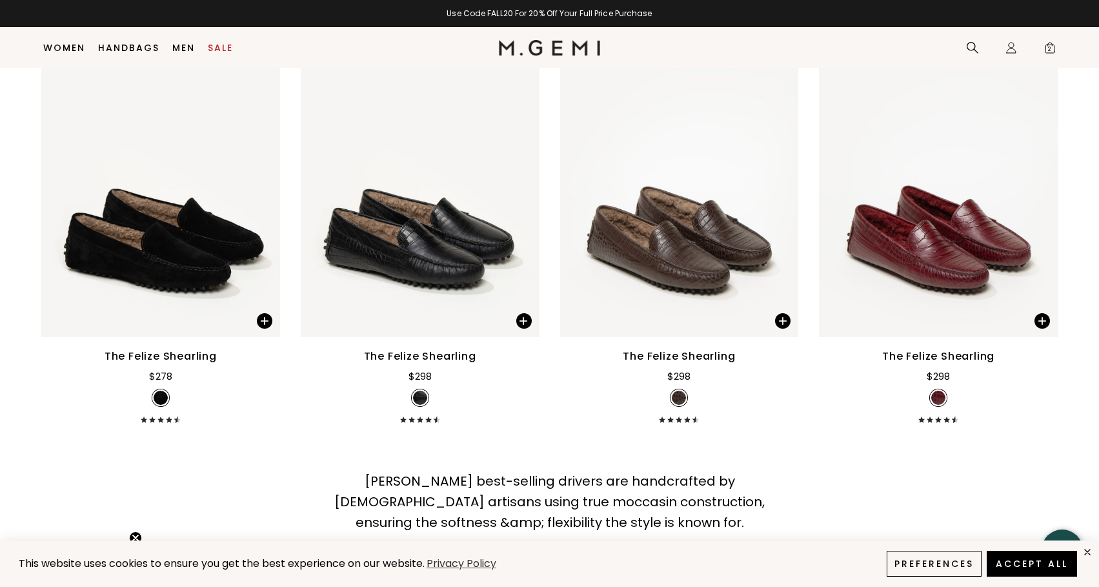
click at [422, 389] on div at bounding box center [420, 397] width 17 height 17
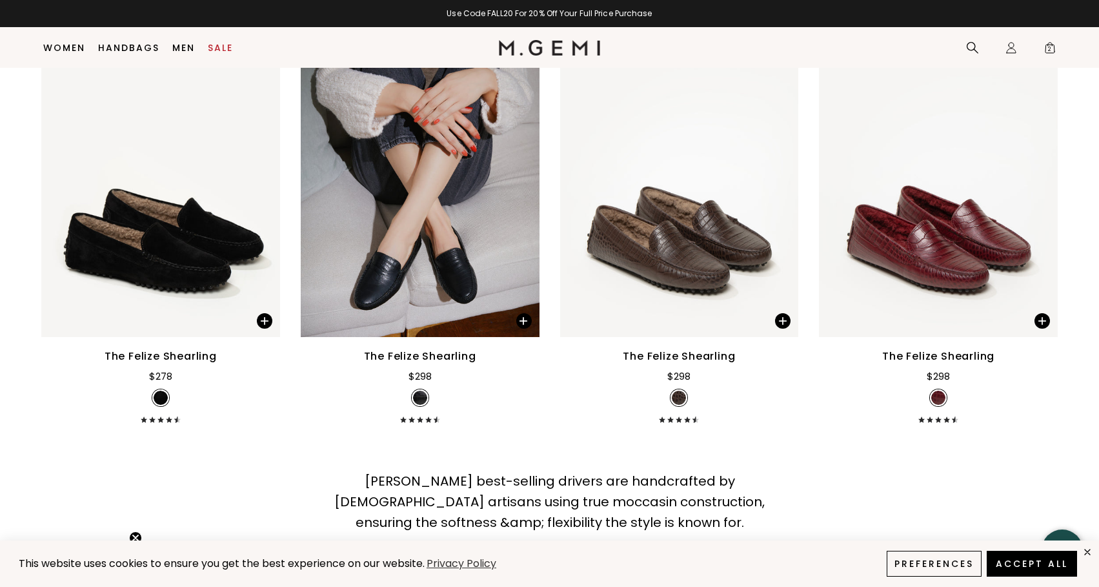
click at [422, 389] on div at bounding box center [420, 397] width 17 height 17
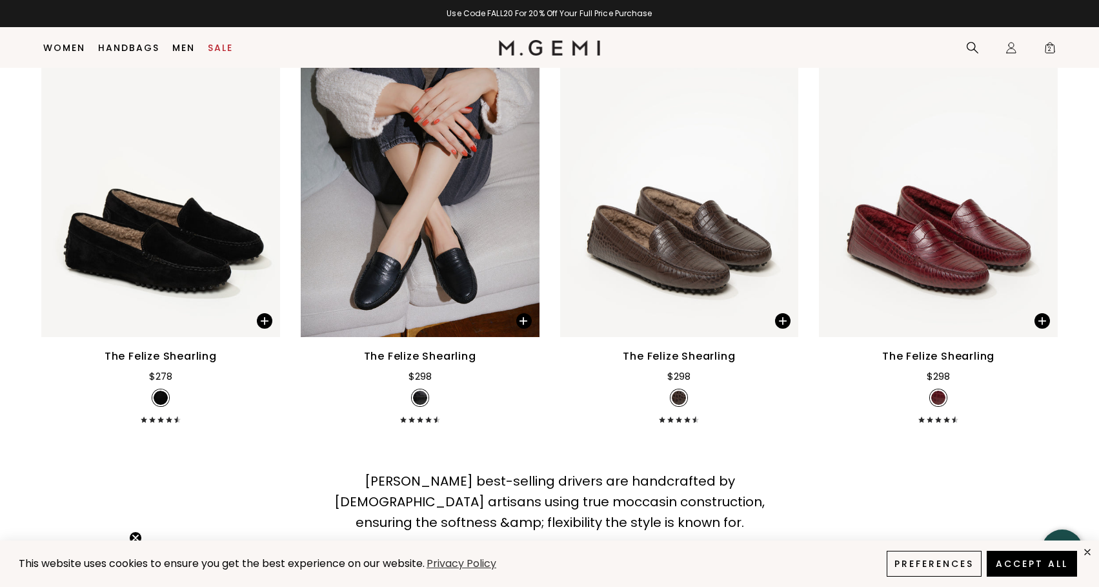
click at [422, 389] on div at bounding box center [420, 397] width 17 height 17
click at [474, 192] on img at bounding box center [420, 178] width 239 height 318
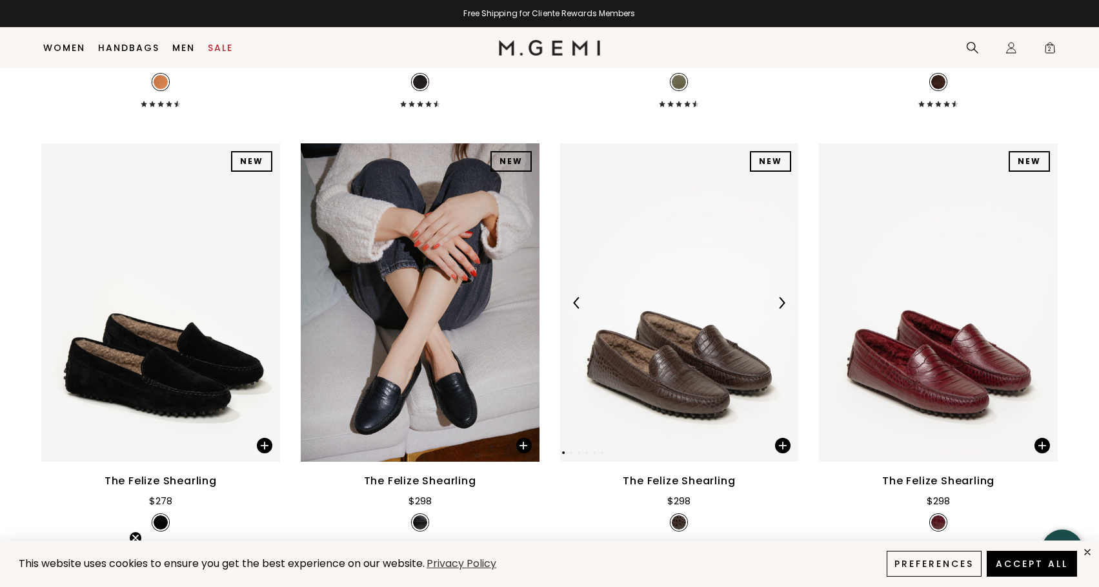
scroll to position [2849, 0]
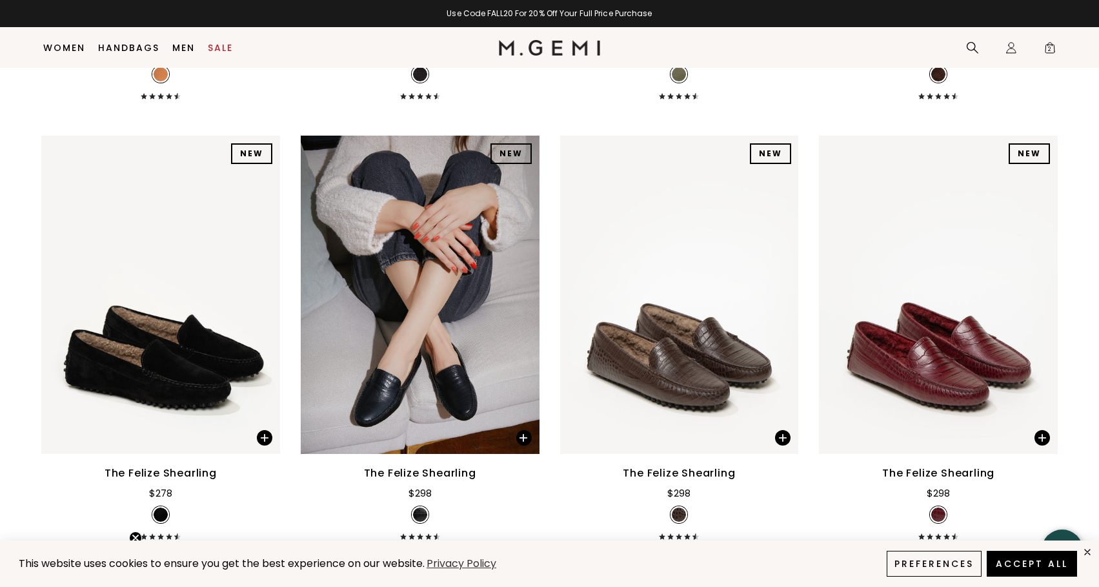
drag, startPoint x: 489, startPoint y: 385, endPoint x: 369, endPoint y: 380, distance: 120.1
click at [369, 465] on div "The Felize Shearling" at bounding box center [420, 472] width 112 height 15
click at [518, 430] on span at bounding box center [523, 437] width 15 height 15
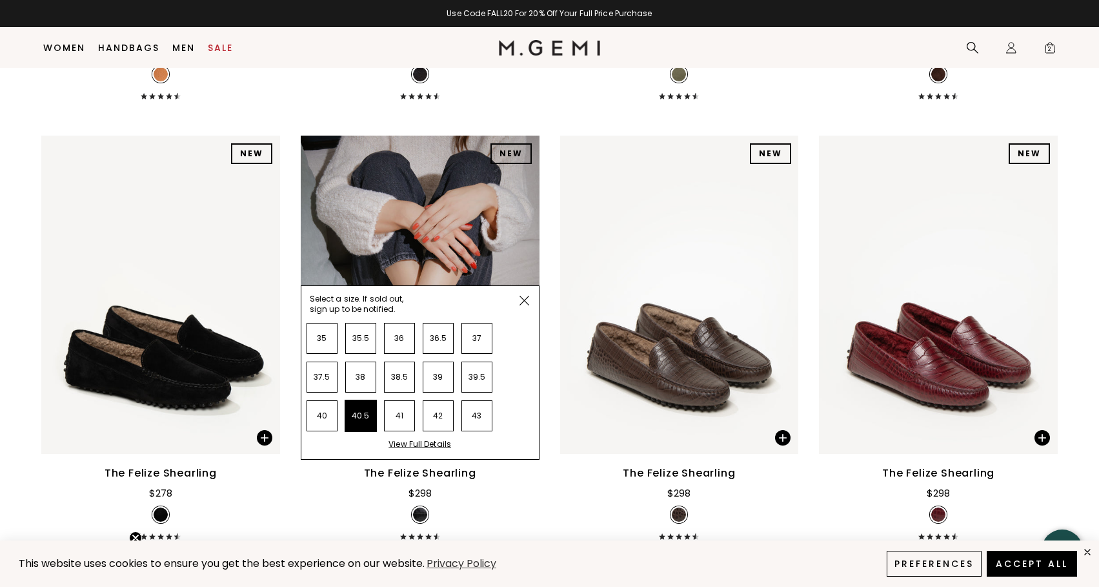
click at [345, 400] on li "40.5" at bounding box center [360, 415] width 31 height 31
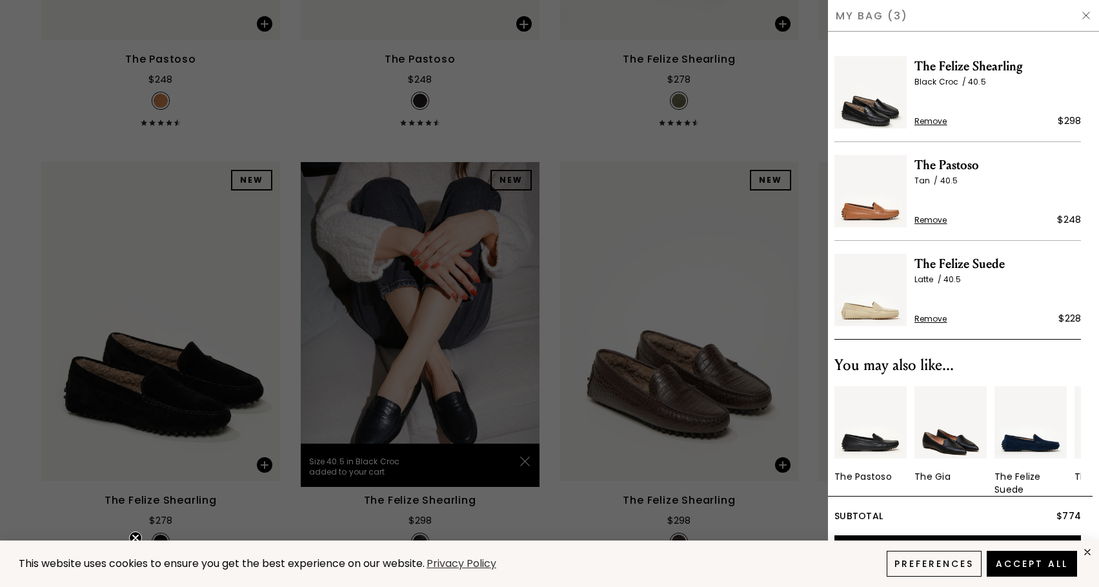
click at [944, 68] on span "The Felize Shearling" at bounding box center [998, 66] width 167 height 21
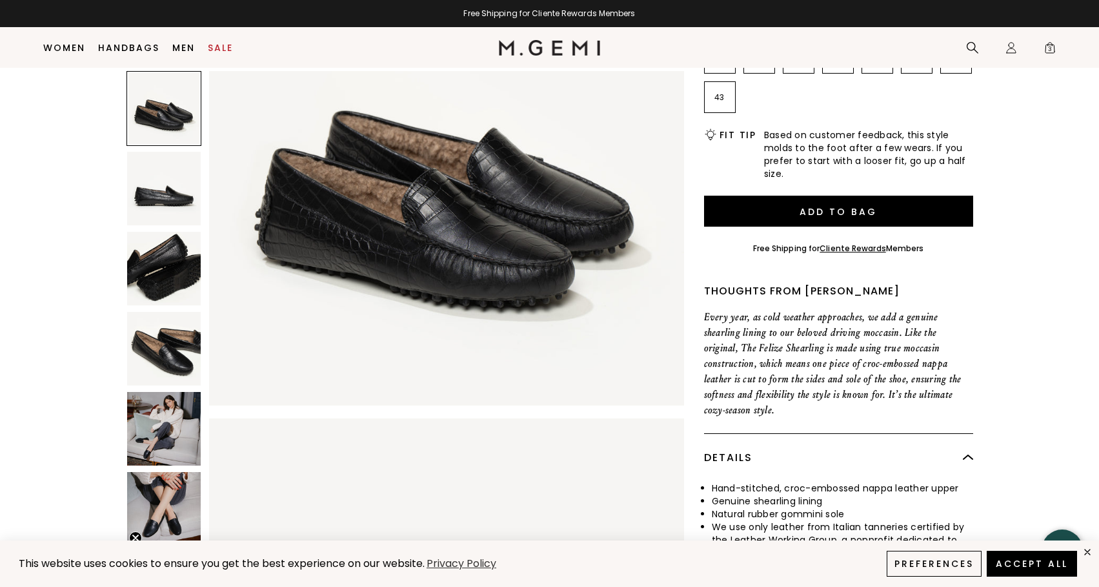
scroll to position [301, 0]
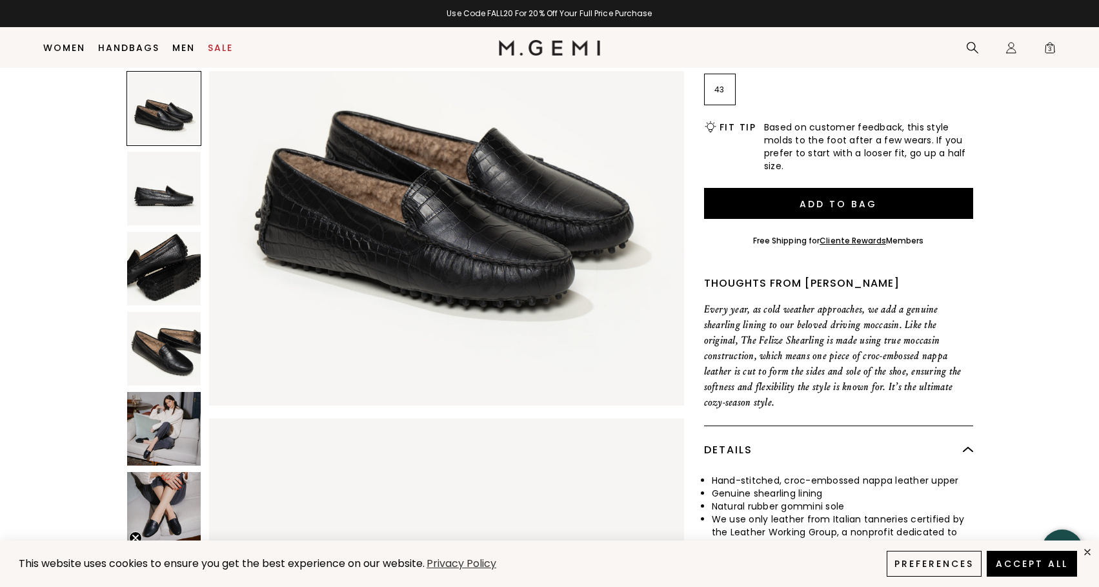
click at [127, 416] on img at bounding box center [164, 429] width 74 height 74
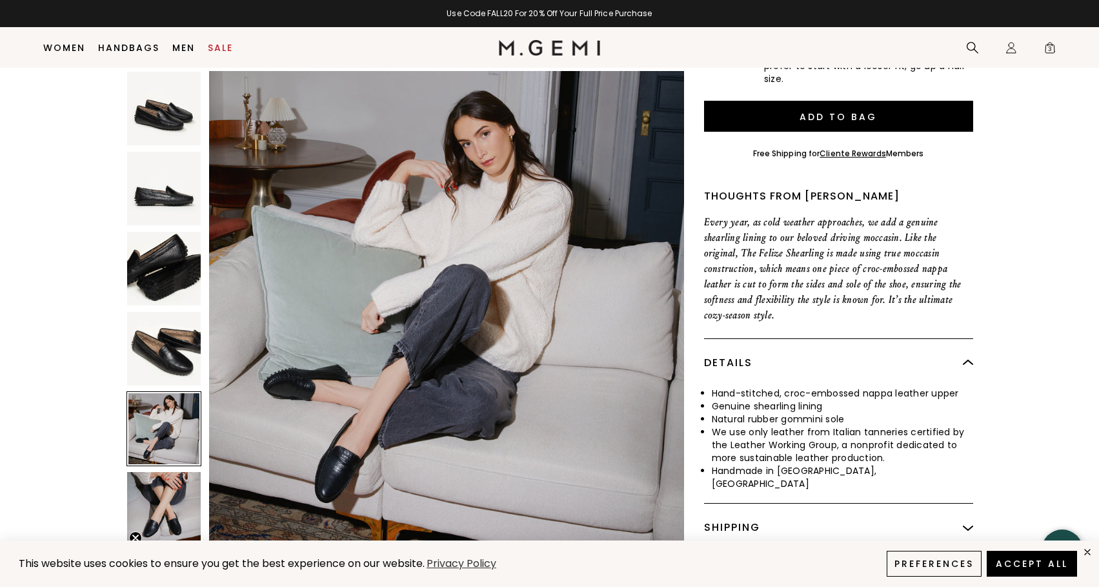
scroll to position [428, 0]
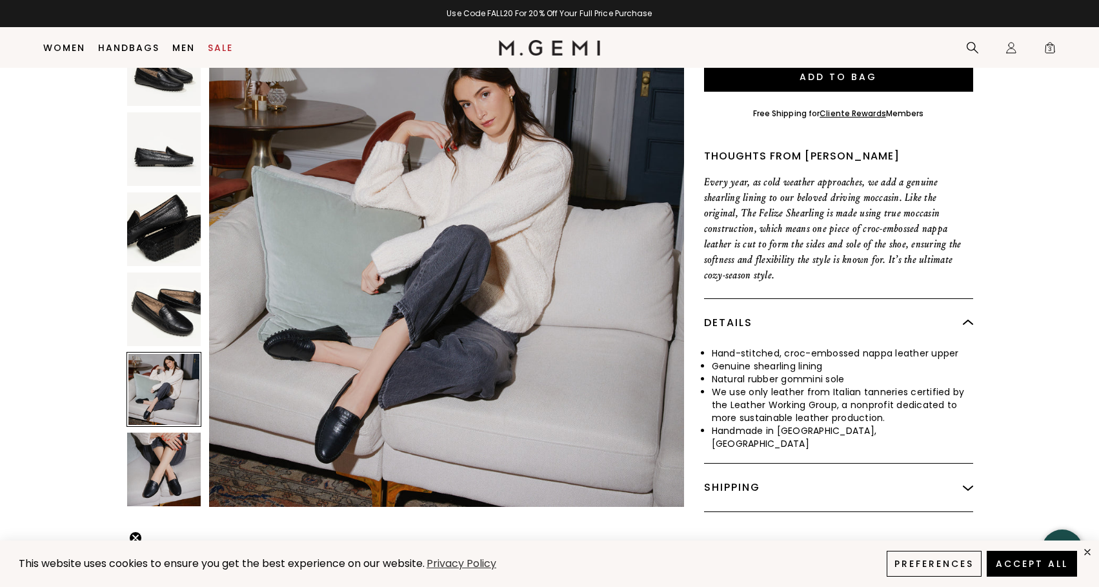
click at [161, 443] on img at bounding box center [164, 469] width 74 height 74
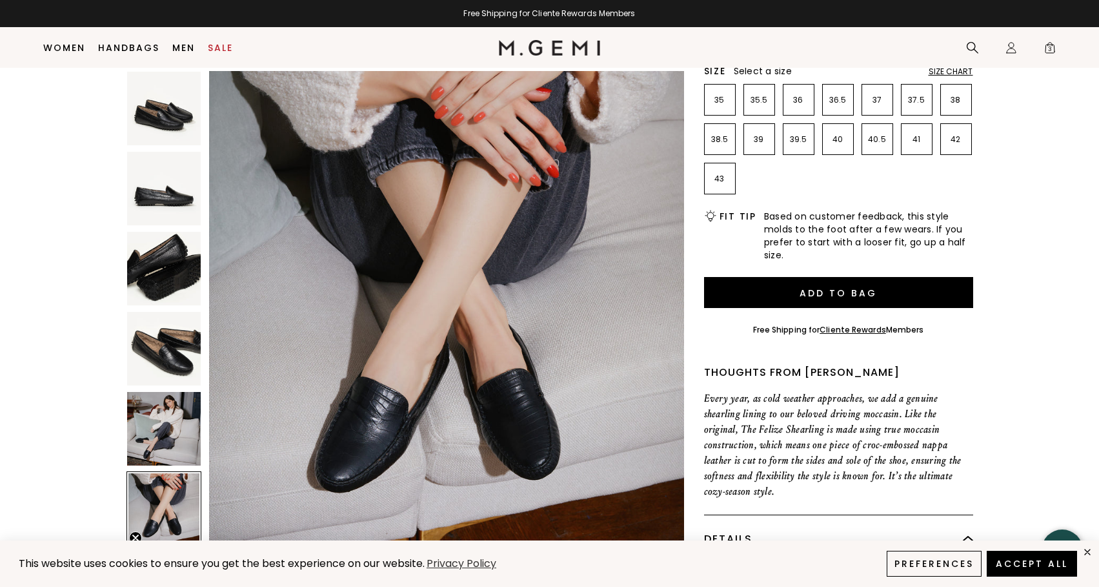
scroll to position [0, 0]
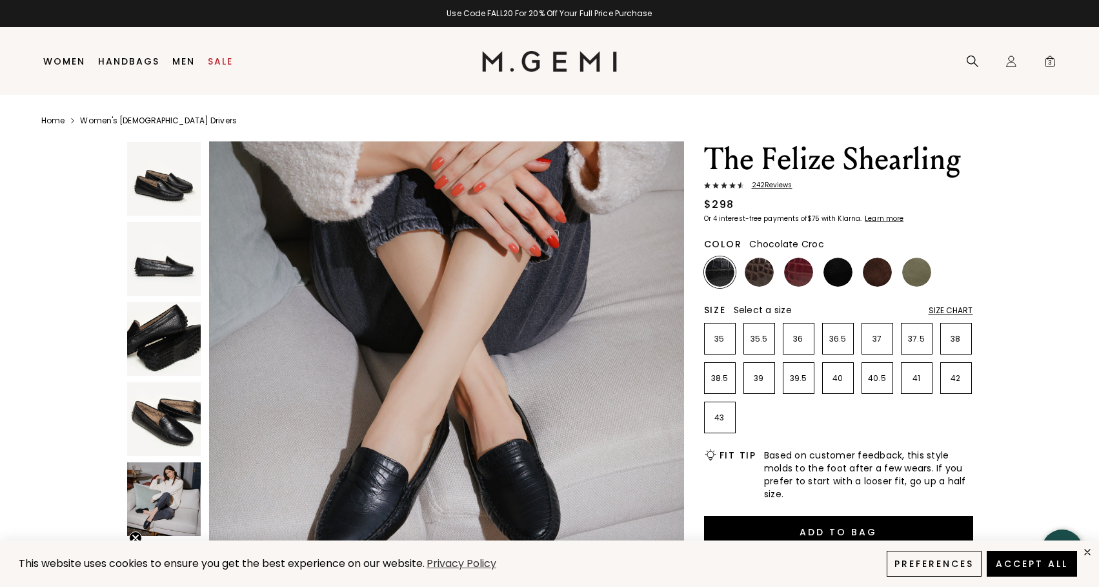
click at [764, 274] on img at bounding box center [759, 272] width 29 height 29
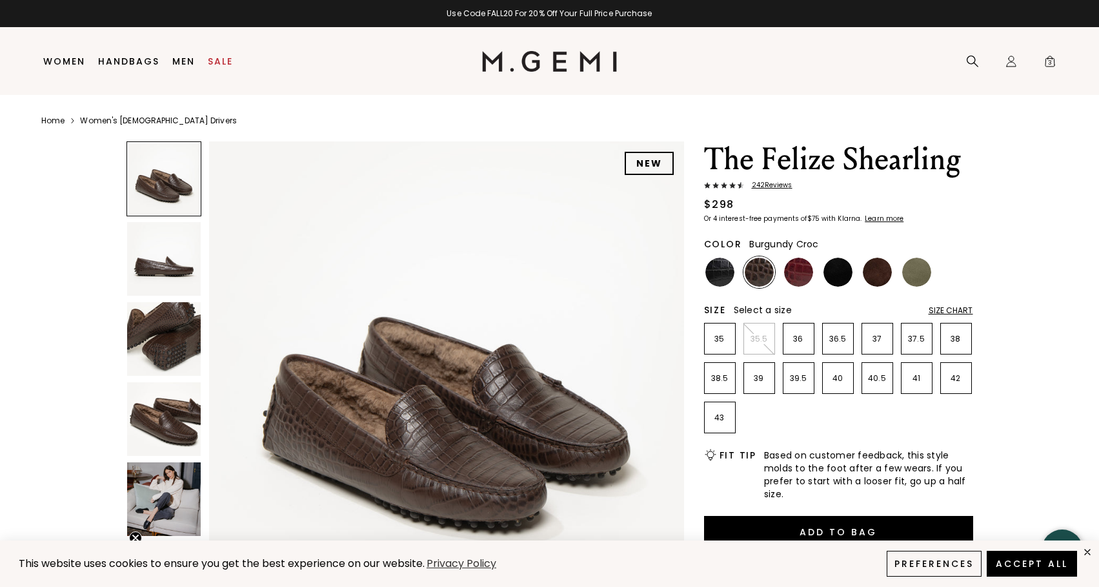
click at [793, 272] on img at bounding box center [798, 272] width 29 height 29
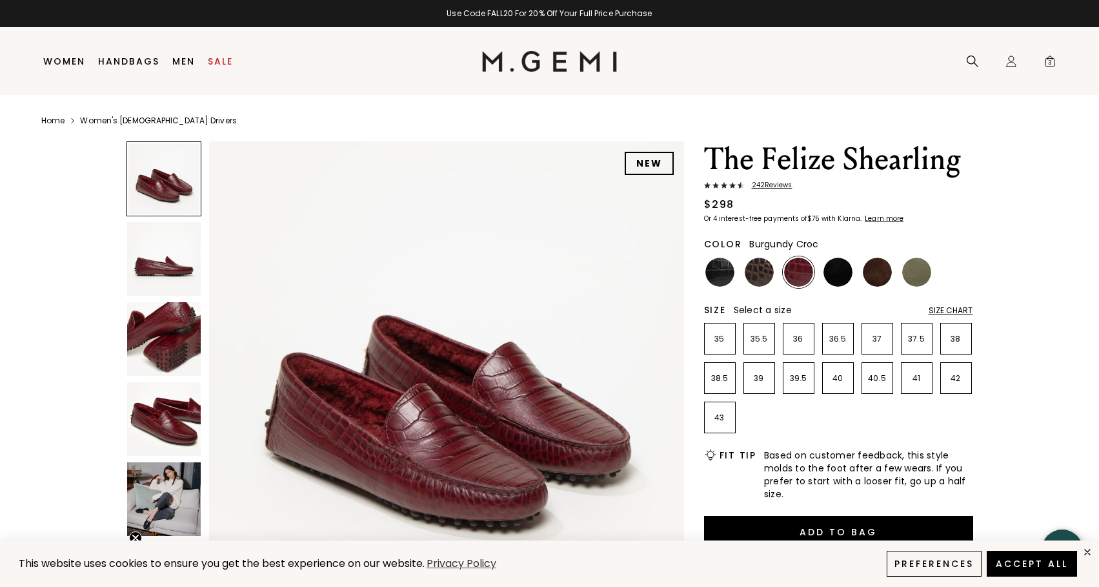
click at [822, 273] on ul at bounding box center [838, 272] width 269 height 32
click at [829, 274] on img at bounding box center [838, 272] width 29 height 29
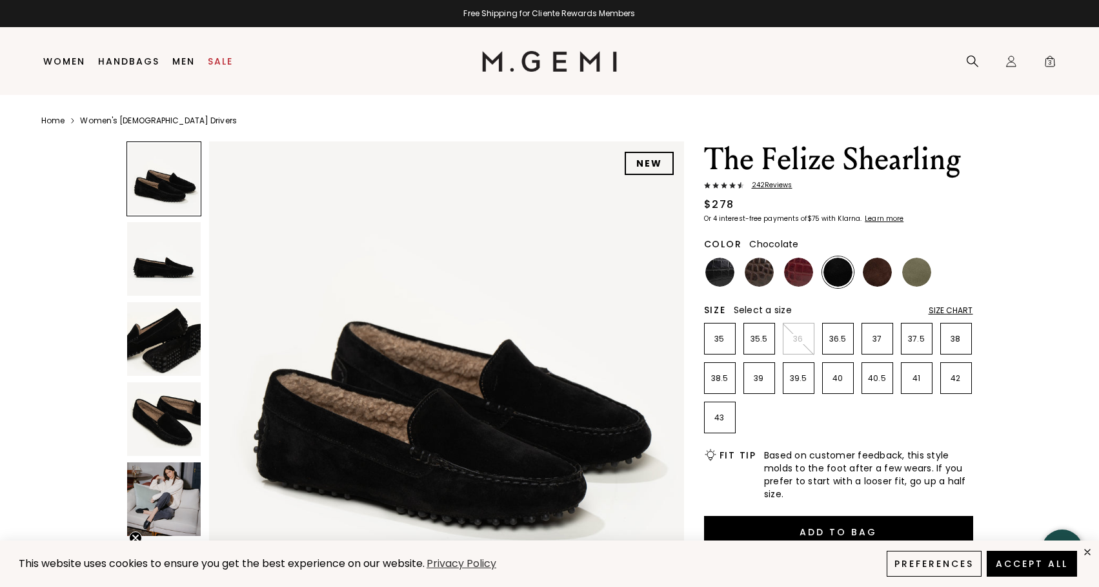
click at [882, 271] on img at bounding box center [877, 272] width 29 height 29
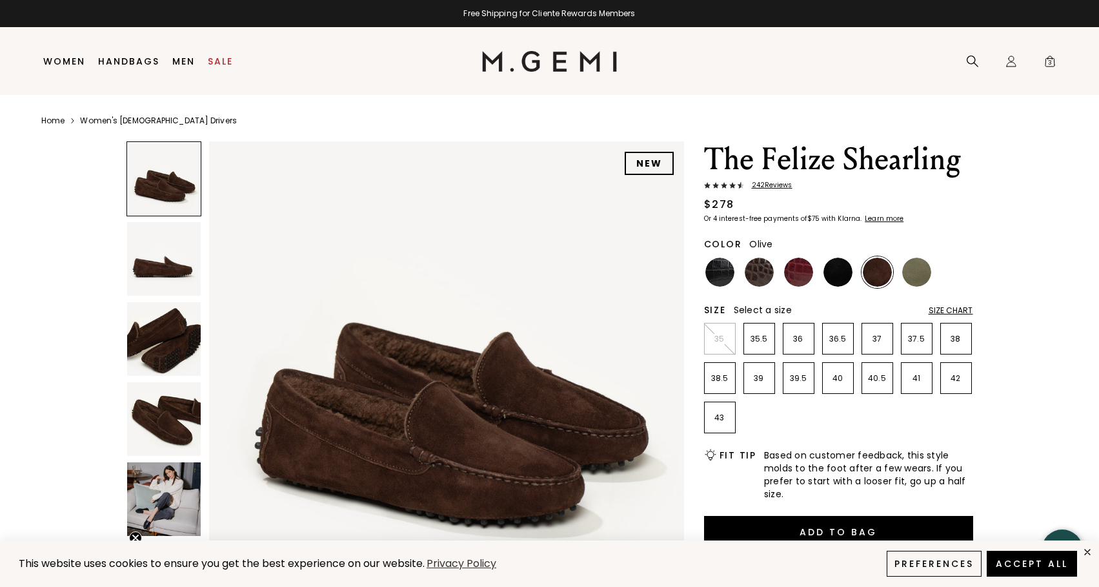
click at [913, 274] on img at bounding box center [916, 272] width 29 height 29
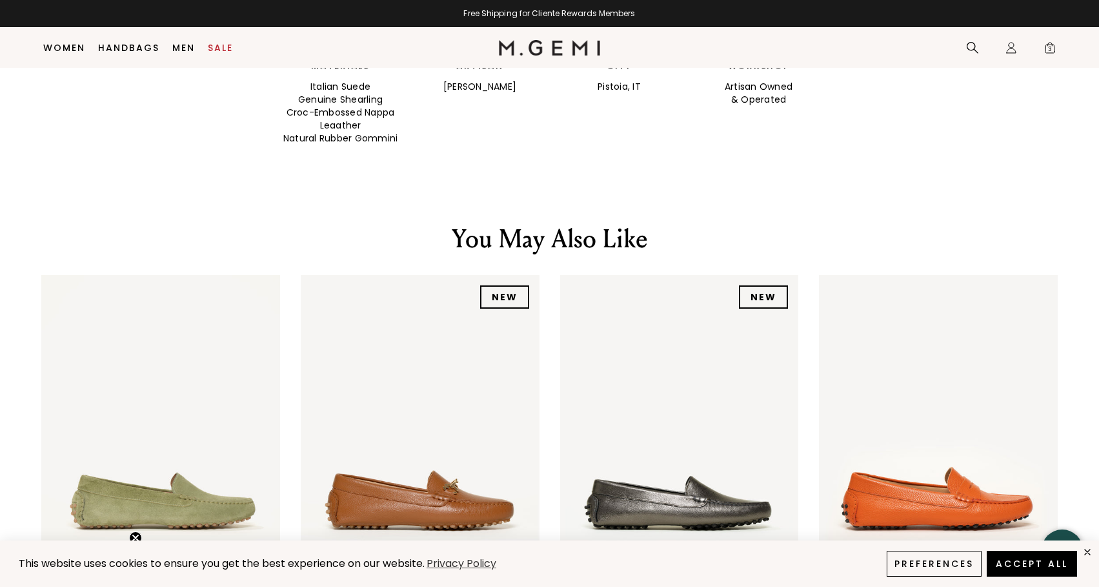
scroll to position [1315, 0]
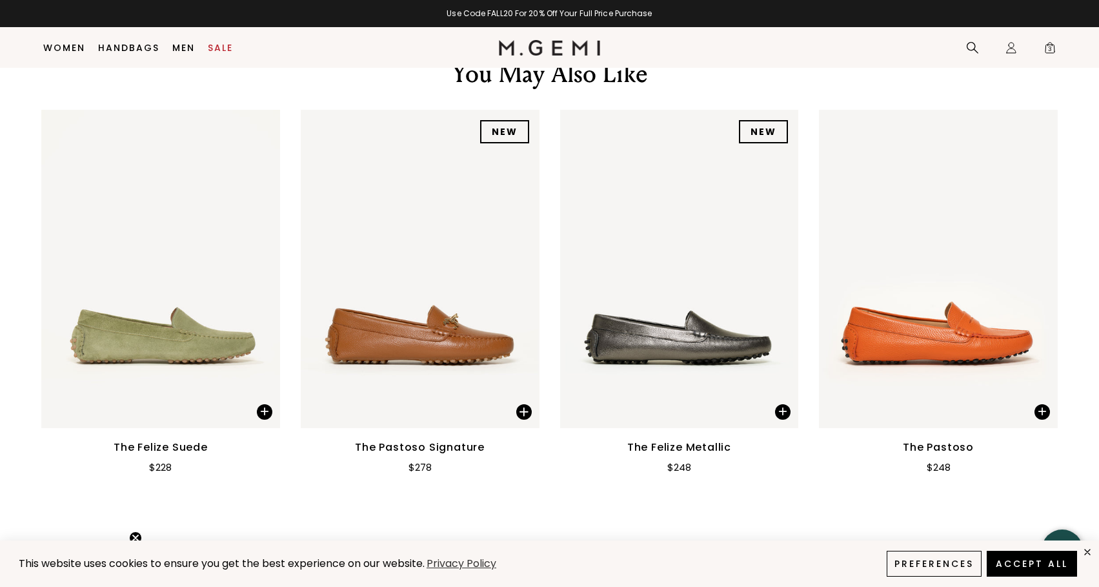
click at [410, 332] on img at bounding box center [420, 269] width 239 height 318
click at [458, 440] on div "The Pastoso Signature" at bounding box center [420, 447] width 130 height 15
click at [878, 357] on img at bounding box center [938, 269] width 239 height 318
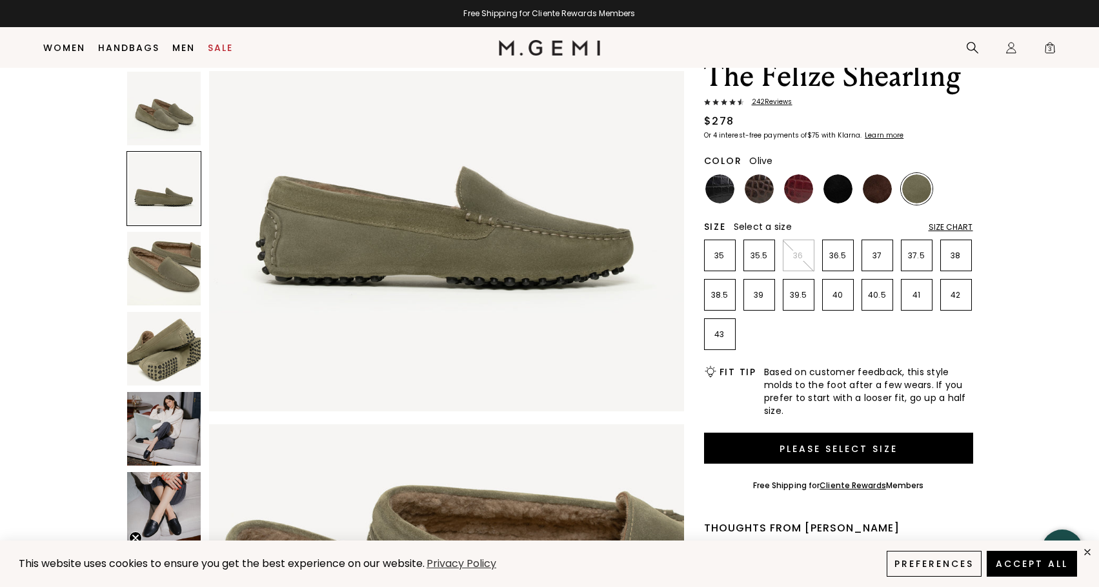
scroll to position [0, 0]
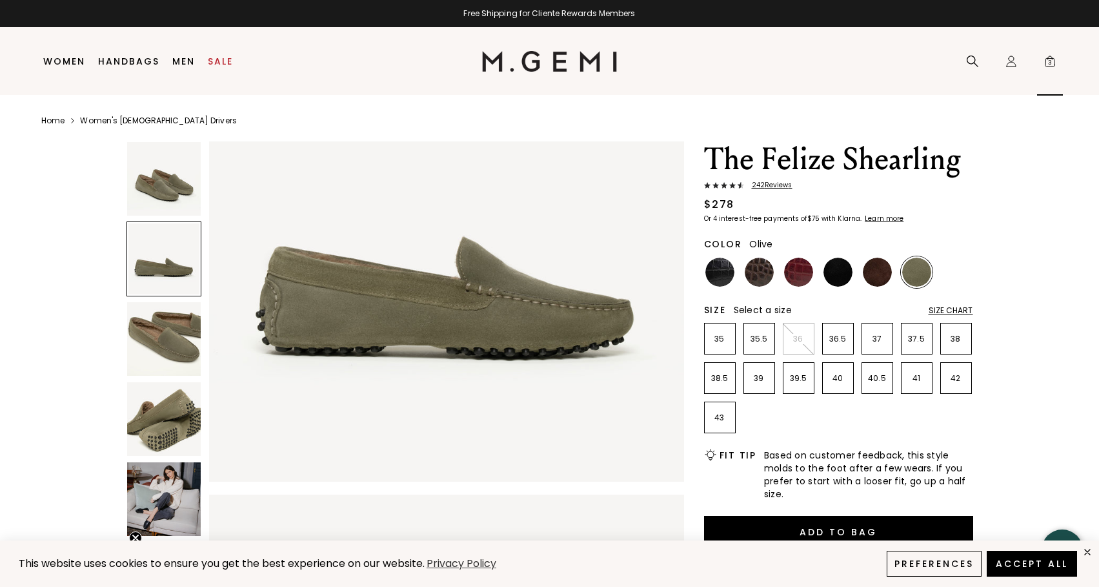
click at [1048, 56] on icon "Icons/20x20/bag@2x" at bounding box center [1050, 61] width 13 height 13
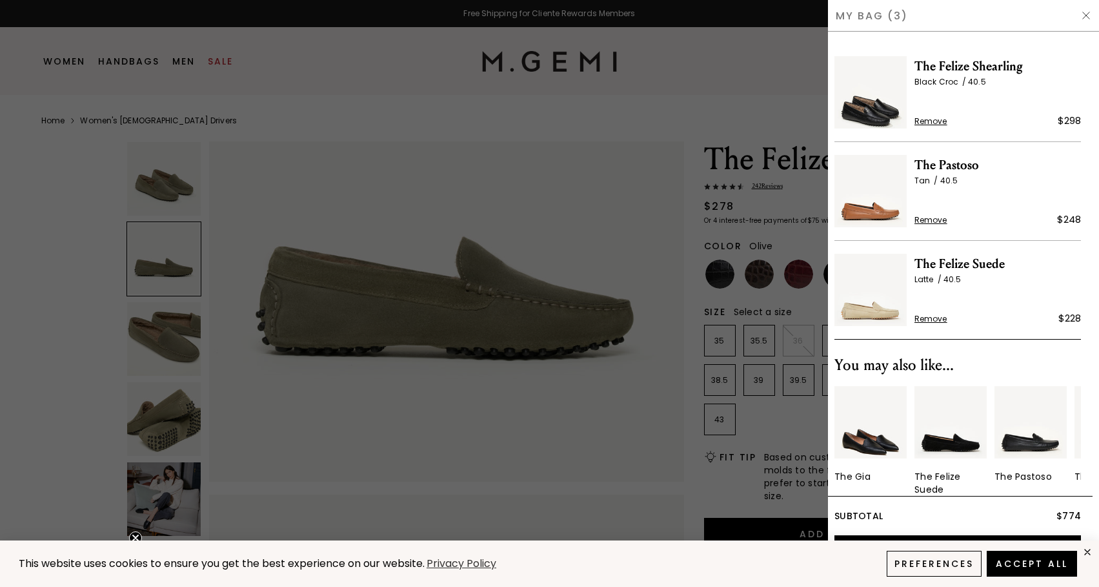
click at [880, 214] on img at bounding box center [871, 191] width 72 height 72
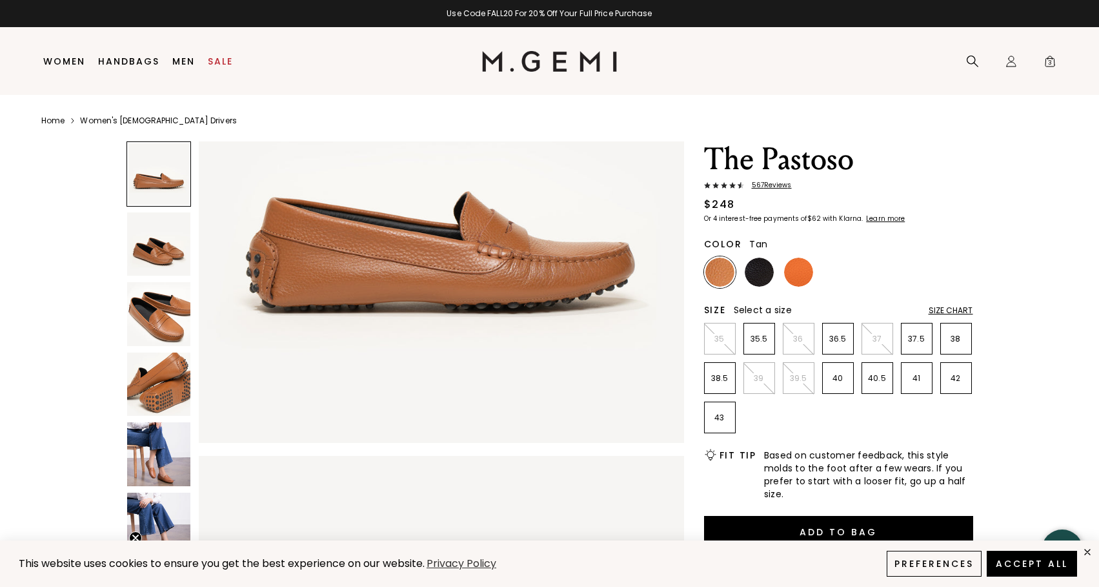
click at [170, 447] on img at bounding box center [159, 454] width 64 height 64
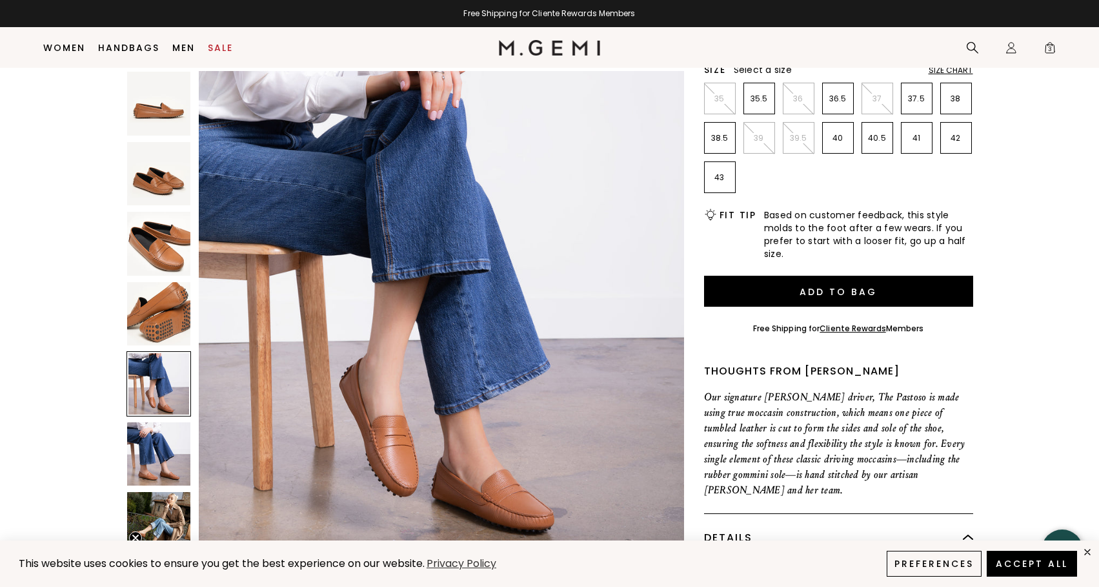
scroll to position [251, 0]
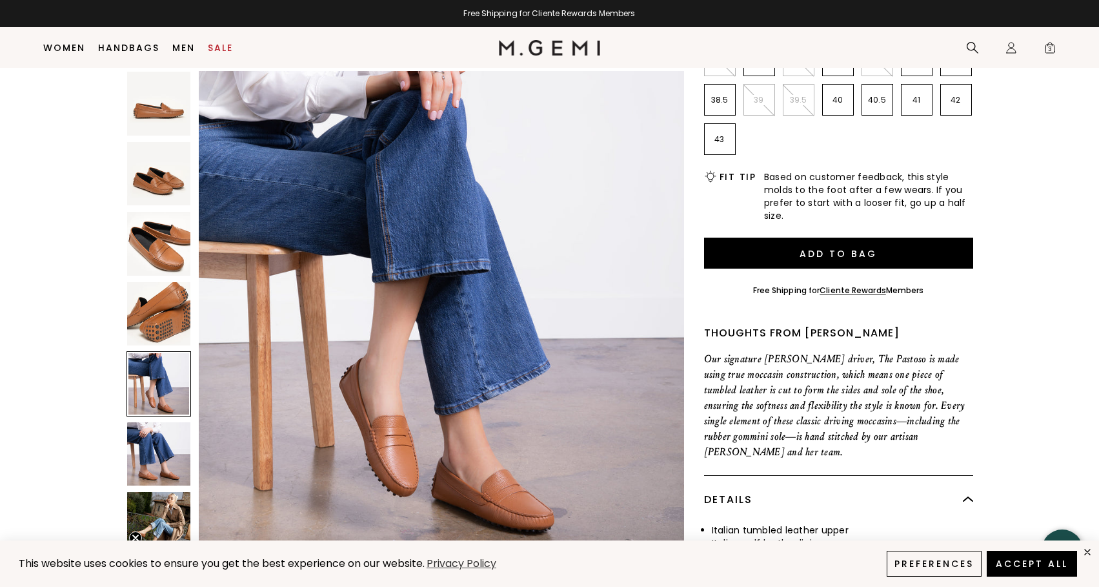
click at [163, 498] on img at bounding box center [159, 524] width 64 height 64
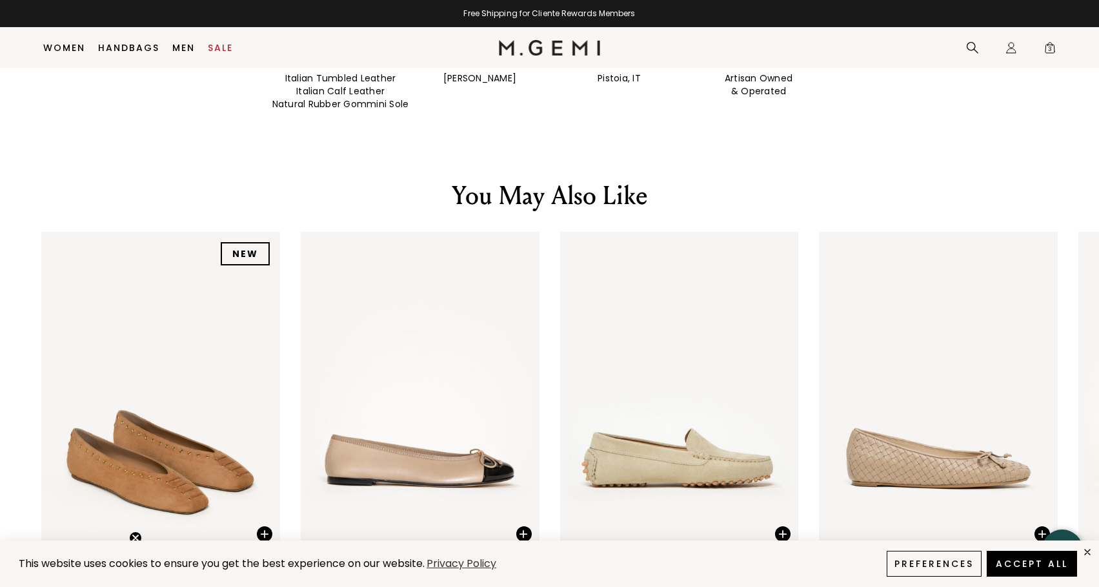
scroll to position [1494, 0]
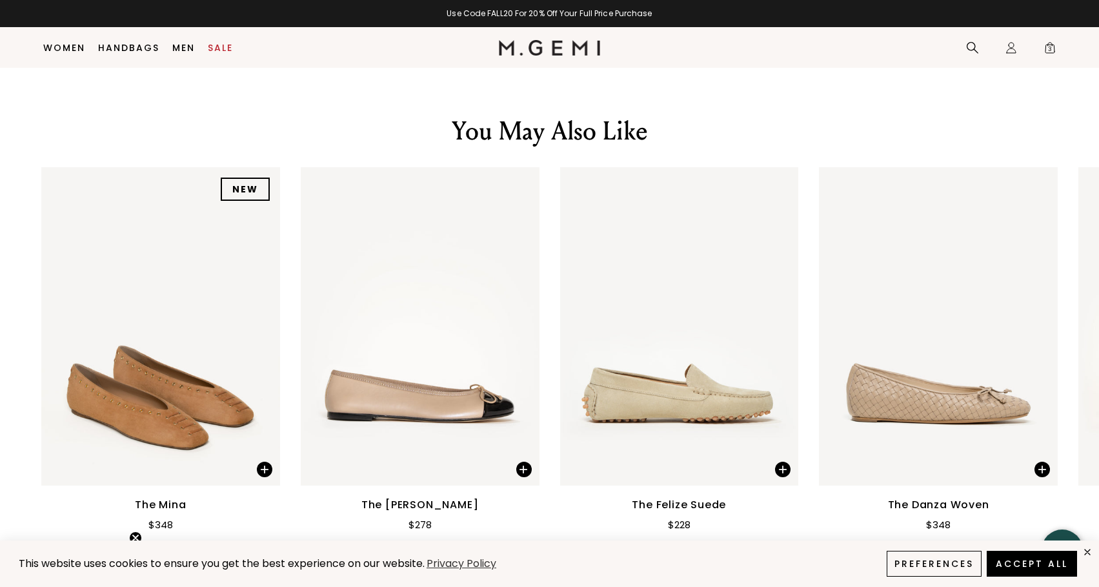
click at [659, 380] on img at bounding box center [679, 326] width 239 height 318
click at [698, 497] on div "The Felize Suede" at bounding box center [679, 504] width 94 height 15
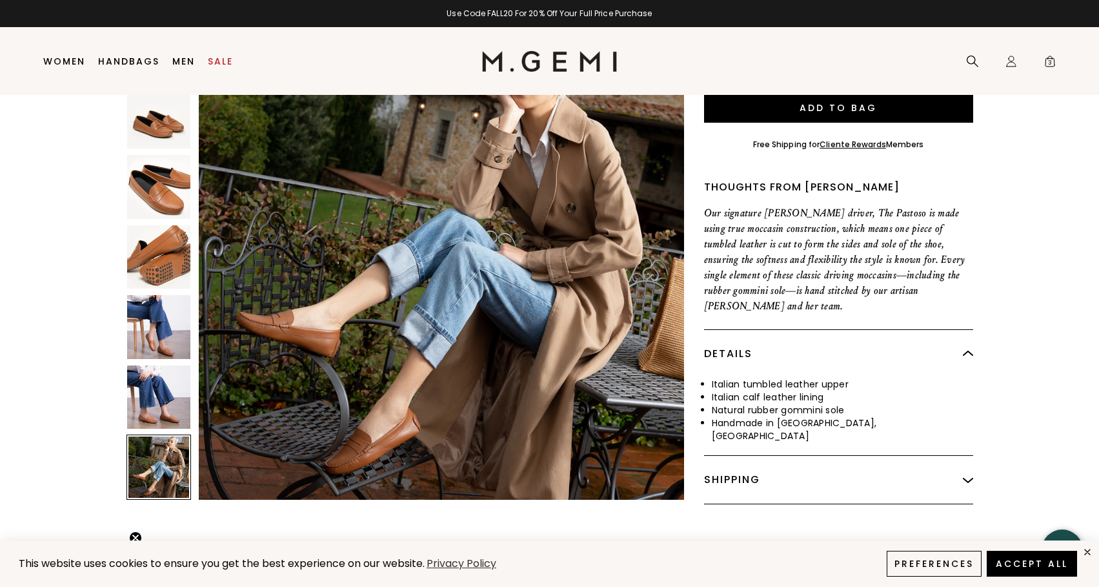
scroll to position [0, 0]
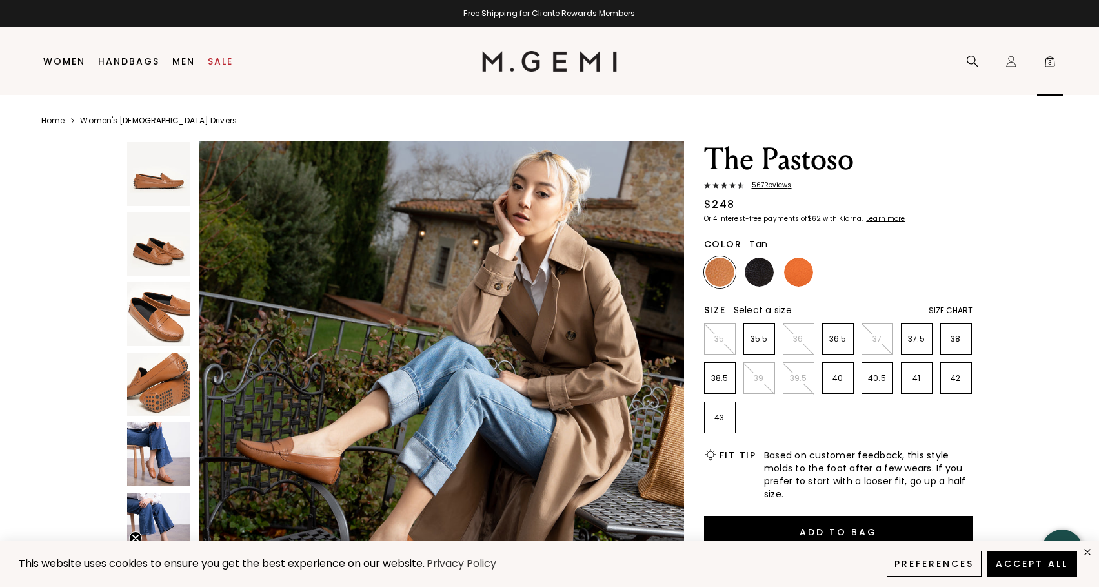
click at [1047, 63] on span "3" at bounding box center [1050, 63] width 13 height 13
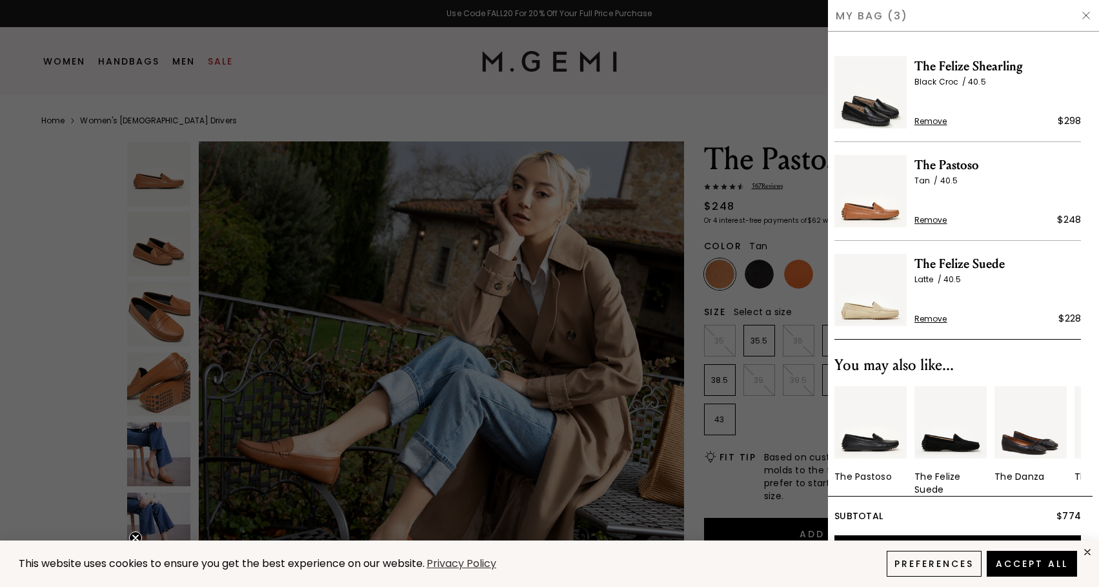
scroll to position [43, 0]
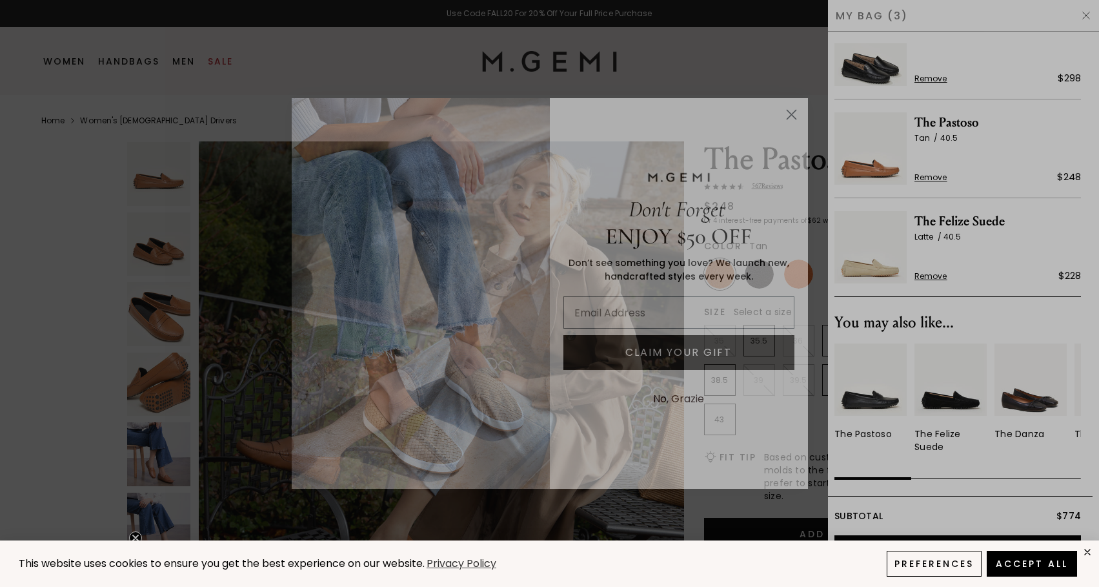
click at [791, 117] on circle "Close dialog" at bounding box center [790, 114] width 21 height 21
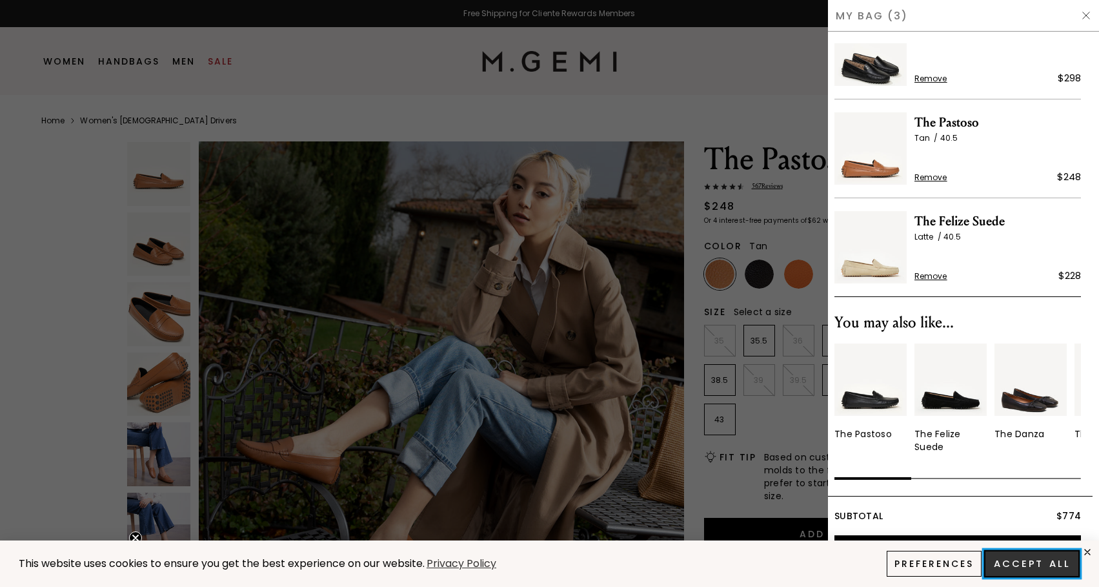
click at [1032, 559] on button "Accept All" at bounding box center [1032, 563] width 96 height 27
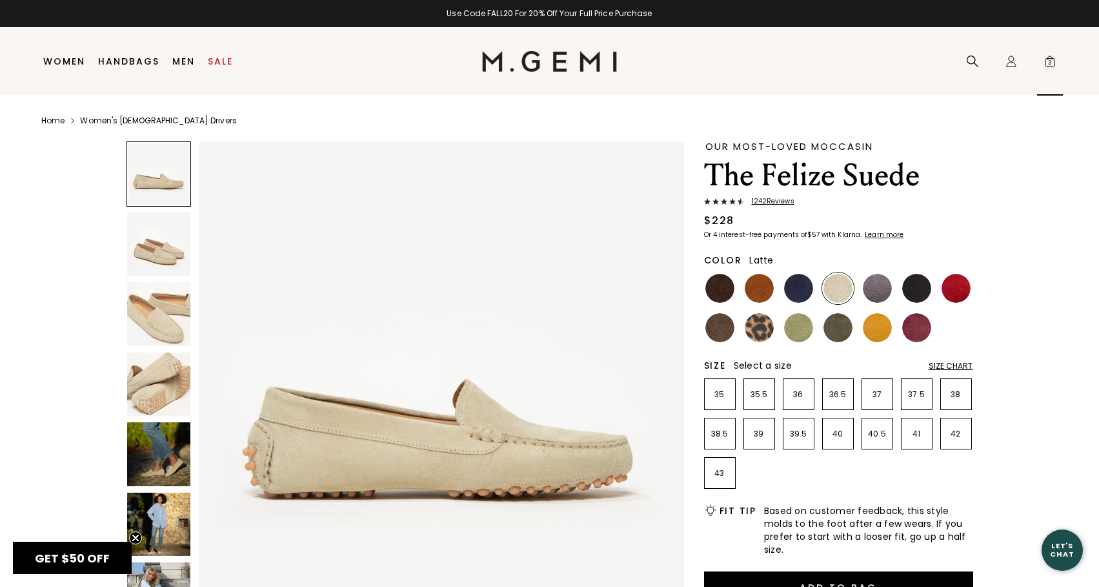
click at [1048, 66] on span "3" at bounding box center [1050, 63] width 13 height 13
